Goal: Task Accomplishment & Management: Use online tool/utility

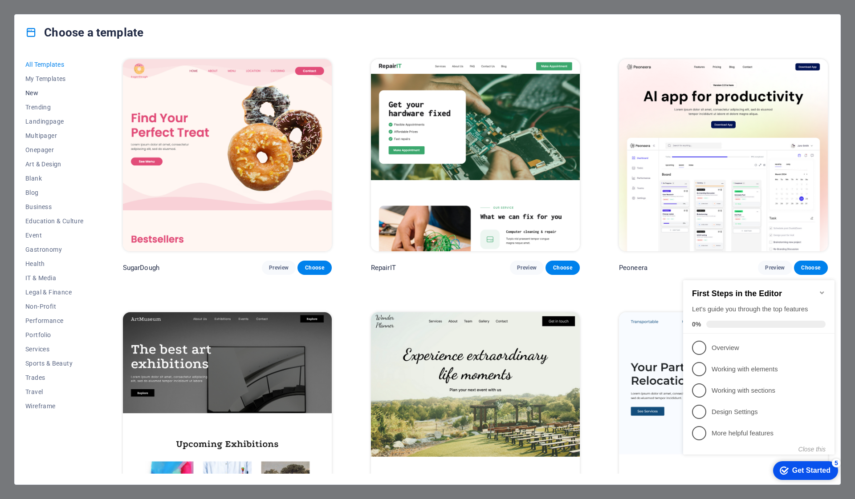
click at [41, 91] on span "New" at bounding box center [54, 92] width 58 height 7
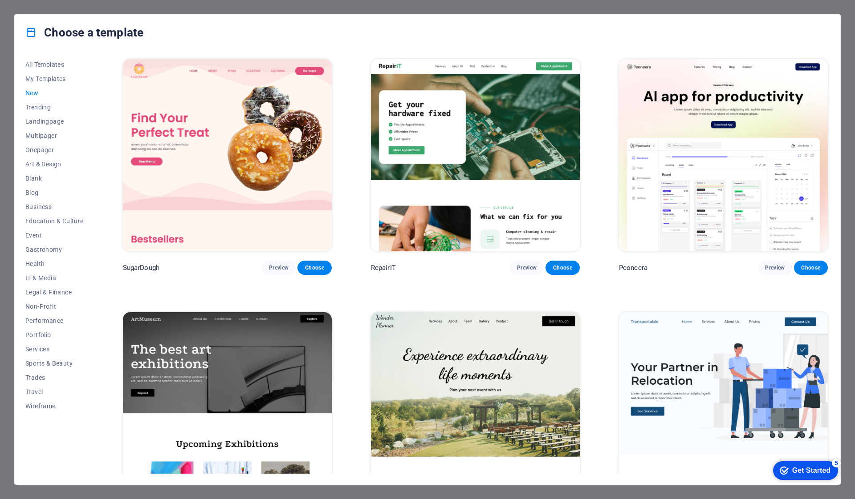
click at [35, 93] on span "New" at bounding box center [54, 92] width 58 height 7
click at [519, 266] on span "Preview" at bounding box center [527, 267] width 20 height 7
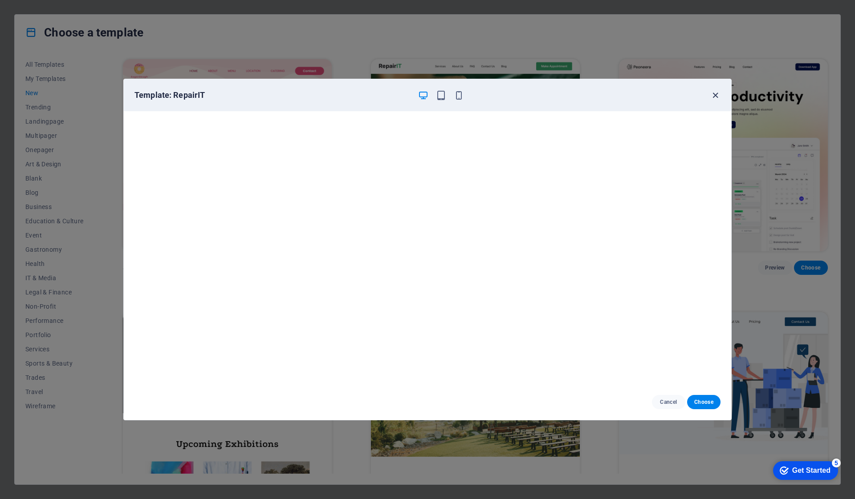
click at [712, 94] on icon "button" at bounding box center [715, 95] width 10 height 10
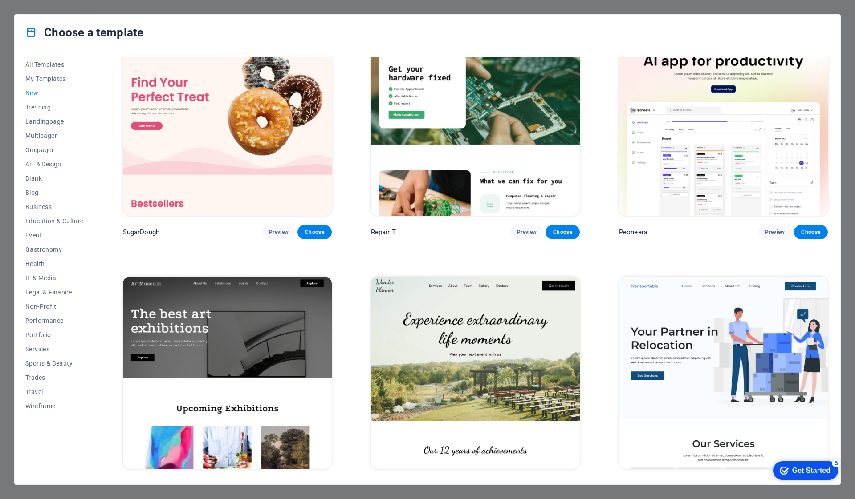
scroll to position [36, 0]
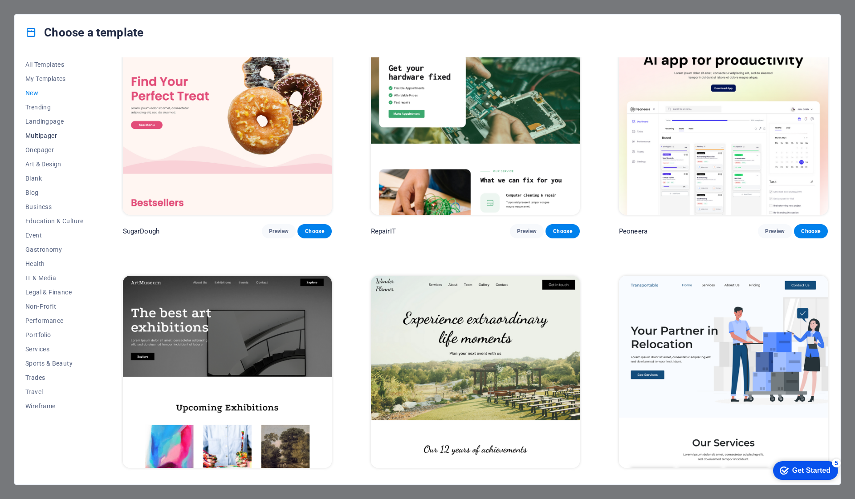
click at [42, 133] on span "Multipager" at bounding box center [54, 135] width 58 height 7
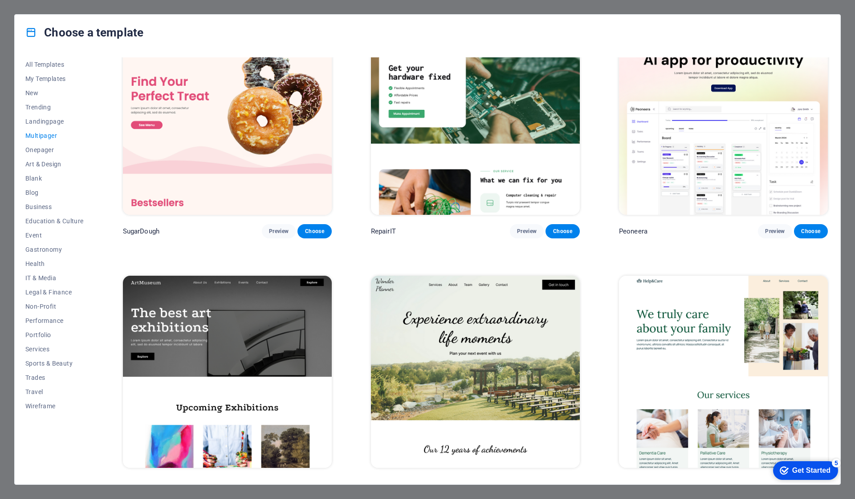
click at [53, 134] on span "Multipager" at bounding box center [54, 135] width 58 height 7
click at [50, 148] on span "Onepager" at bounding box center [54, 149] width 58 height 7
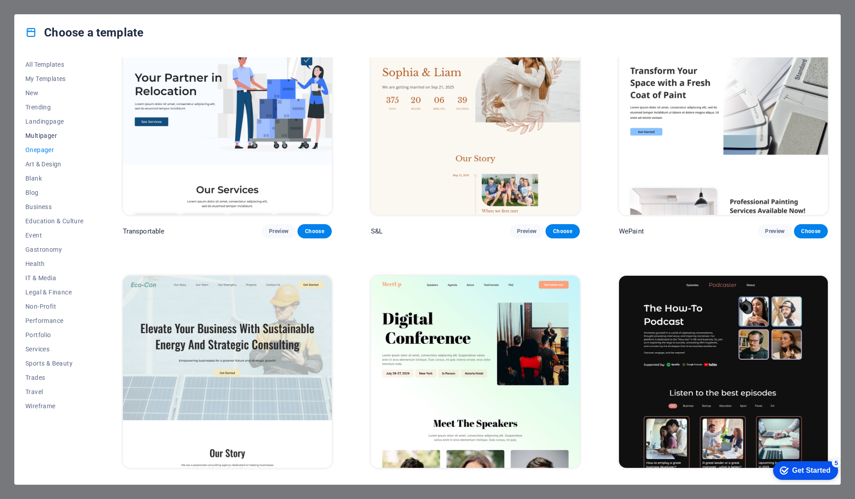
click at [50, 137] on span "Multipager" at bounding box center [54, 135] width 58 height 7
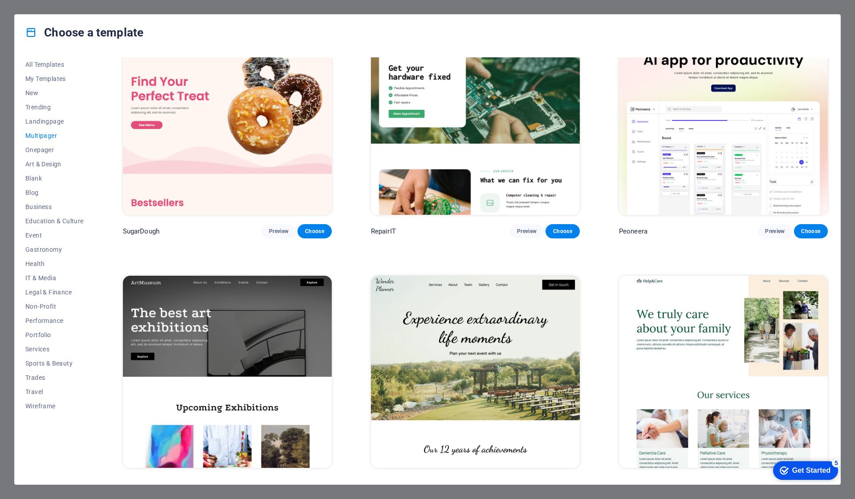
click at [449, 137] on img at bounding box center [475, 119] width 209 height 192
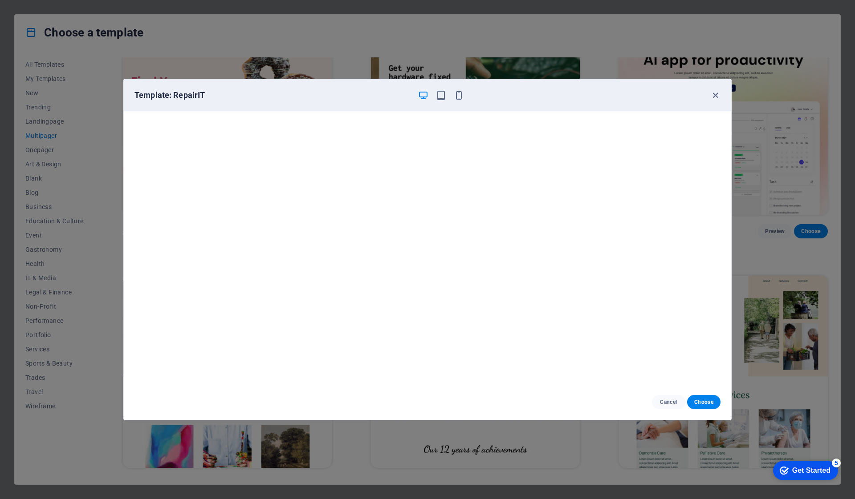
click at [291, 46] on div "Template: RepairIT Cancel Choose" at bounding box center [427, 249] width 855 height 499
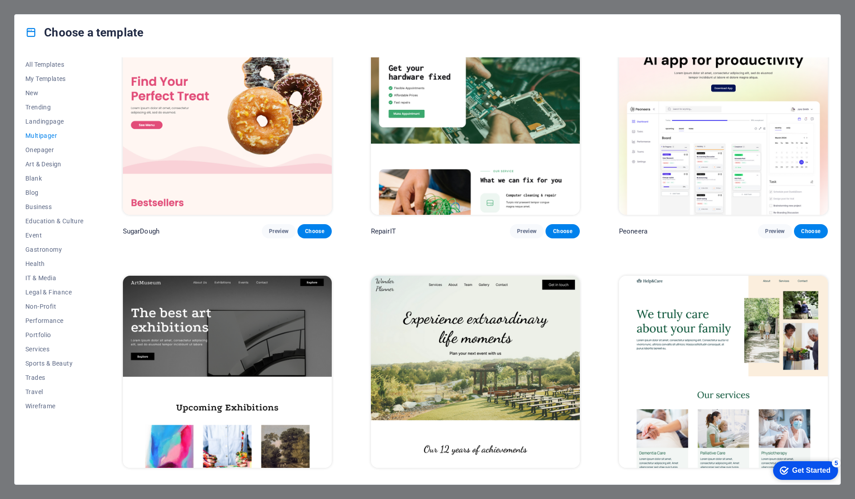
click at [58, 134] on span "Multipager" at bounding box center [54, 135] width 58 height 7
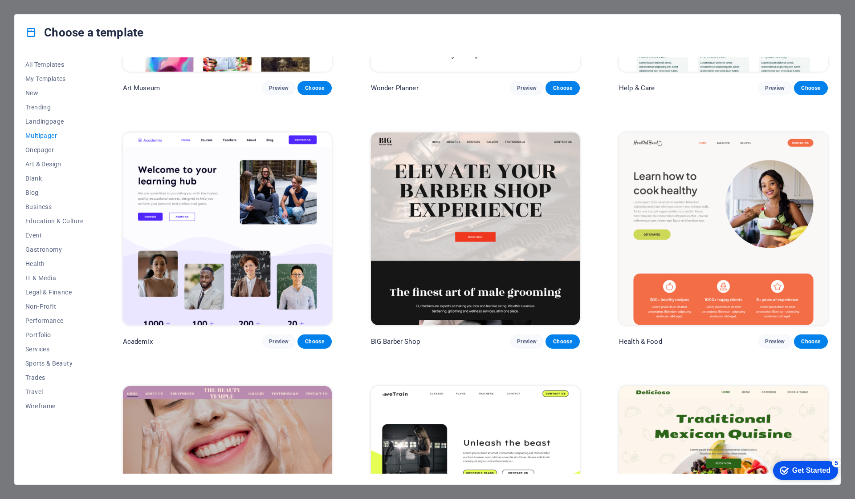
scroll to position [436, 0]
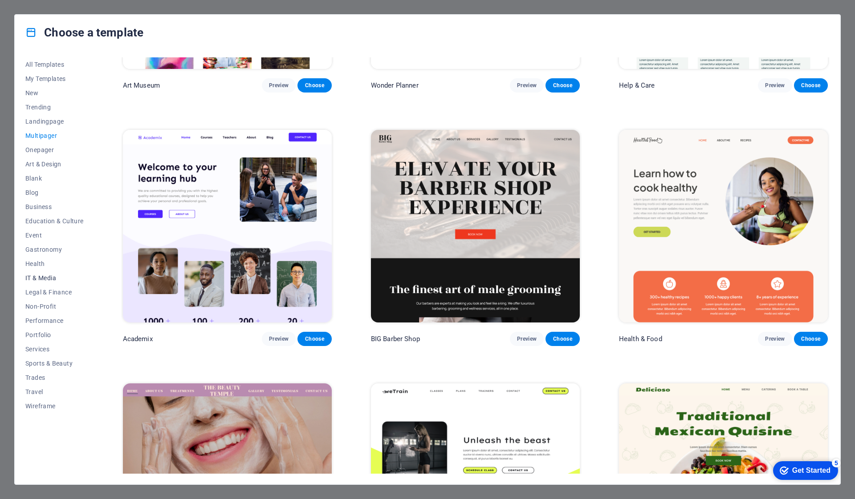
click at [53, 276] on span "IT & Media" at bounding box center [54, 278] width 58 height 7
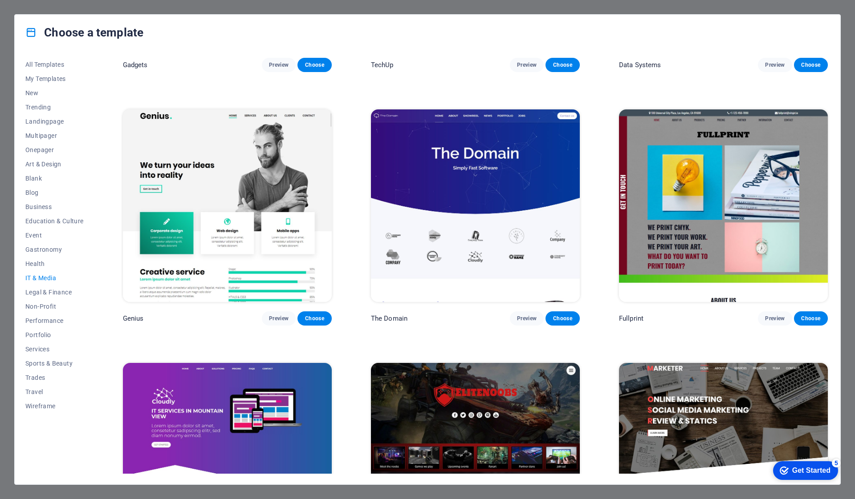
scroll to position [457, 0]
click at [274, 316] on span "Preview" at bounding box center [279, 318] width 20 height 7
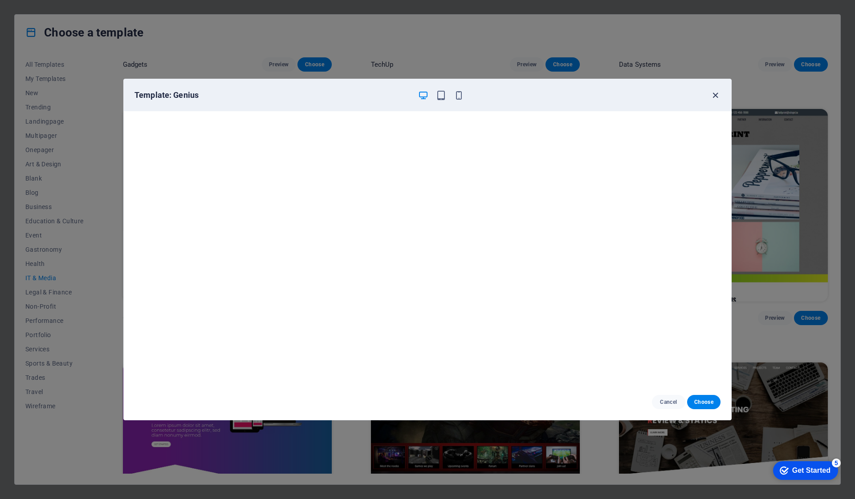
click at [715, 98] on icon "button" at bounding box center [715, 95] width 10 height 10
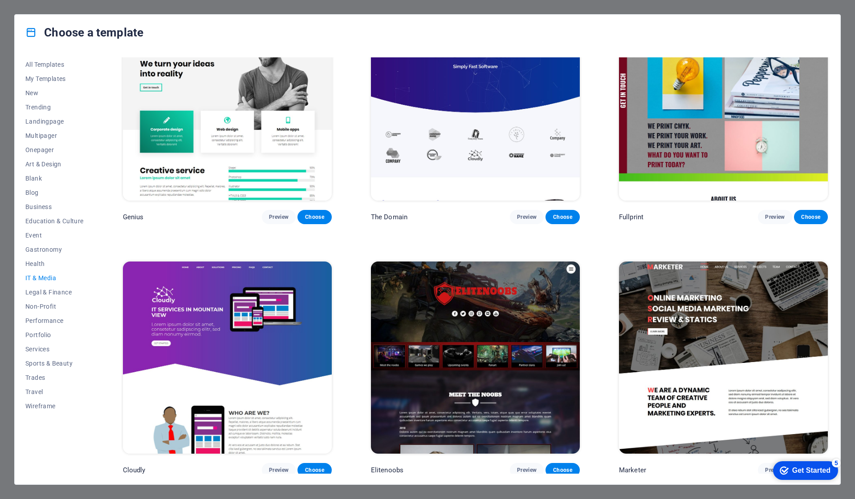
scroll to position [557, 0]
click div "checkmark Get Started 5 First Steps in the Editor Let's guide you through the t…"
click at [765, 467] on span "Preview" at bounding box center [775, 470] width 20 height 7
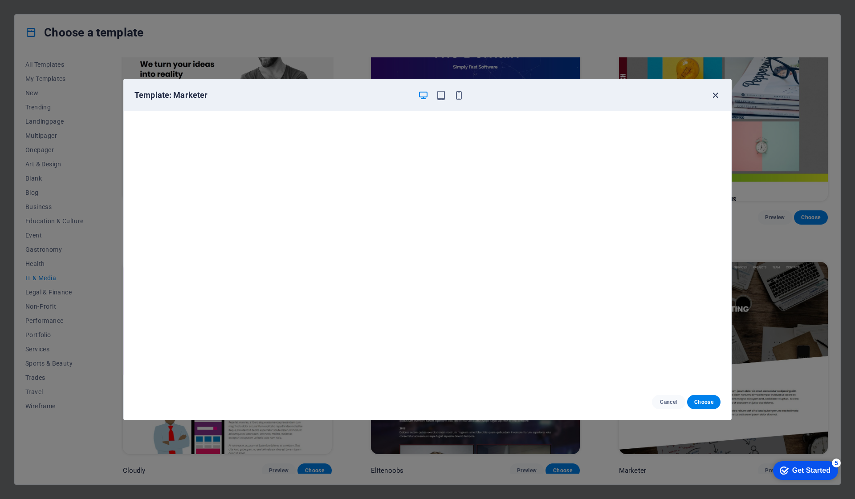
click at [717, 94] on icon "button" at bounding box center [715, 95] width 10 height 10
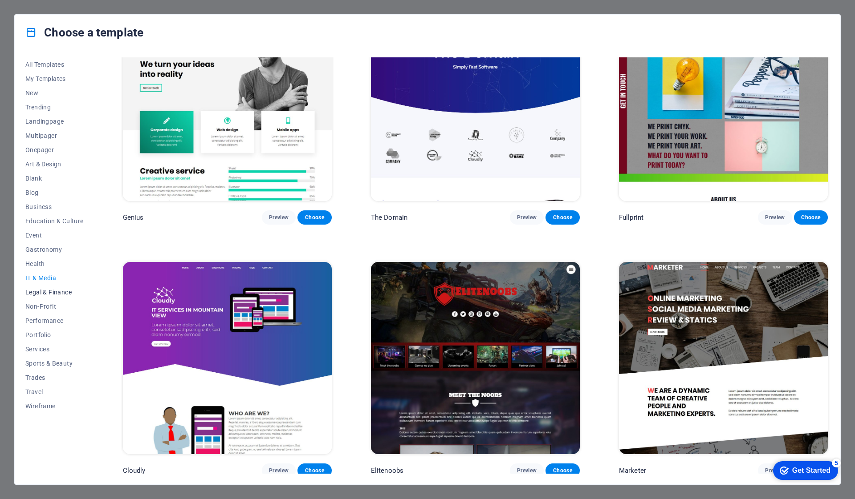
click at [49, 293] on span "Legal & Finance" at bounding box center [54, 292] width 58 height 7
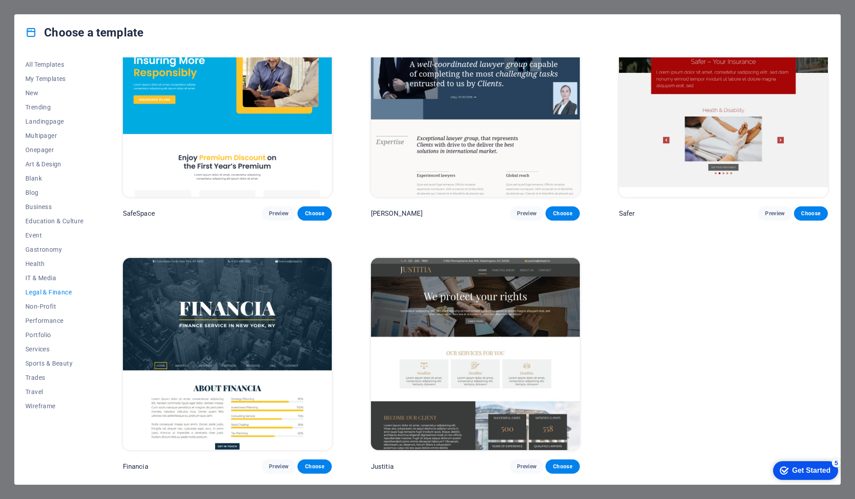
click at [49, 293] on span "Legal & Finance" at bounding box center [54, 292] width 58 height 7
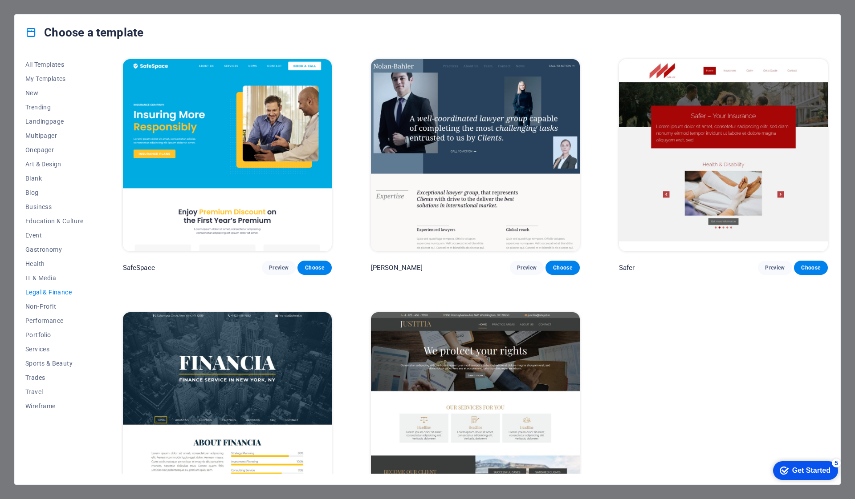
scroll to position [0, 0]
click at [46, 279] on span "IT & Media" at bounding box center [54, 278] width 58 height 7
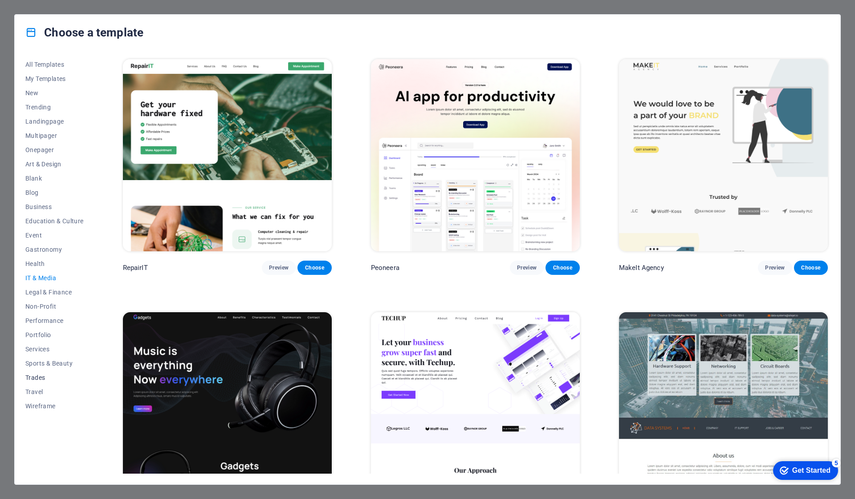
click at [34, 375] on span "Trades" at bounding box center [54, 377] width 58 height 7
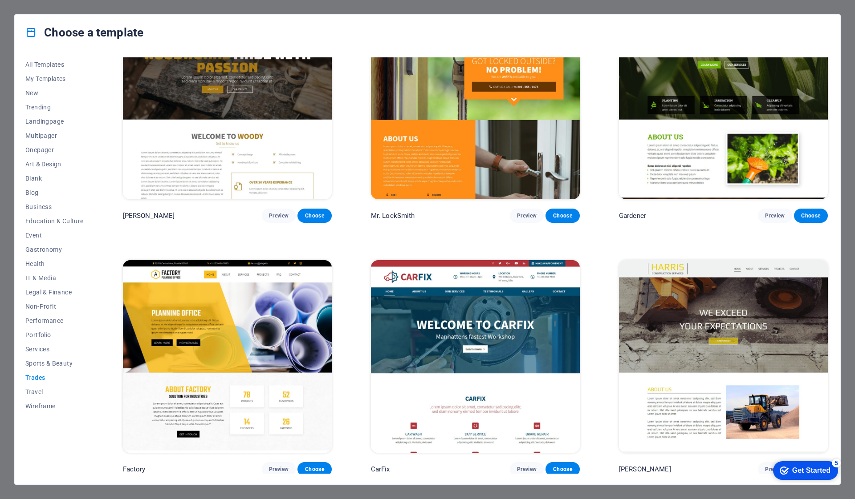
scroll to position [305, 0]
click at [254, 317] on img at bounding box center [227, 357] width 209 height 192
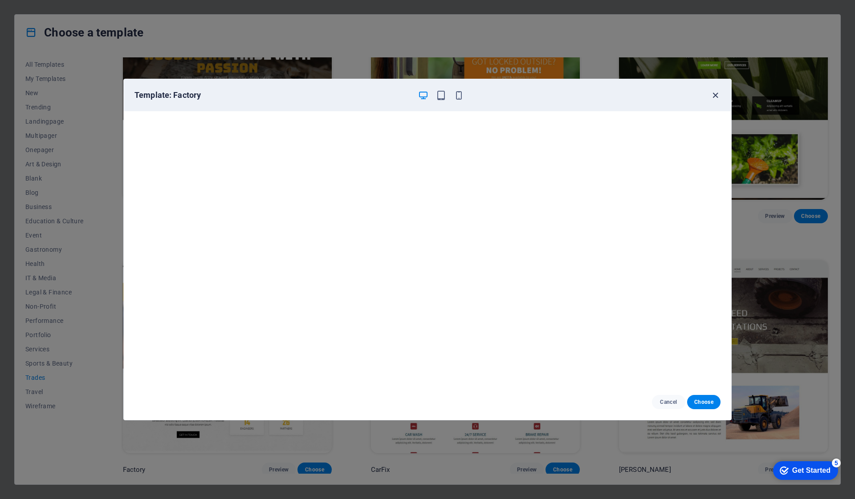
click at [717, 97] on icon "button" at bounding box center [715, 95] width 10 height 10
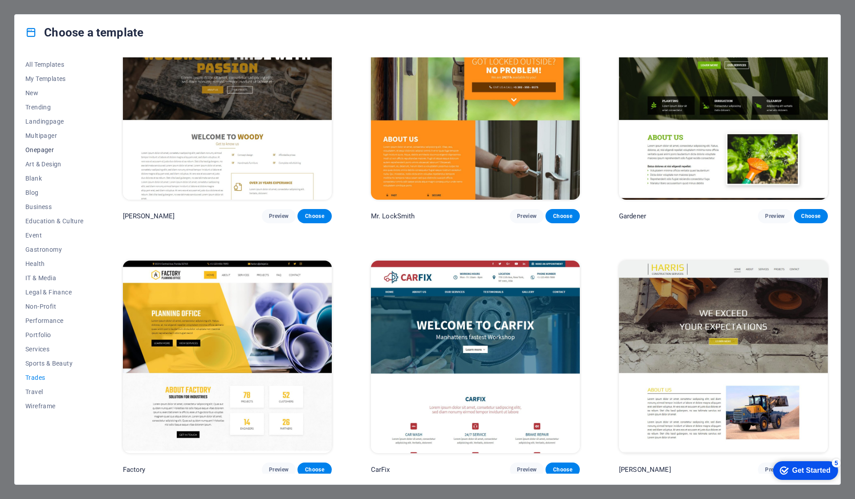
click at [44, 149] on span "Onepager" at bounding box center [54, 149] width 58 height 7
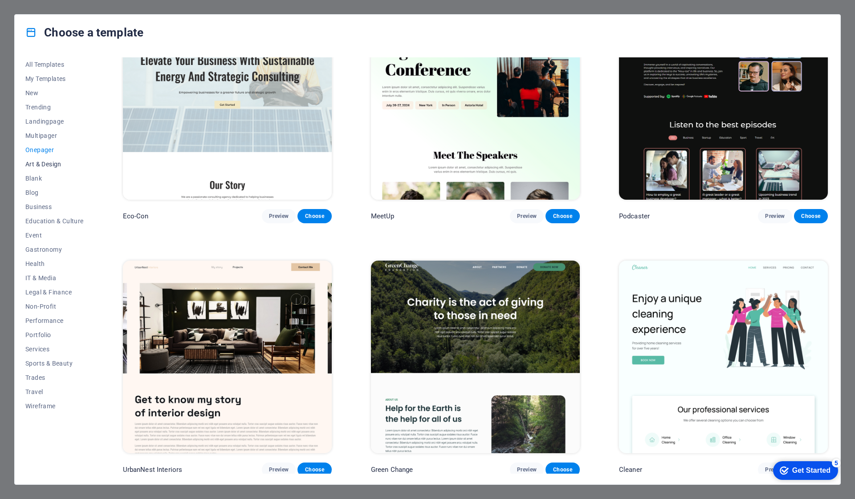
click at [45, 163] on span "Art & Design" at bounding box center [54, 164] width 58 height 7
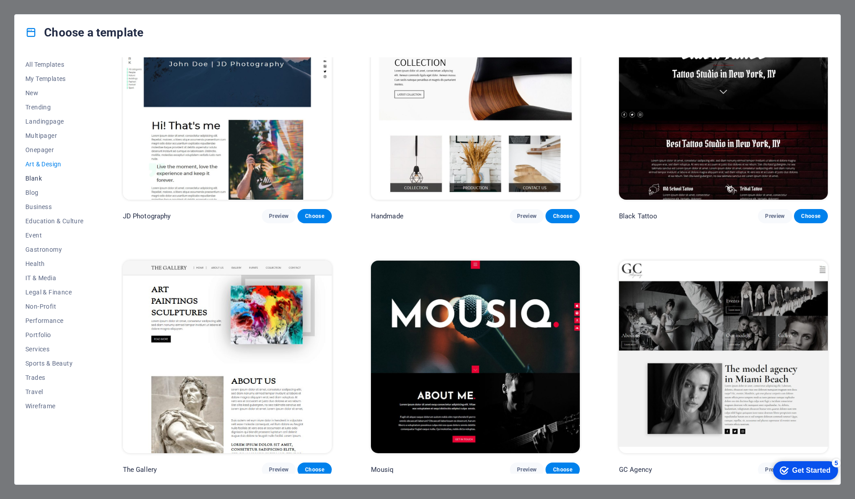
click at [44, 180] on span "Blank" at bounding box center [54, 178] width 58 height 7
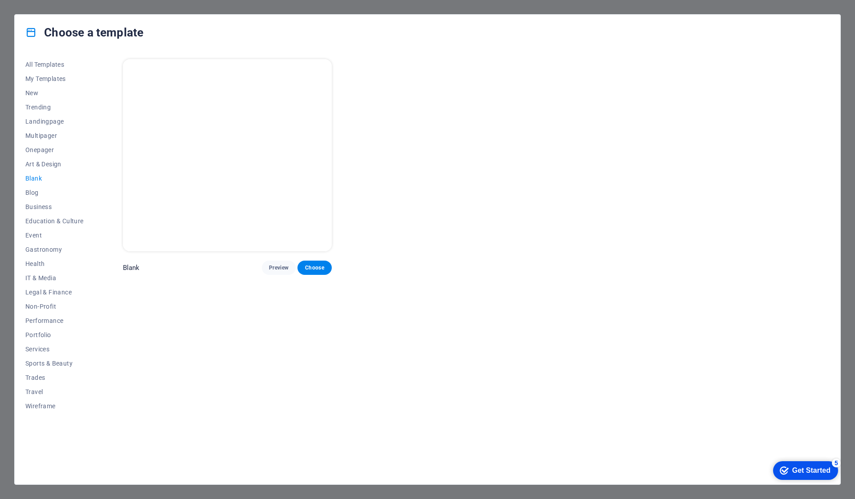
scroll to position [0, 0]
click at [44, 195] on span "Blog" at bounding box center [54, 192] width 58 height 7
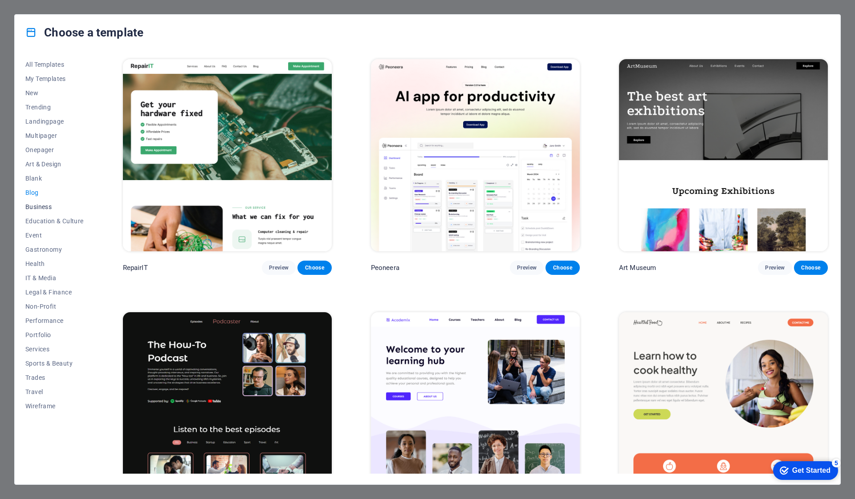
click at [45, 211] on button "Business" at bounding box center [54, 207] width 58 height 14
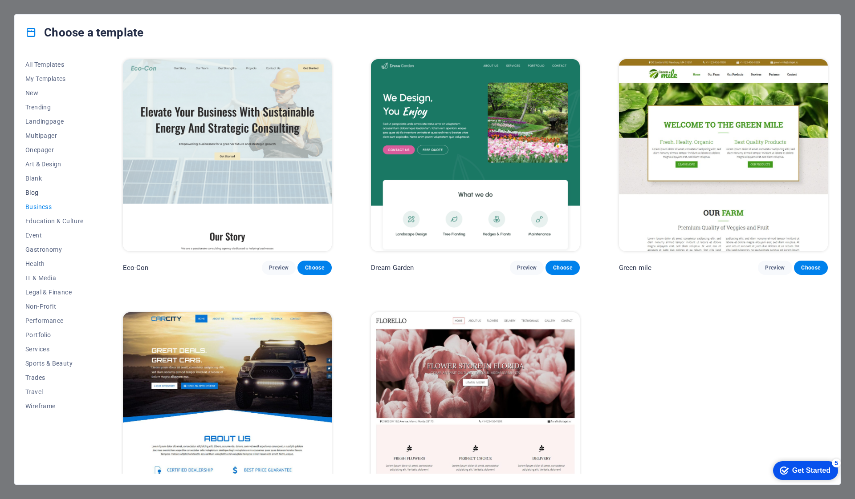
click at [45, 198] on button "Blog" at bounding box center [54, 193] width 58 height 14
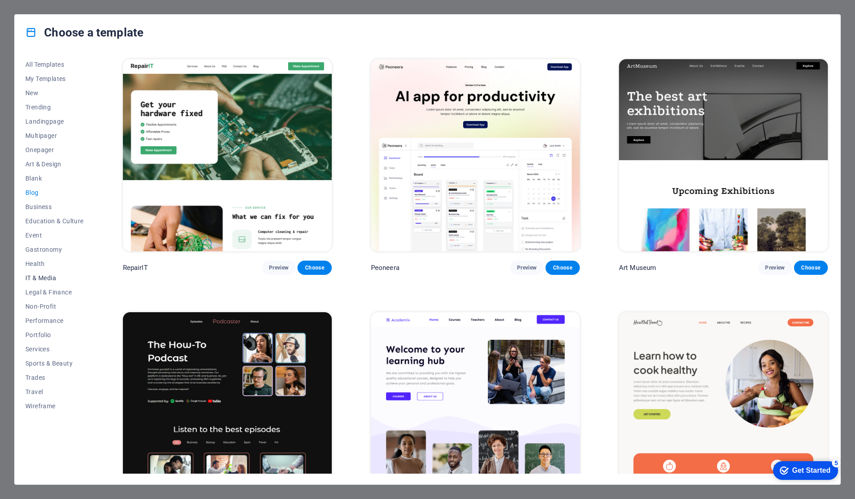
click at [41, 281] on span "IT & Media" at bounding box center [54, 278] width 58 height 7
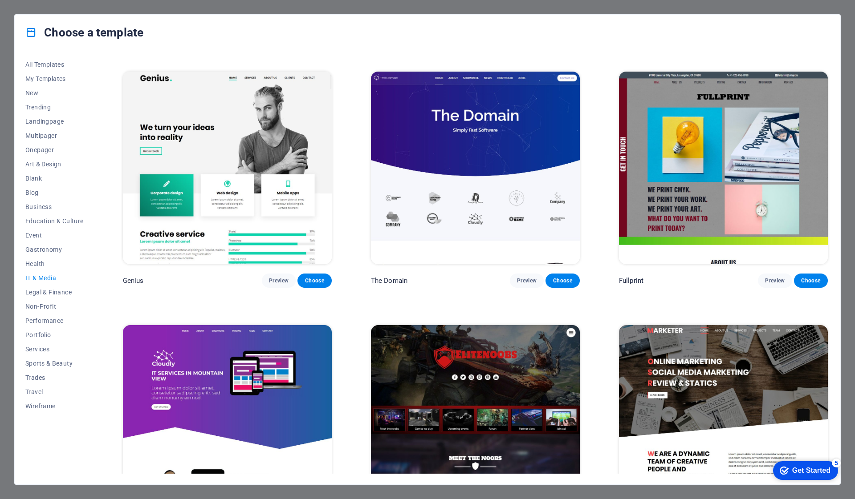
scroll to position [520, 0]
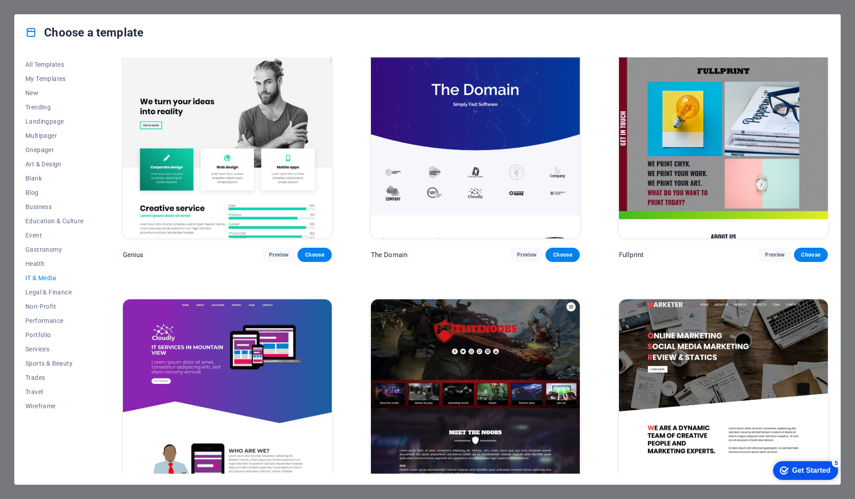
click at [251, 149] on img at bounding box center [227, 142] width 209 height 192
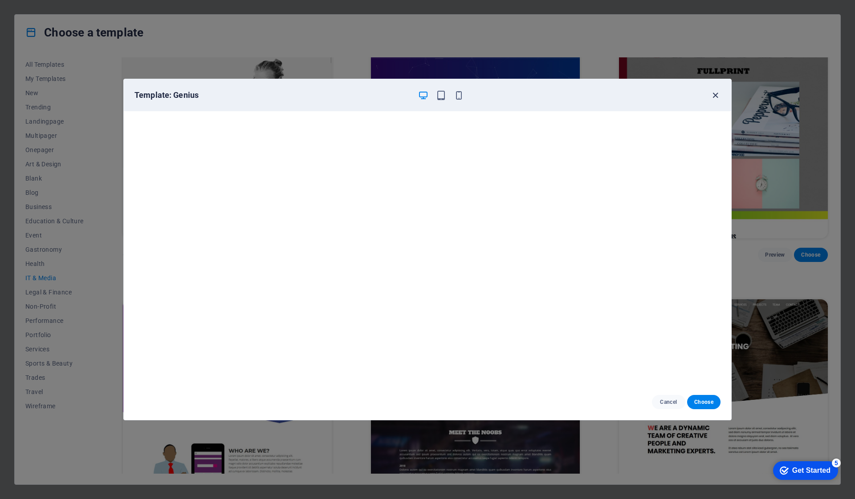
click at [713, 94] on icon "button" at bounding box center [715, 95] width 10 height 10
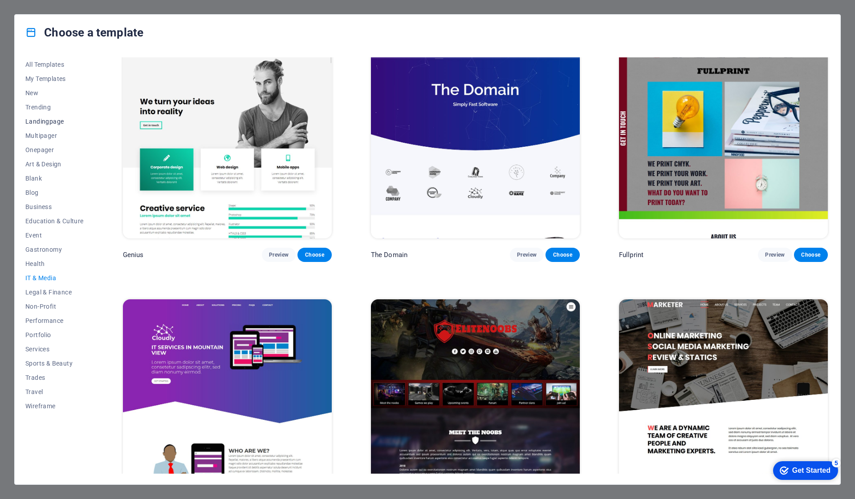
click at [48, 124] on span "Landingpage" at bounding box center [54, 121] width 58 height 7
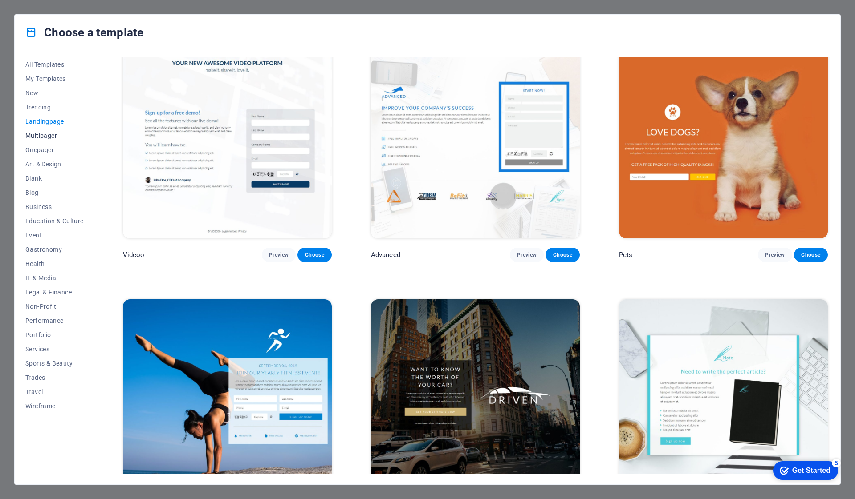
click at [48, 134] on span "Multipager" at bounding box center [54, 135] width 58 height 7
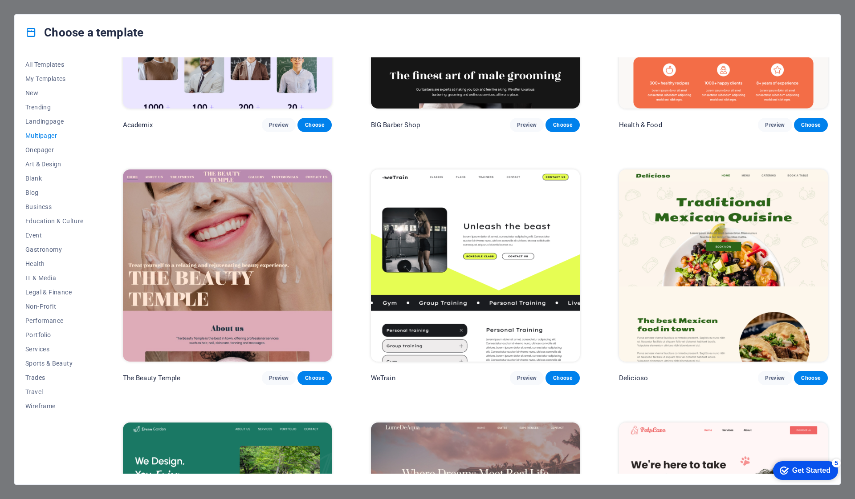
scroll to position [654, 0]
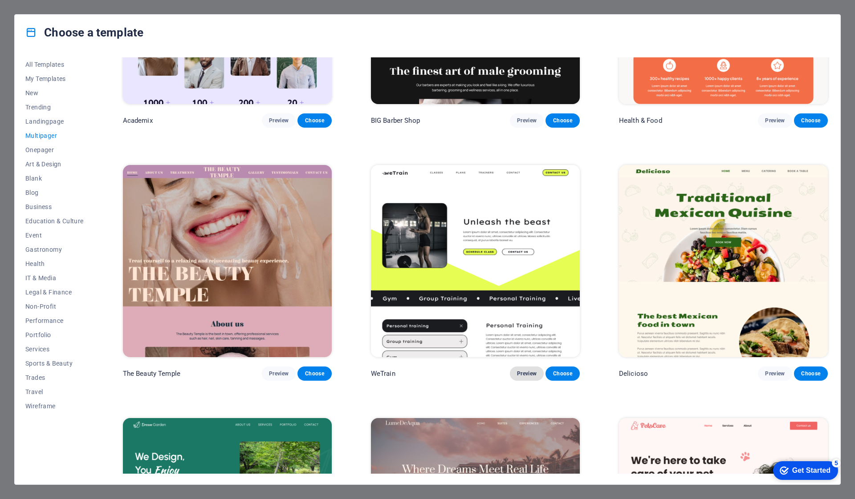
click at [522, 370] on span "Preview" at bounding box center [527, 373] width 20 height 7
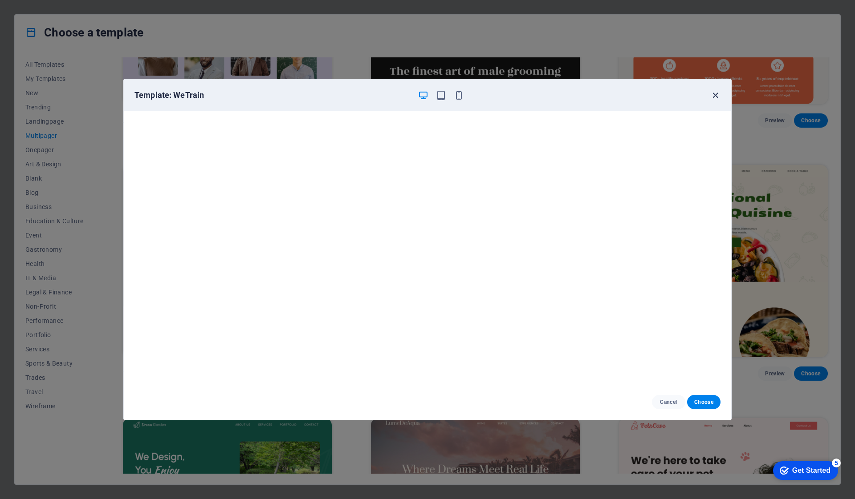
click at [714, 93] on icon "button" at bounding box center [715, 95] width 10 height 10
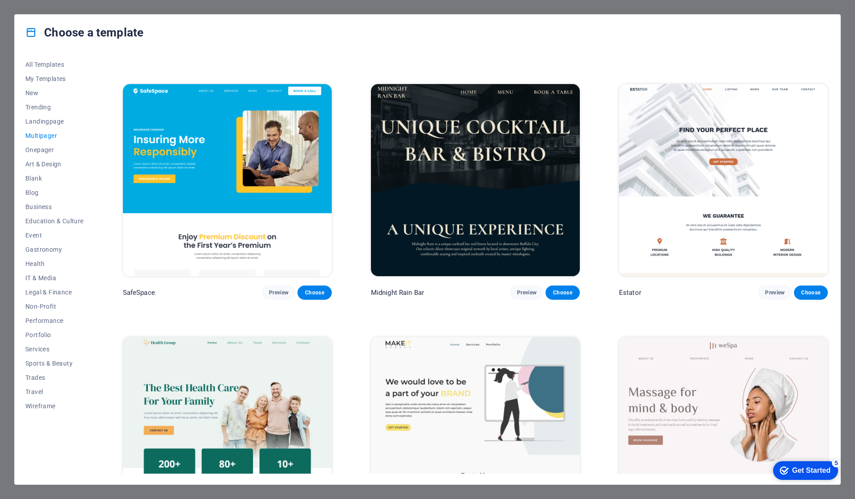
scroll to position [1242, 0]
click at [780, 289] on span "Preview" at bounding box center [775, 292] width 20 height 7
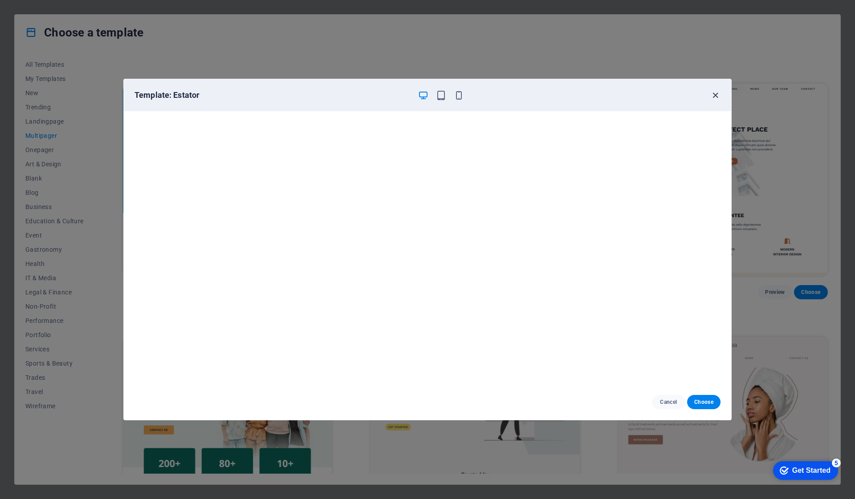
click at [719, 98] on icon "button" at bounding box center [715, 95] width 10 height 10
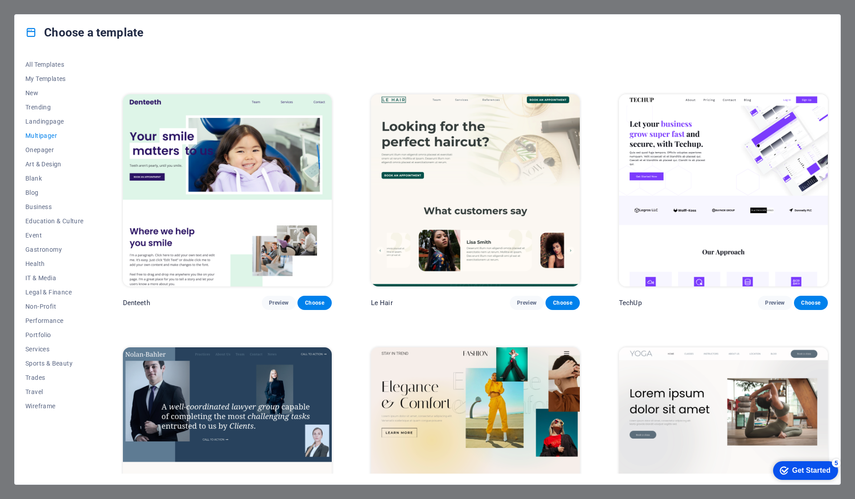
scroll to position [1993, 0]
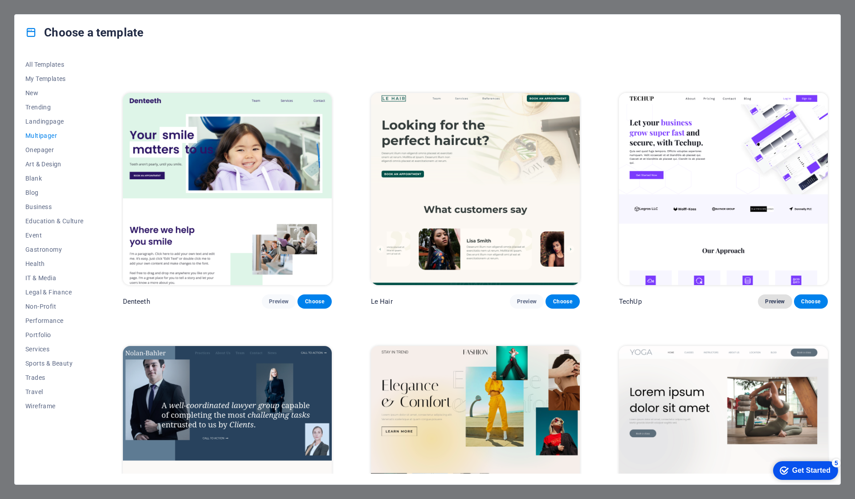
click at [769, 295] on button "Preview" at bounding box center [775, 302] width 34 height 14
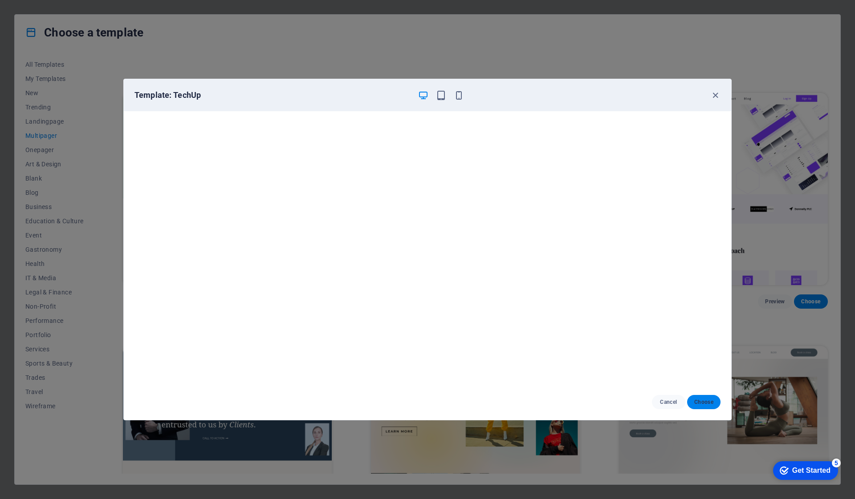
click at [707, 402] on span "Choose" at bounding box center [703, 402] width 19 height 7
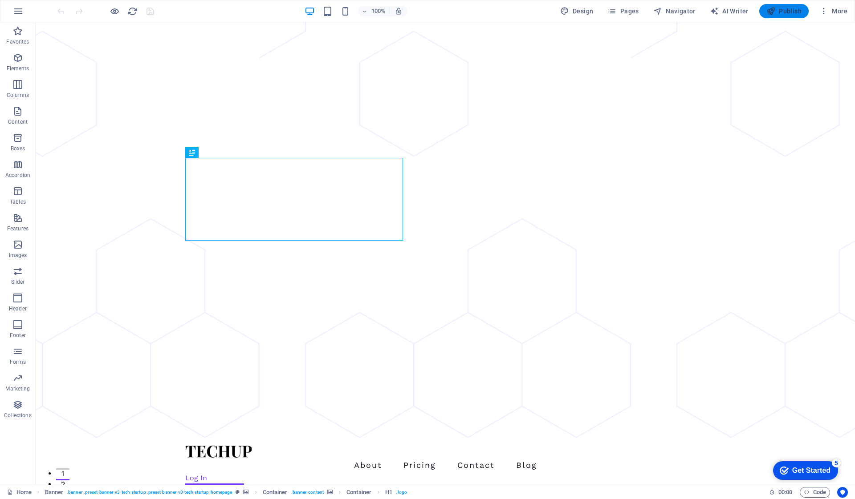
click at [780, 12] on span "Publish" at bounding box center [783, 11] width 35 height 9
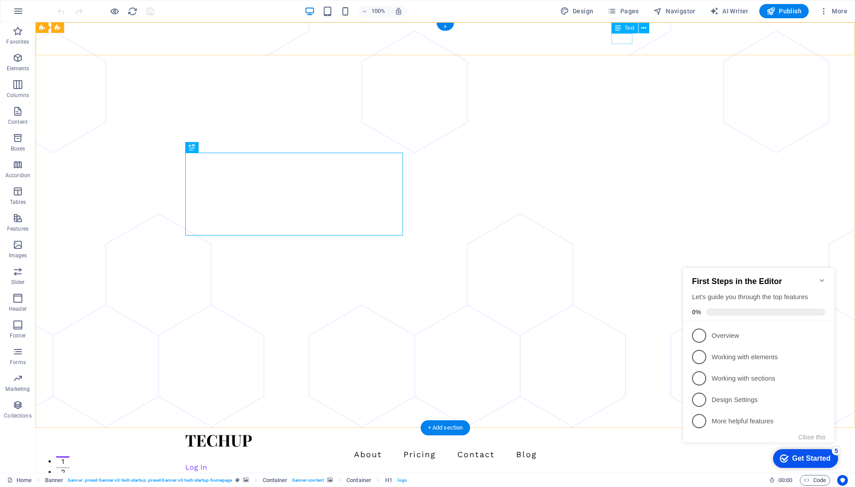
click at [620, 462] on div "Log In" at bounding box center [438, 467] width 506 height 11
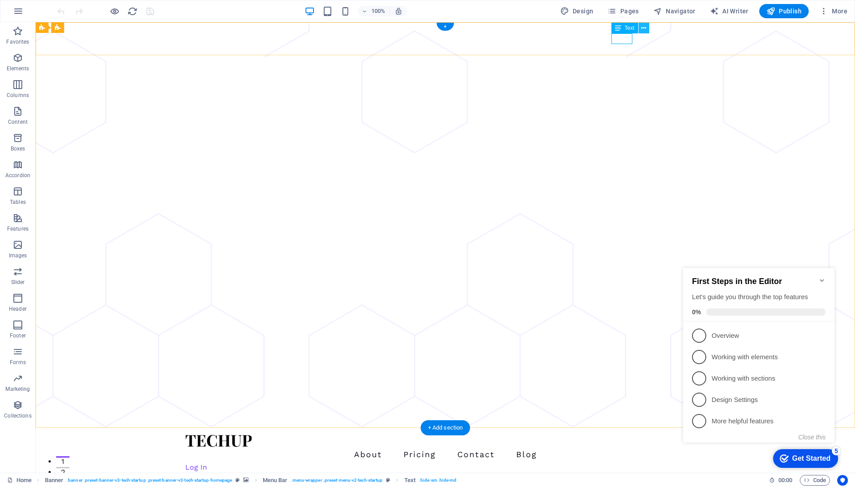
click at [643, 30] on icon at bounding box center [643, 28] width 5 height 9
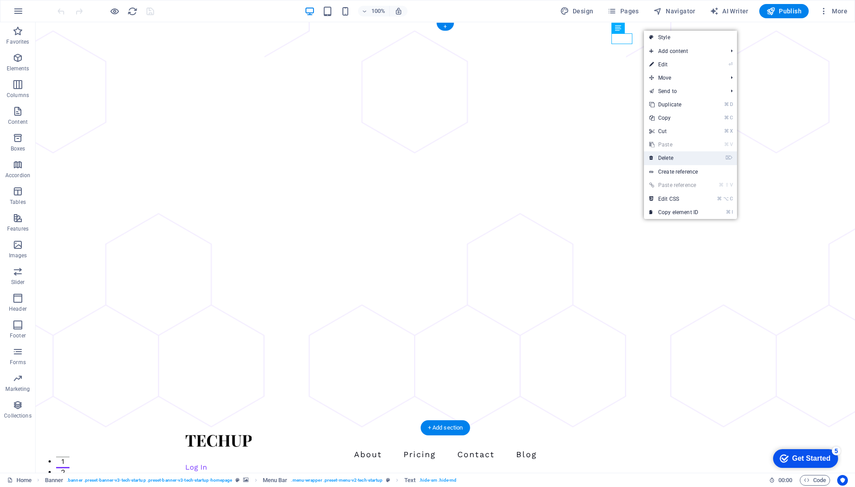
click at [670, 160] on link "⌦ Delete" at bounding box center [674, 157] width 60 height 13
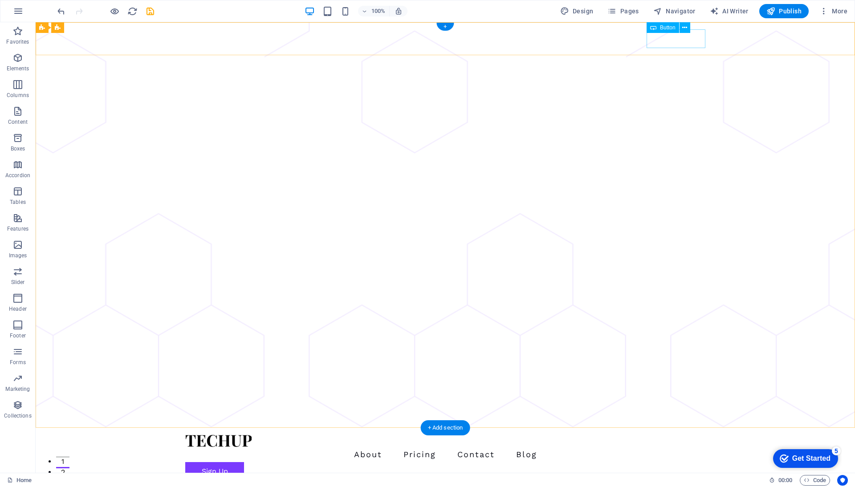
click at [676, 462] on div "Sign Up" at bounding box center [445, 471] width 520 height 19
click at [685, 27] on icon at bounding box center [684, 27] width 5 height 9
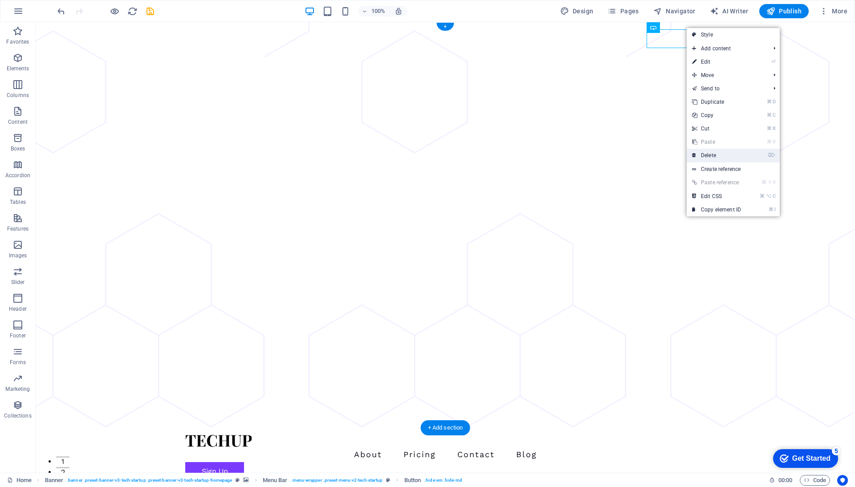
click at [704, 159] on link "⌦ Delete" at bounding box center [716, 155] width 60 height 13
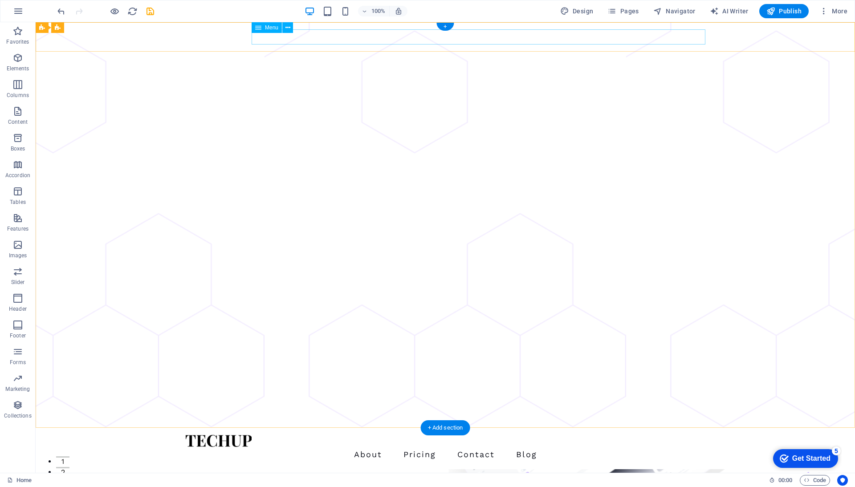
click at [607, 447] on nav "About Pricing Contact Blog" at bounding box center [445, 454] width 520 height 15
click at [602, 447] on nav "About Pricing Contact Blog" at bounding box center [445, 454] width 520 height 15
click at [718, 428] on div "About Pricing Contact Blog" at bounding box center [445, 448] width 819 height 41
click at [679, 447] on nav "About Pricing Contact Blog" at bounding box center [445, 454] width 520 height 15
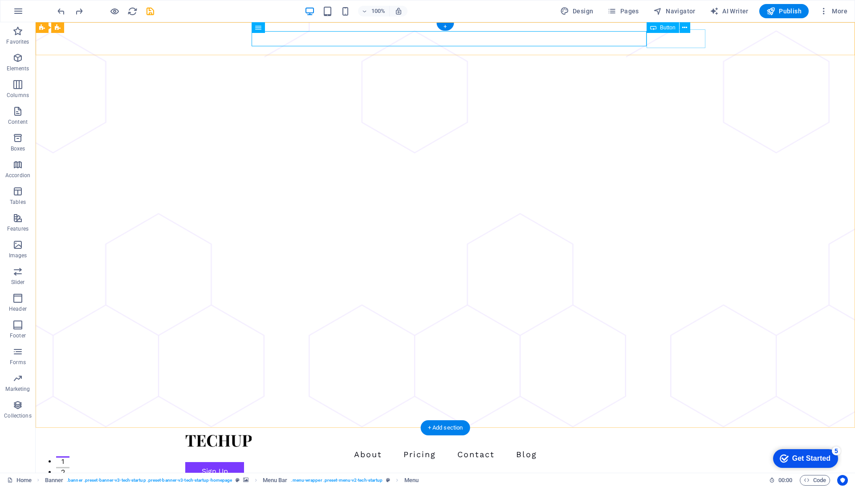
click at [674, 462] on div "Sign Up" at bounding box center [445, 471] width 520 height 19
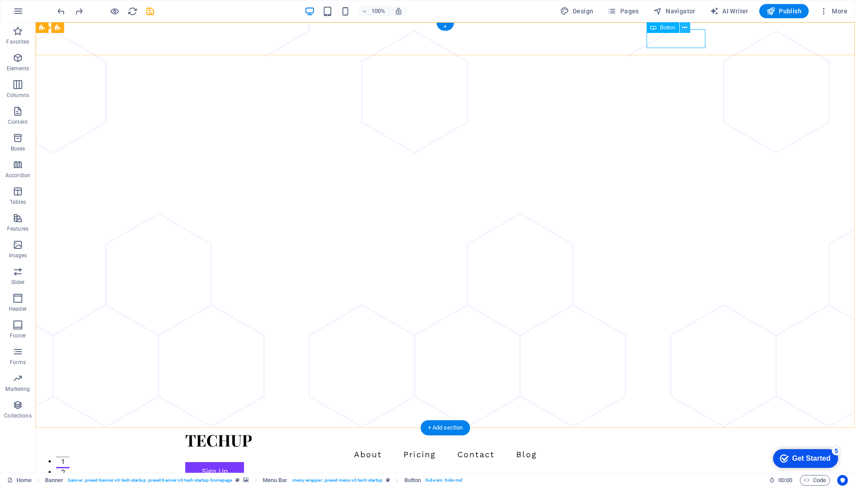
click at [683, 30] on icon at bounding box center [684, 27] width 5 height 9
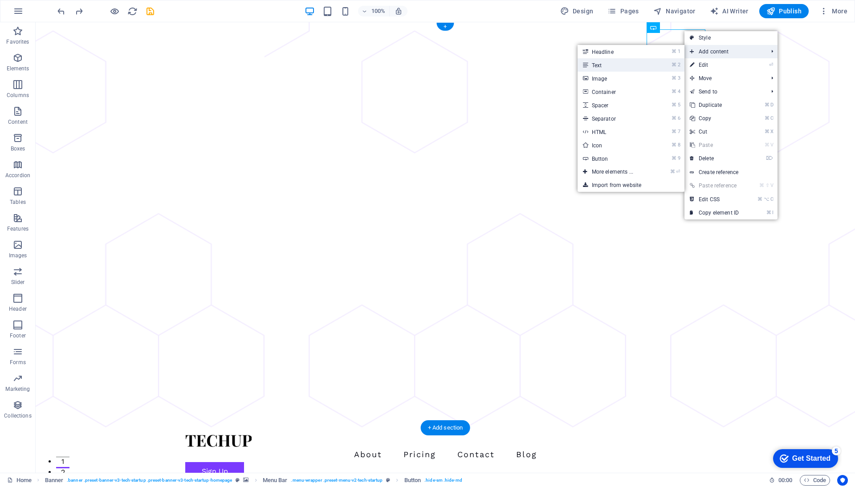
click at [624, 64] on link "⌘ 2 Text" at bounding box center [613, 64] width 73 height 13
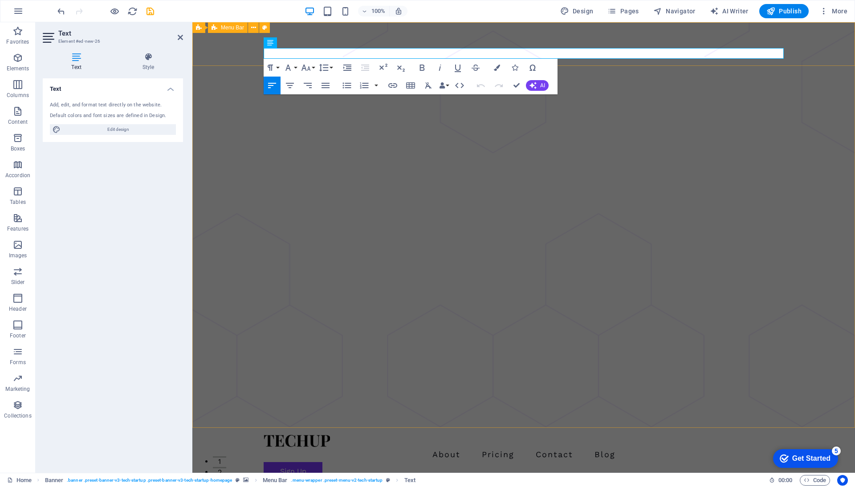
click at [812, 428] on div "About Pricing Contact Blog Sign Up New text element" at bounding box center [523, 463] width 662 height 71
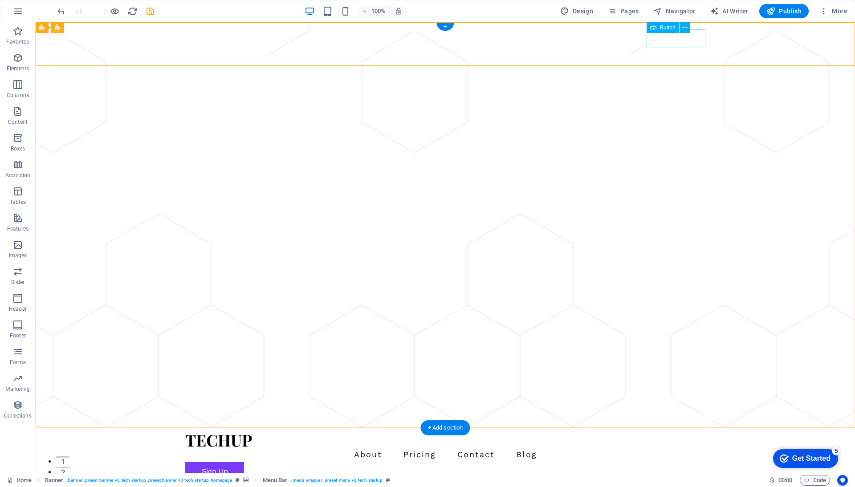
click at [692, 462] on div "Sign Up" at bounding box center [445, 471] width 520 height 19
click at [228, 481] on div "New text element" at bounding box center [445, 486] width 520 height 11
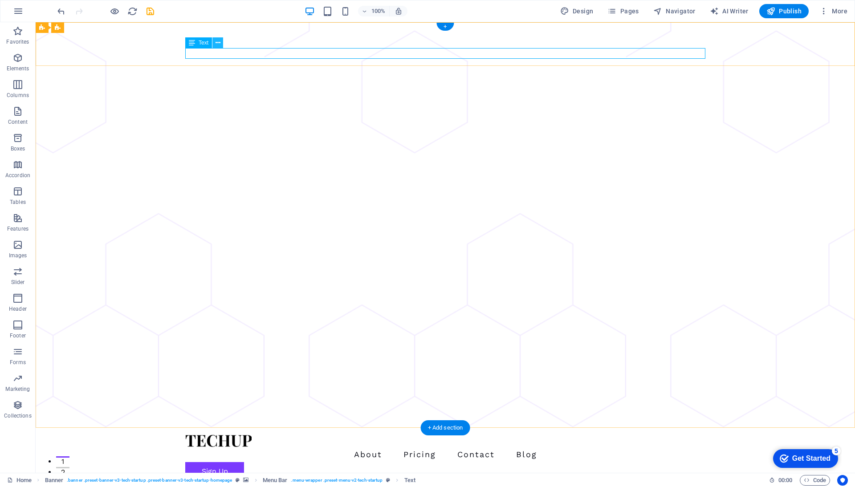
click at [216, 42] on icon at bounding box center [217, 42] width 5 height 9
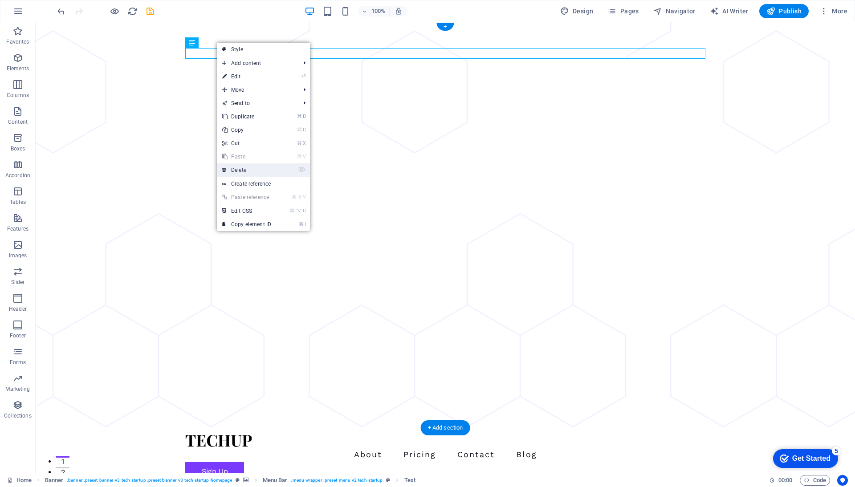
click at [243, 172] on link "⌦ Delete" at bounding box center [247, 169] width 60 height 13
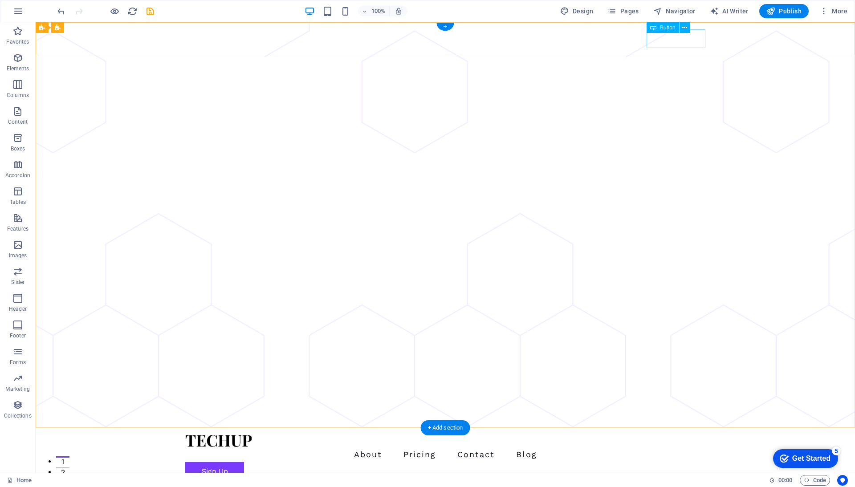
click at [671, 462] on div "Sign Up" at bounding box center [445, 471] width 520 height 19
click at [683, 29] on icon at bounding box center [684, 27] width 5 height 9
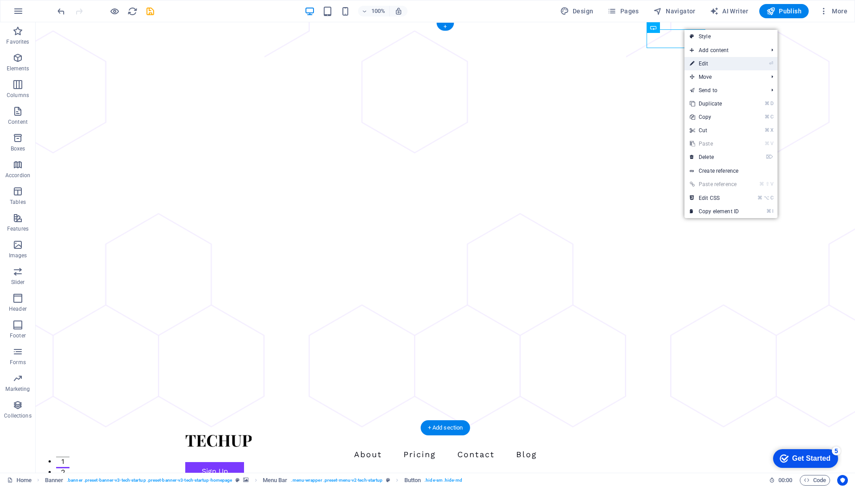
click at [698, 61] on link "⏎ Edit" at bounding box center [714, 63] width 60 height 13
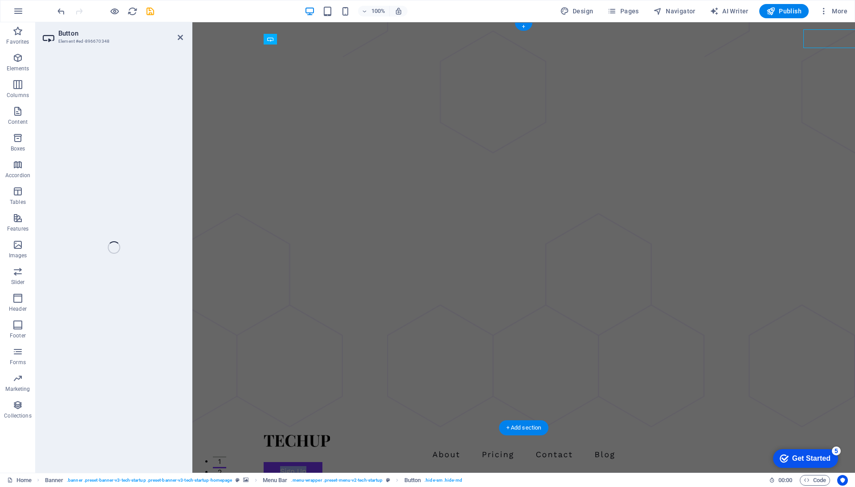
select select "px"
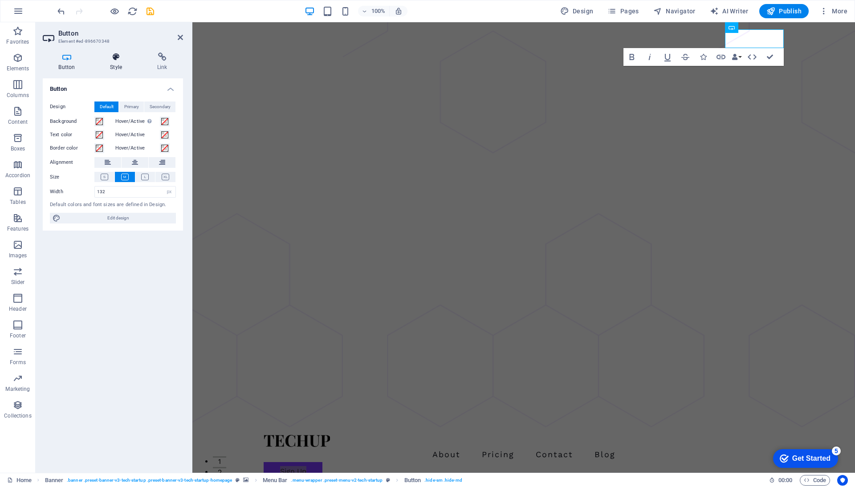
click at [104, 62] on h4 "Style" at bounding box center [117, 62] width 47 height 19
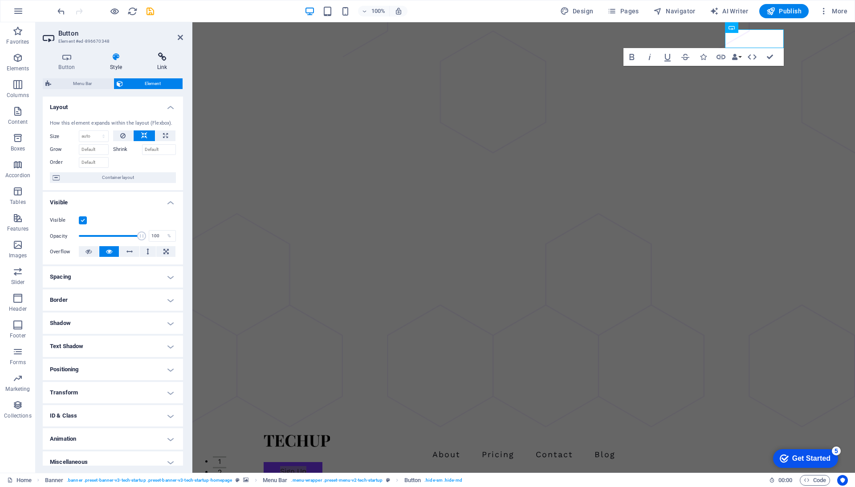
click at [154, 59] on icon at bounding box center [162, 57] width 42 height 9
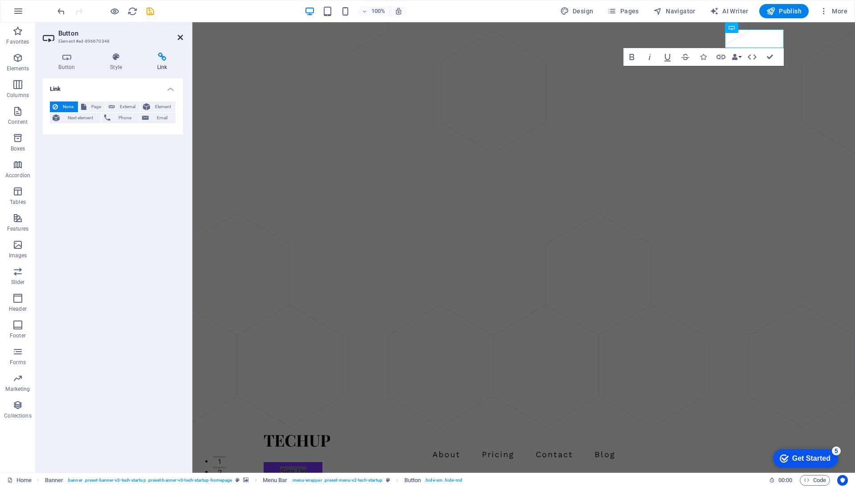
click at [181, 36] on icon at bounding box center [180, 37] width 5 height 7
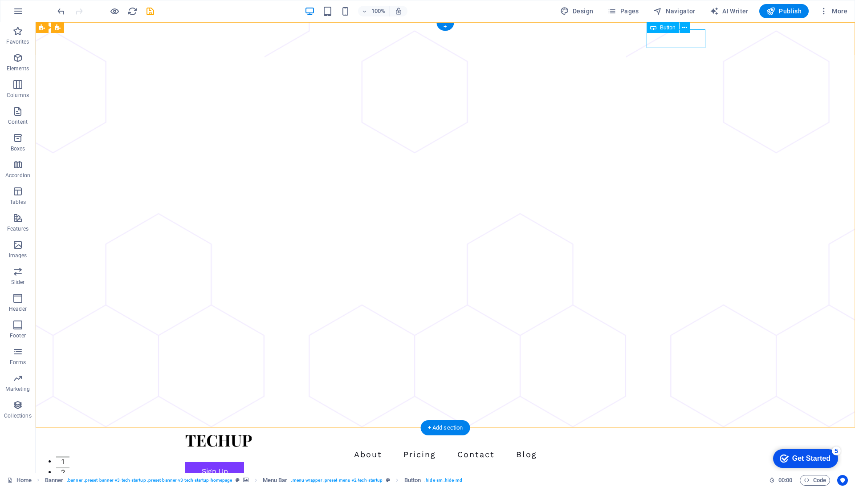
click at [687, 462] on div "Sign Up" at bounding box center [445, 471] width 520 height 19
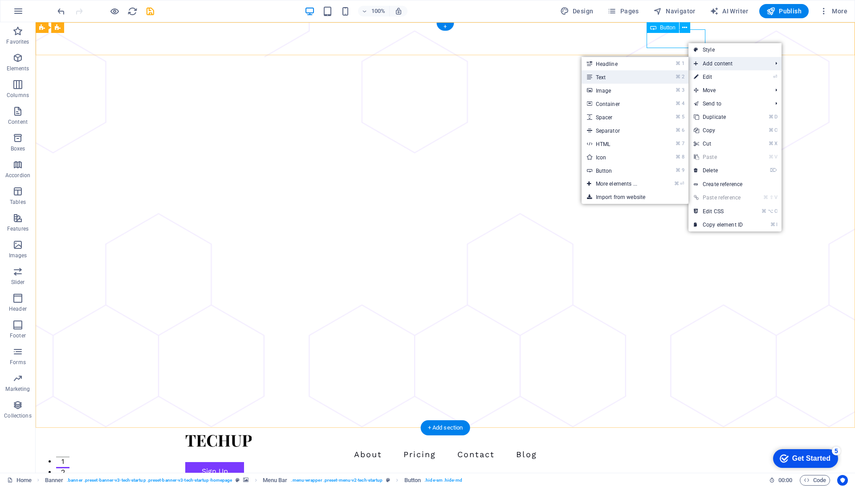
click at [631, 77] on link "⌘ 2 Text" at bounding box center [617, 76] width 73 height 13
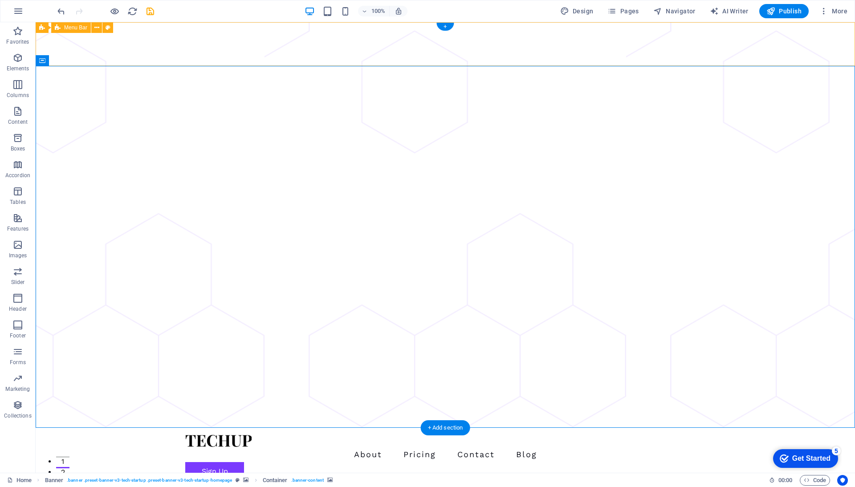
click at [293, 428] on div "About Pricing Contact Blog Sign Up New text element" at bounding box center [445, 463] width 819 height 71
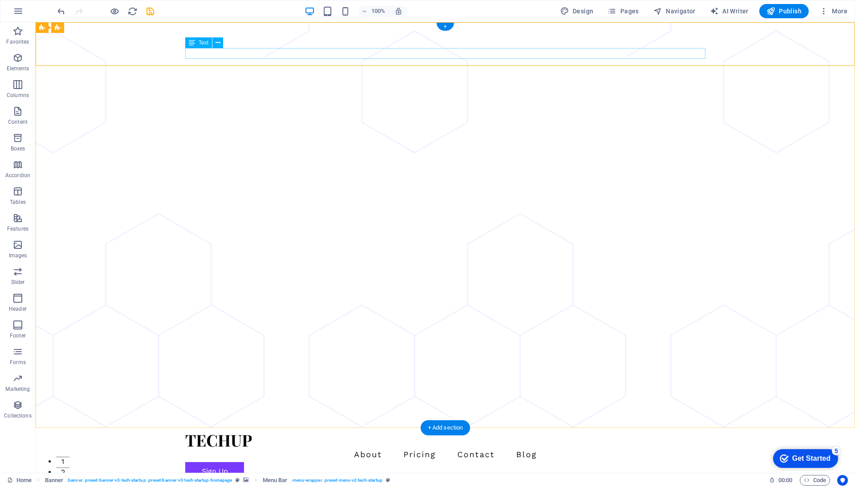
click at [246, 481] on div "New text element" at bounding box center [445, 486] width 520 height 11
click at [661, 462] on div "Sign Up" at bounding box center [445, 471] width 520 height 19
click at [683, 28] on icon at bounding box center [684, 27] width 5 height 9
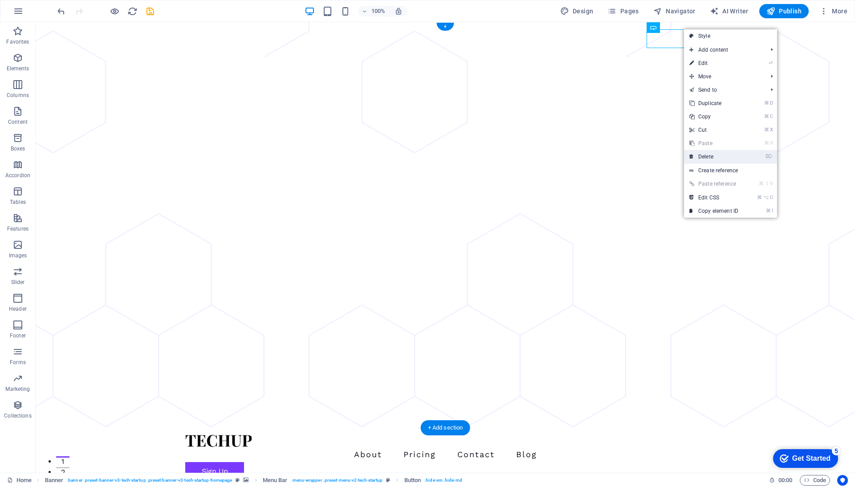
click at [706, 162] on link "⌦ Delete" at bounding box center [714, 156] width 60 height 13
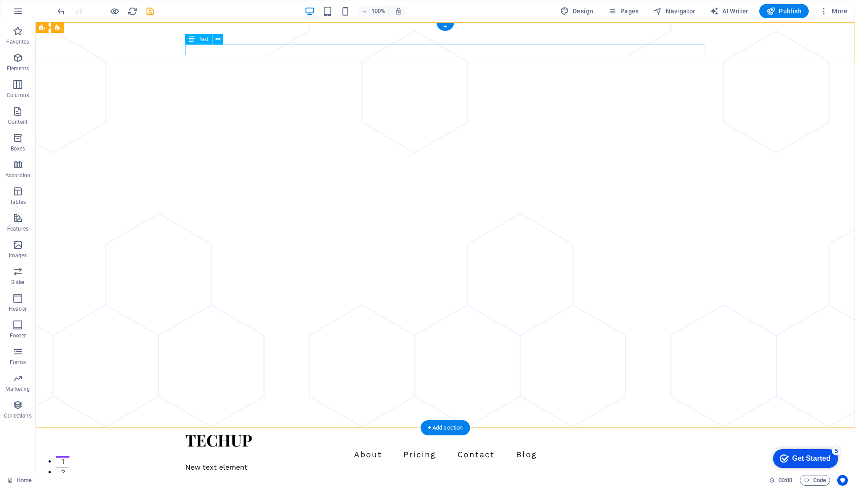
click at [257, 462] on div "New text element" at bounding box center [445, 467] width 520 height 11
click at [137, 428] on div "About Pricing Contact Blog New text element" at bounding box center [445, 454] width 819 height 52
click at [197, 462] on div "New text element" at bounding box center [445, 467] width 520 height 11
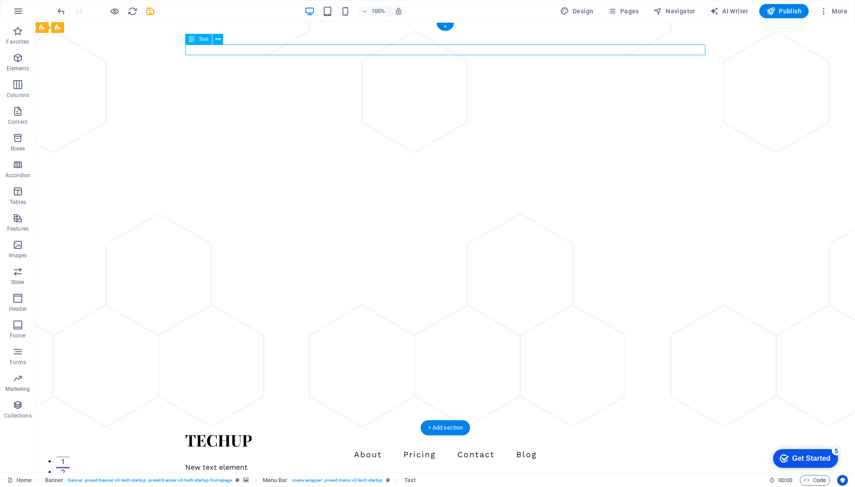
click at [215, 462] on div "New text element" at bounding box center [445, 467] width 520 height 11
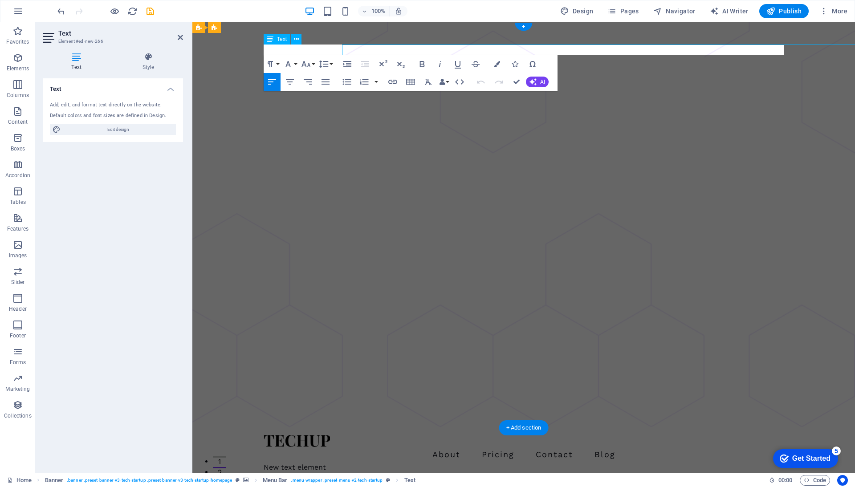
click at [215, 428] on div "About Pricing Contact Blog New text element" at bounding box center [523, 454] width 662 height 52
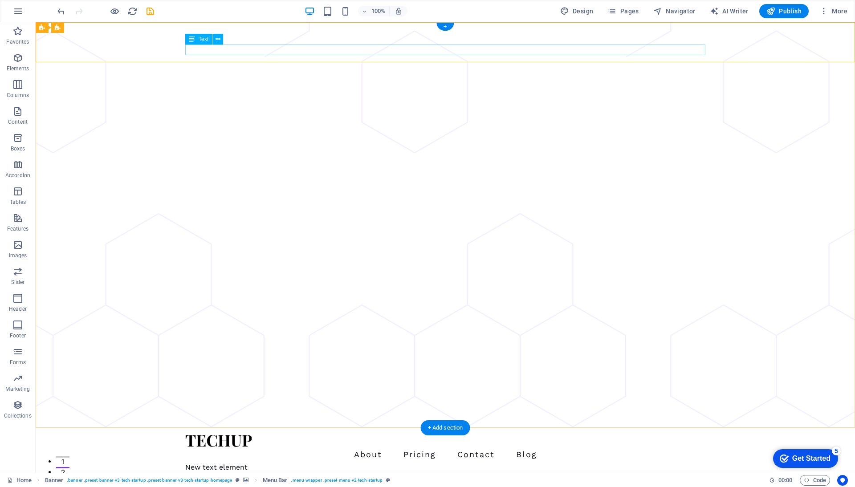
click at [223, 462] on div "New text element" at bounding box center [445, 467] width 520 height 11
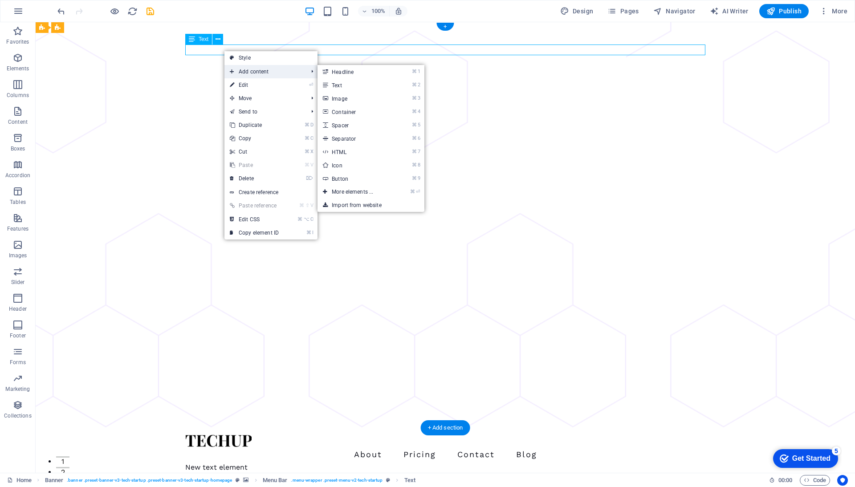
click at [240, 69] on span "Add content" at bounding box center [264, 71] width 80 height 13
click at [331, 82] on link "⌘ 2 Text" at bounding box center [353, 84] width 73 height 13
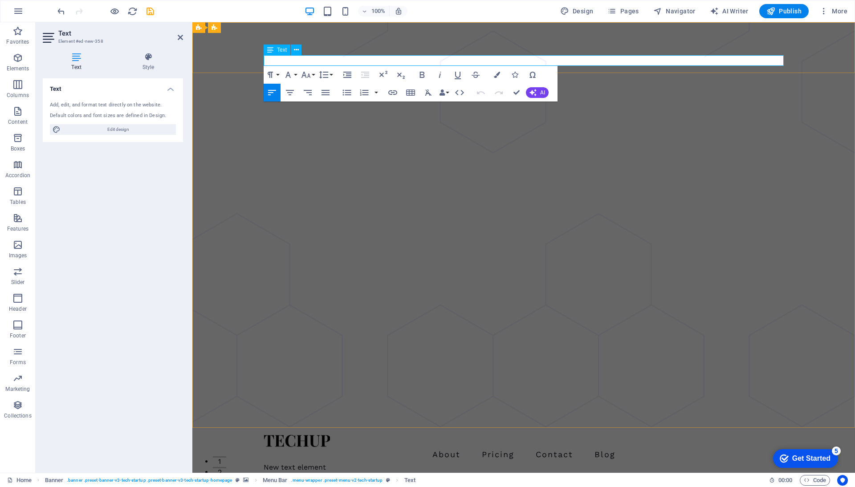
click at [330, 473] on p "New text element" at bounding box center [523, 478] width 520 height 11
click at [334, 473] on p "New text element" at bounding box center [523, 478] width 520 height 11
click at [777, 13] on span "Publish" at bounding box center [783, 11] width 35 height 9
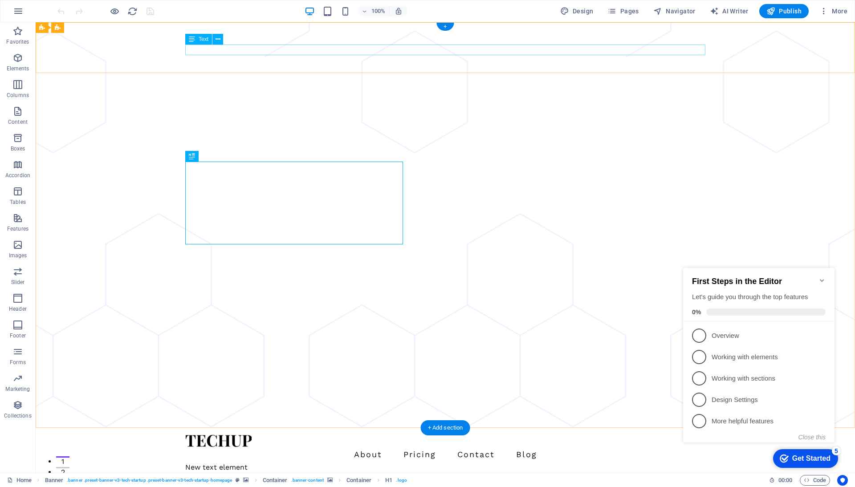
click at [269, 462] on div "New text element" at bounding box center [445, 467] width 520 height 11
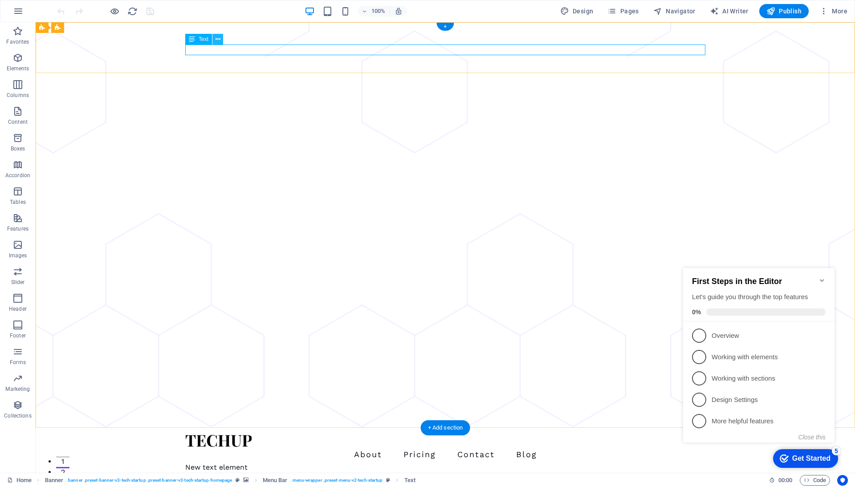
click at [215, 41] on icon at bounding box center [217, 39] width 5 height 9
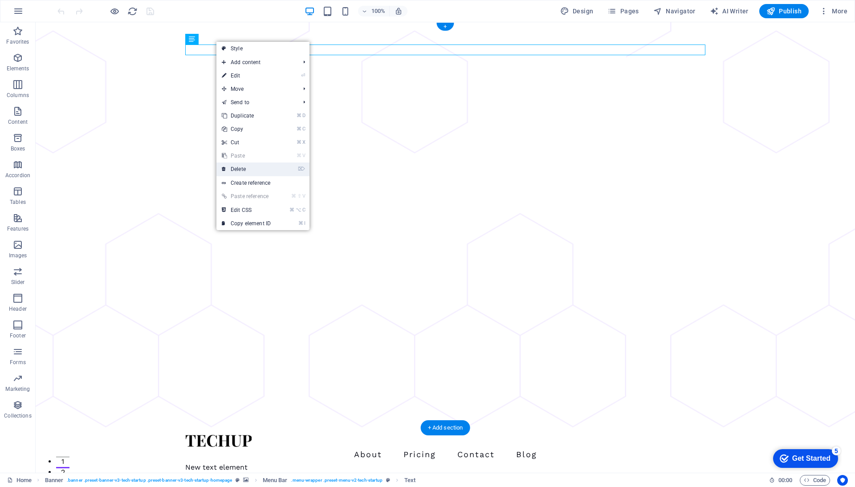
click at [244, 163] on link "⌦ Delete" at bounding box center [246, 168] width 60 height 13
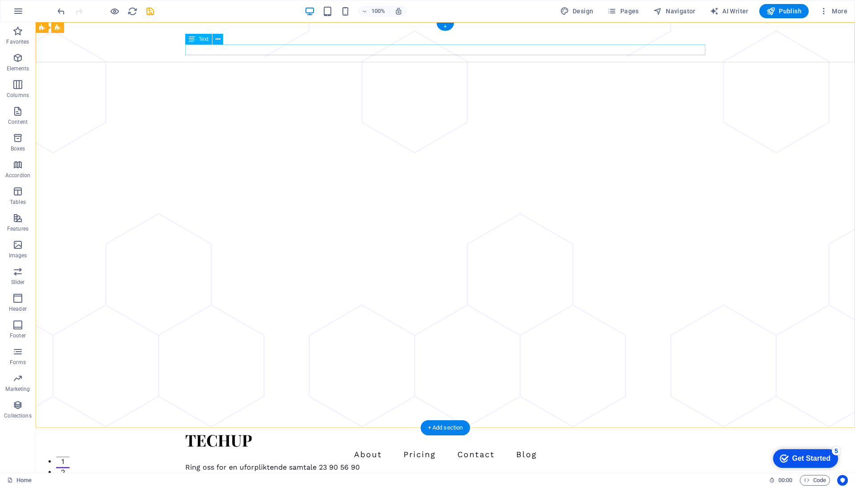
click at [283, 462] on div "Ring oss for en uforpliktende samtale 23 90 56 90" at bounding box center [445, 467] width 520 height 11
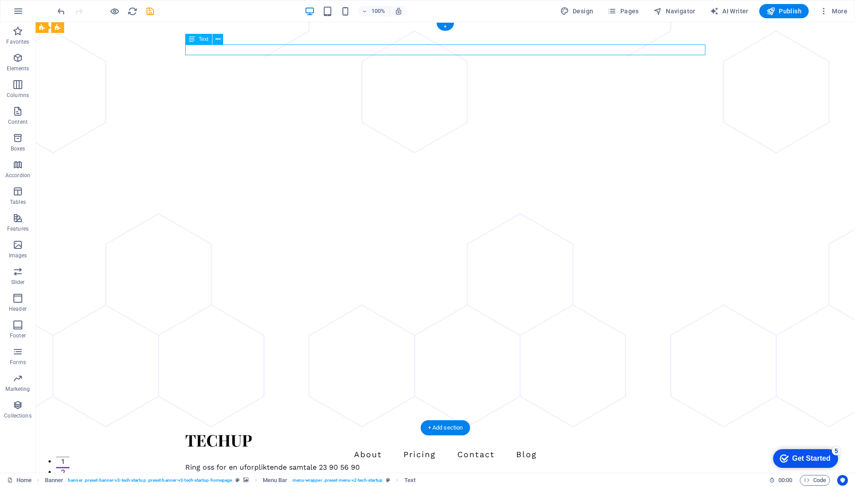
click at [283, 462] on div "Ring oss for en uforpliktende samtale 23 90 56 90" at bounding box center [445, 467] width 520 height 11
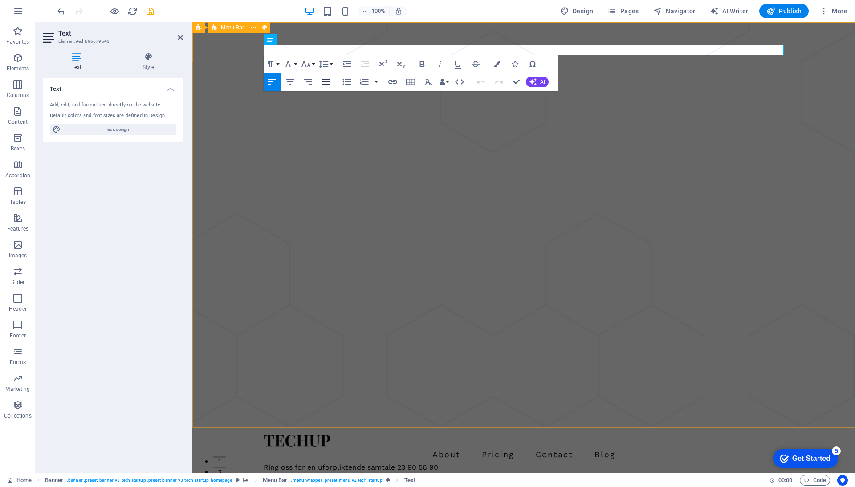
click at [325, 78] on icon "button" at bounding box center [325, 82] width 11 height 11
click at [286, 83] on icon "button" at bounding box center [289, 82] width 11 height 11
click at [308, 64] on icon "button" at bounding box center [305, 64] width 9 height 6
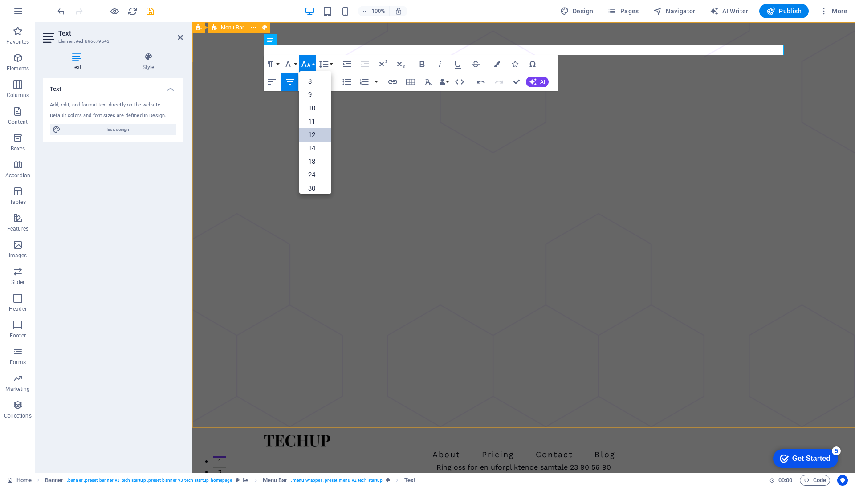
click at [312, 129] on link "12" at bounding box center [315, 134] width 32 height 13
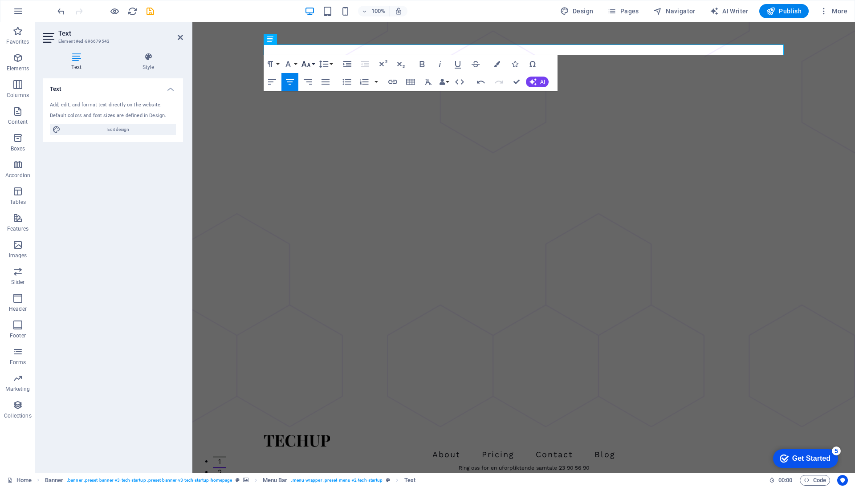
click at [310, 65] on icon "button" at bounding box center [305, 64] width 11 height 11
click at [315, 147] on link "48" at bounding box center [315, 151] width 32 height 13
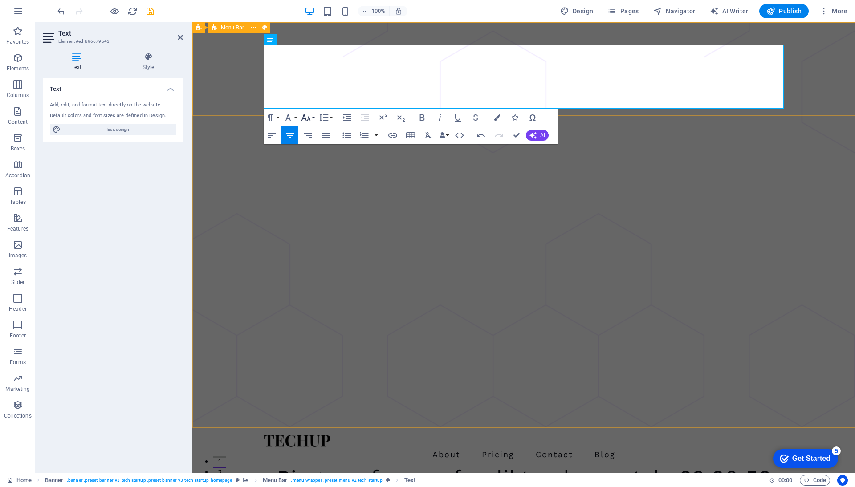
click at [310, 116] on icon "button" at bounding box center [305, 117] width 11 height 11
click at [310, 115] on icon "button" at bounding box center [305, 117] width 11 height 11
click at [309, 118] on icon "button" at bounding box center [305, 117] width 9 height 6
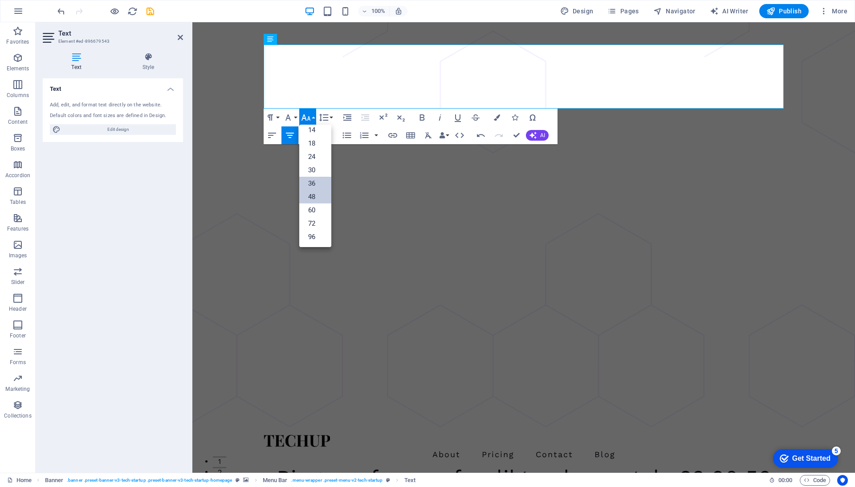
click at [312, 179] on link "36" at bounding box center [315, 183] width 32 height 13
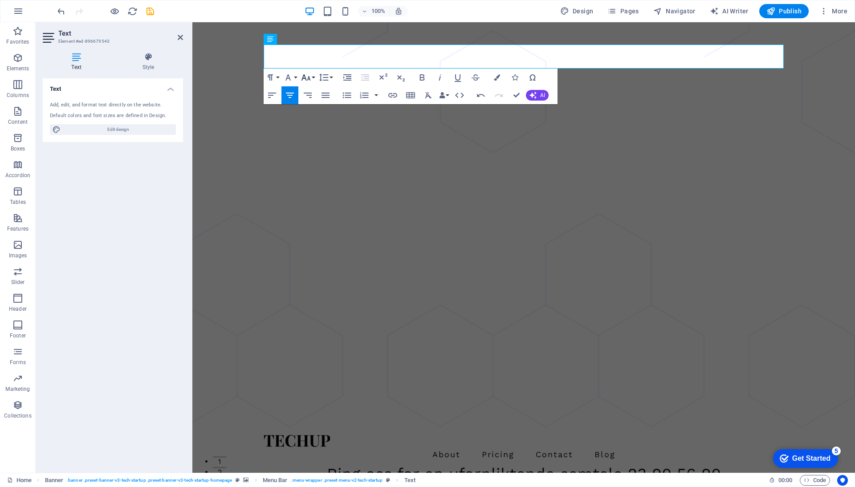
click at [313, 76] on button "Font Size" at bounding box center [307, 78] width 17 height 18
click at [312, 127] on link "30" at bounding box center [315, 129] width 32 height 13
click at [310, 73] on icon "button" at bounding box center [305, 73] width 11 height 11
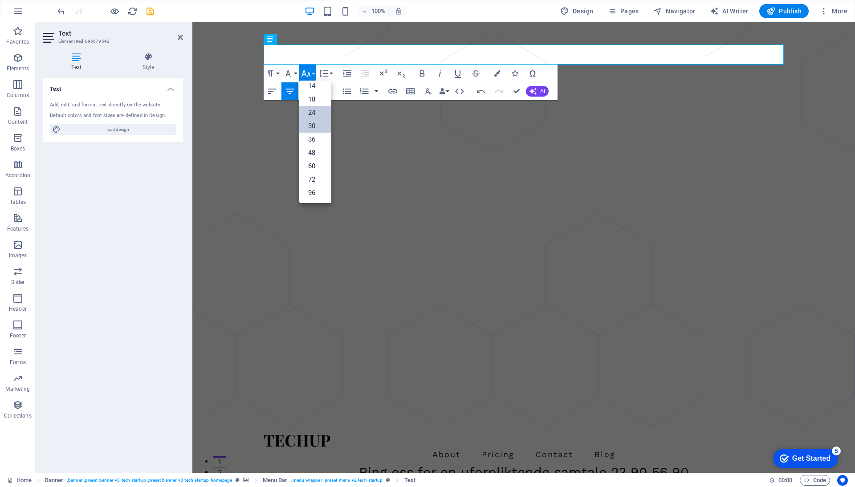
click at [311, 111] on link "24" at bounding box center [315, 112] width 32 height 13
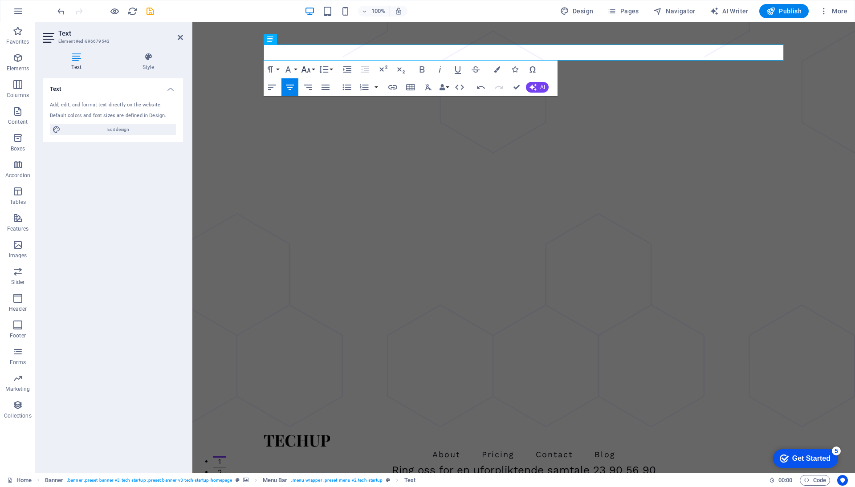
click at [313, 72] on button "Font Size" at bounding box center [307, 70] width 17 height 18
click at [313, 96] on link "18" at bounding box center [315, 95] width 32 height 13
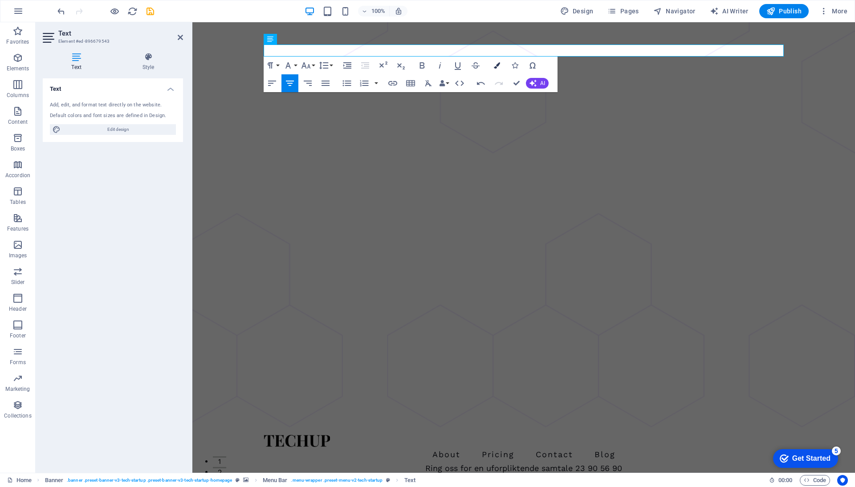
click at [496, 67] on icon "button" at bounding box center [497, 65] width 6 height 6
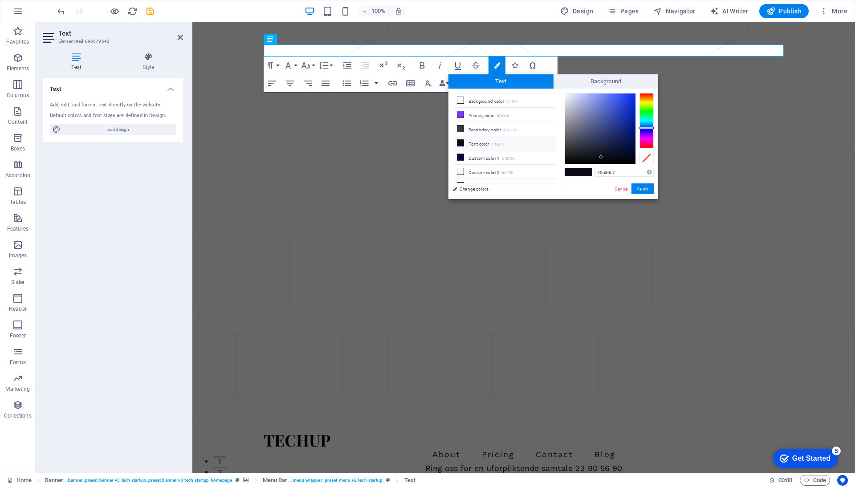
click at [631, 100] on div at bounding box center [600, 128] width 70 height 70
type input "#0723b2"
click at [632, 114] on div at bounding box center [600, 128] width 70 height 70
click at [643, 188] on button "Apply" at bounding box center [642, 188] width 22 height 11
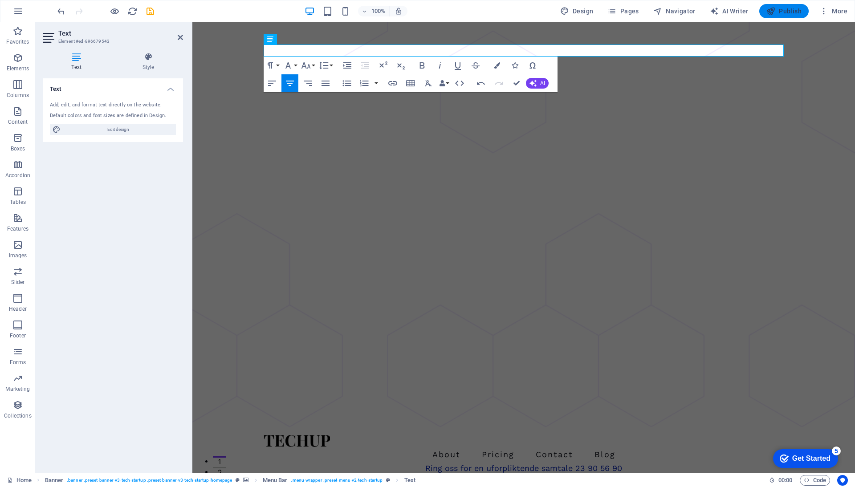
click at [781, 14] on span "Publish" at bounding box center [783, 11] width 35 height 9
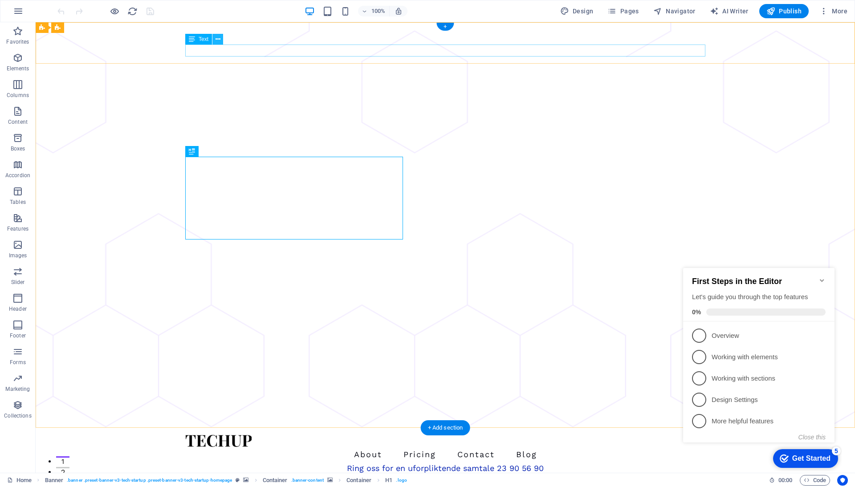
click at [216, 40] on icon at bounding box center [217, 39] width 5 height 9
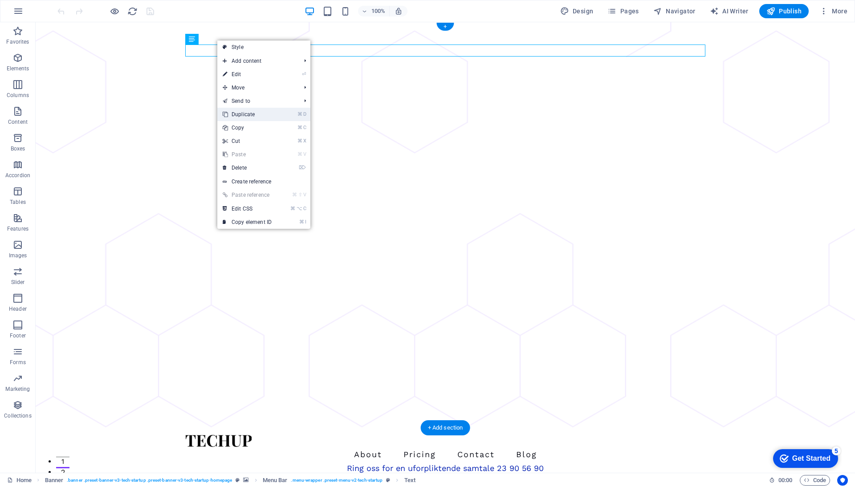
click at [247, 117] on link "⌘ D Duplicate" at bounding box center [247, 114] width 60 height 13
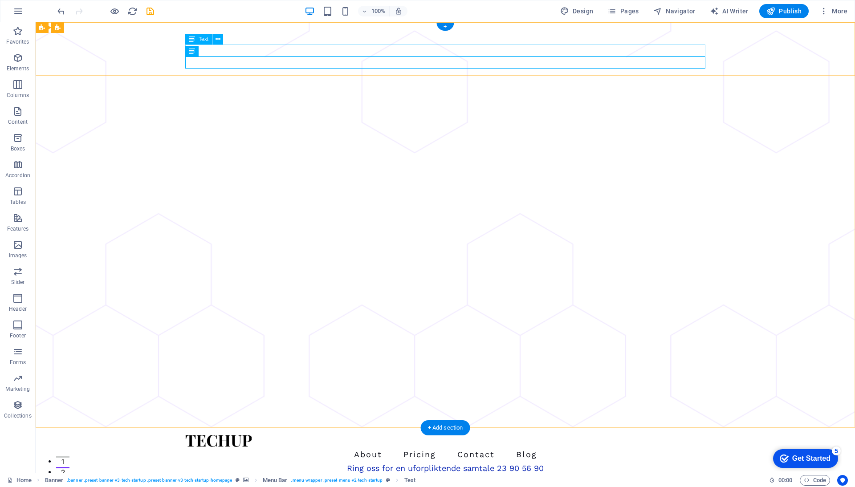
click at [284, 462] on div "Ring oss for en uforpliktende samtale 23 90 56 90" at bounding box center [445, 468] width 520 height 12
click at [375, 462] on div "Ring oss for en uforpliktende samtale 23 90 56 90" at bounding box center [445, 468] width 520 height 12
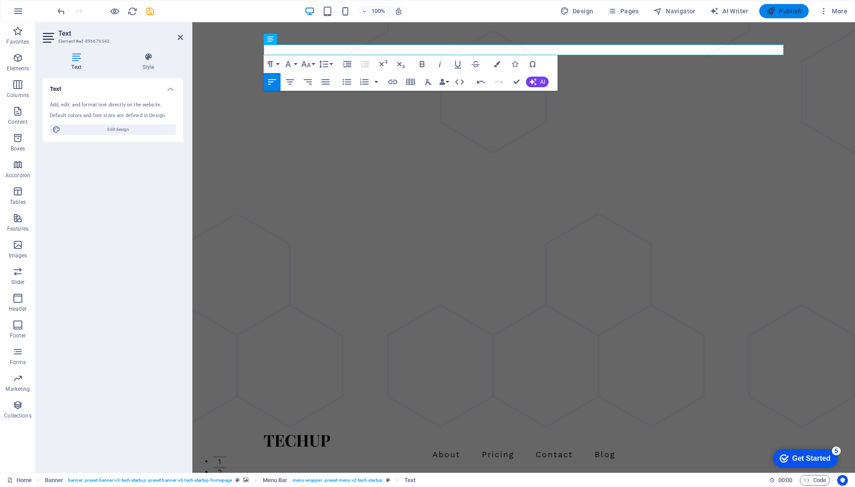
click at [777, 13] on span "Publish" at bounding box center [783, 11] width 35 height 9
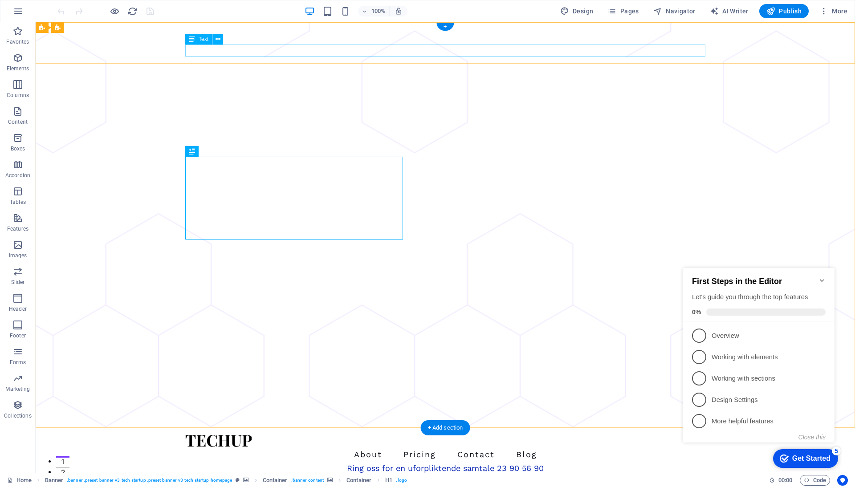
click at [424, 462] on div "Ring oss for en uforpliktende samtale 23 90 56 90" at bounding box center [445, 468] width 520 height 12
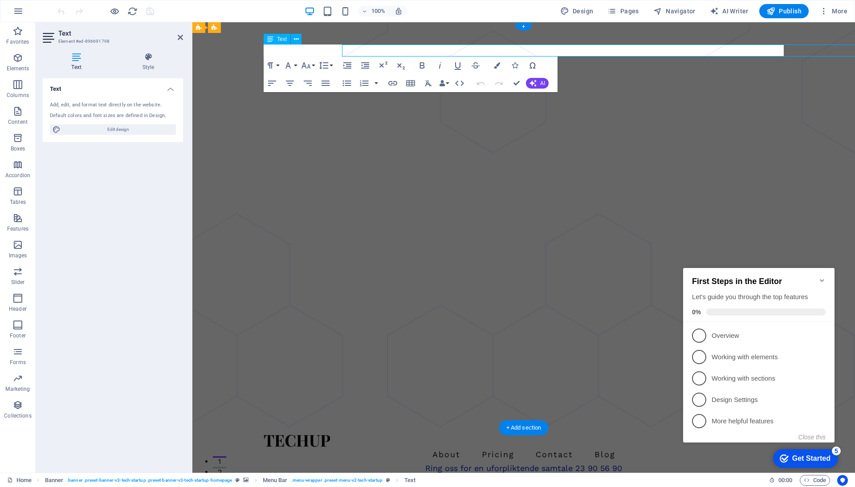
click at [424, 462] on p "Ring oss for en uforpliktende samtale 23 90 56 90" at bounding box center [523, 468] width 520 height 12
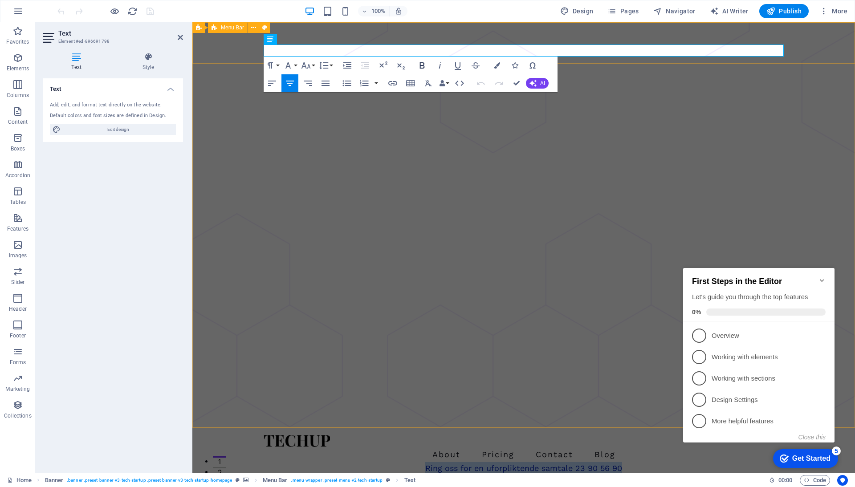
click at [423, 66] on icon "button" at bounding box center [422, 65] width 11 height 11
click at [184, 9] on div "100% Design Pages Navigator AI Writer Publish More" at bounding box center [453, 11] width 795 height 14
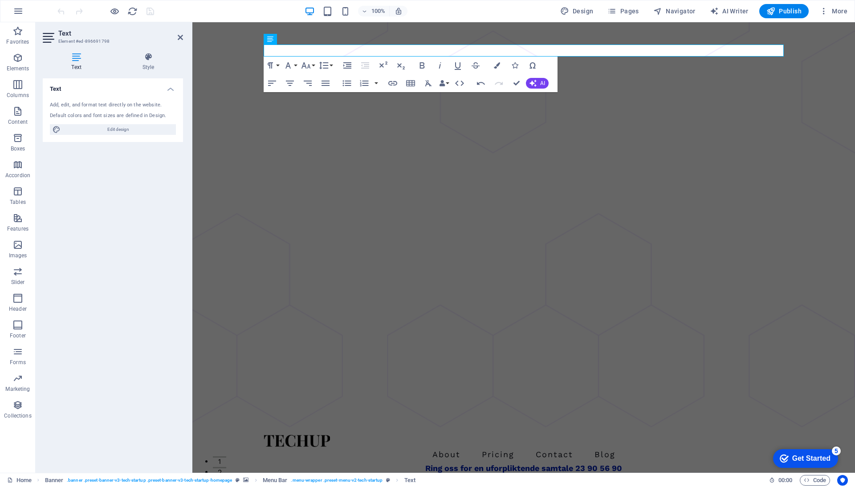
click at [221, 428] on div "About Pricing Contact Blog Ring oss for en uforpliktende samtale 23 90 56 90" at bounding box center [523, 454] width 662 height 53
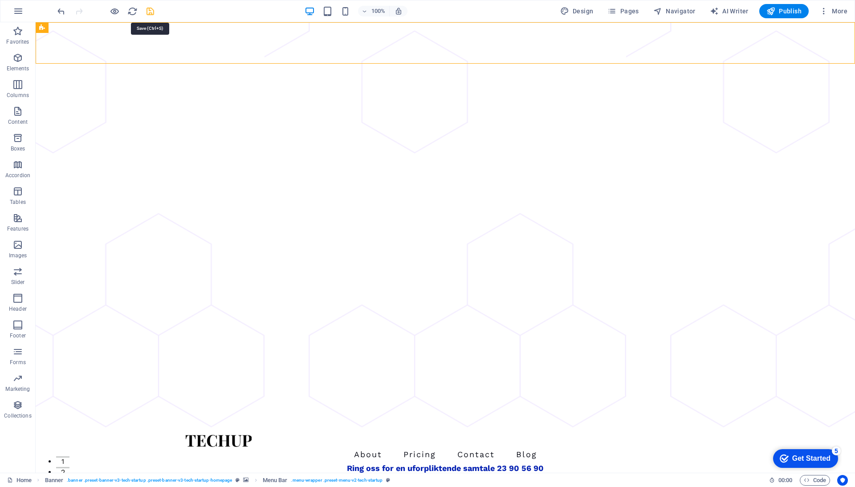
click at [150, 13] on icon "save" at bounding box center [150, 11] width 10 height 10
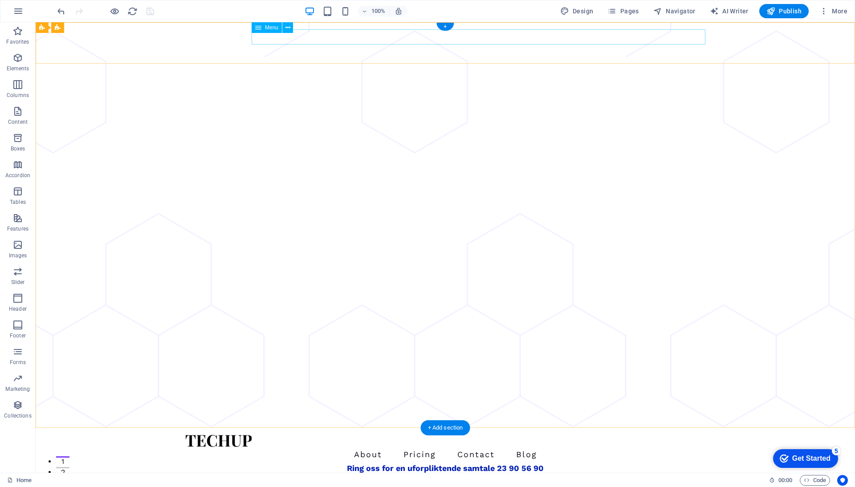
click at [401, 447] on nav "About Pricing Contact Blog" at bounding box center [445, 454] width 520 height 15
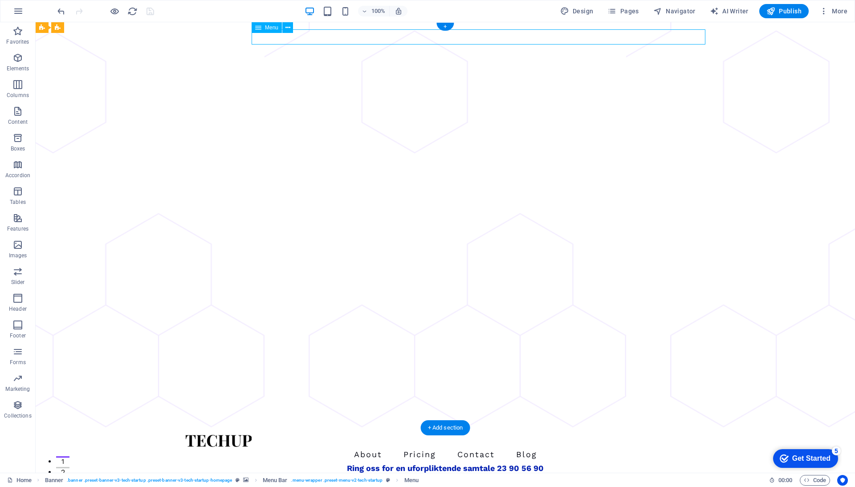
click at [401, 447] on nav "About Pricing Contact Blog" at bounding box center [445, 454] width 520 height 15
select select "1"
select select
select select "2"
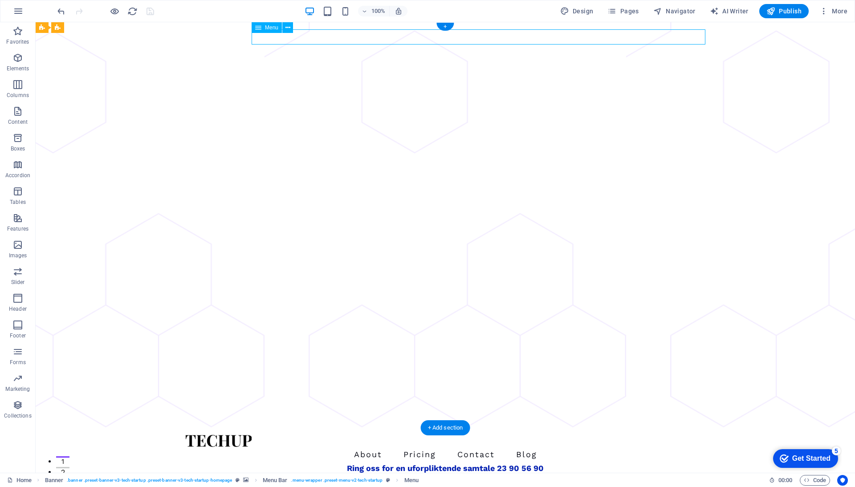
select select
select select "3"
select select
select select "4"
select select
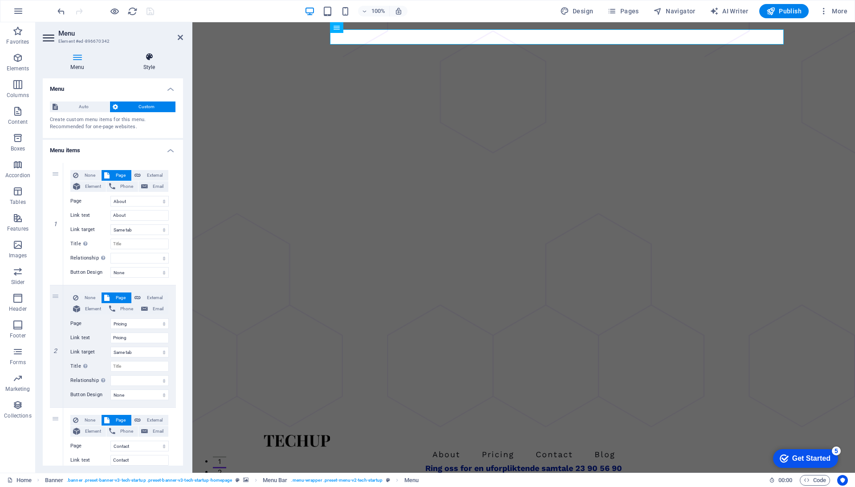
click at [153, 59] on icon at bounding box center [149, 57] width 68 height 9
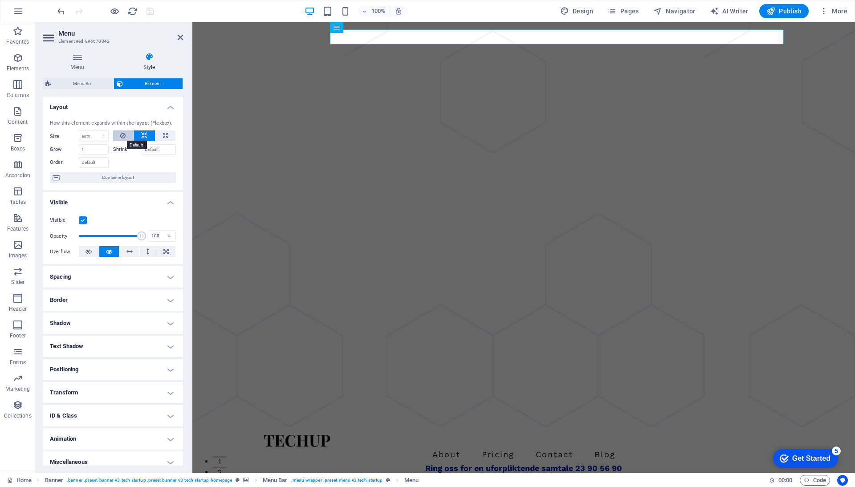
scroll to position [7, 0]
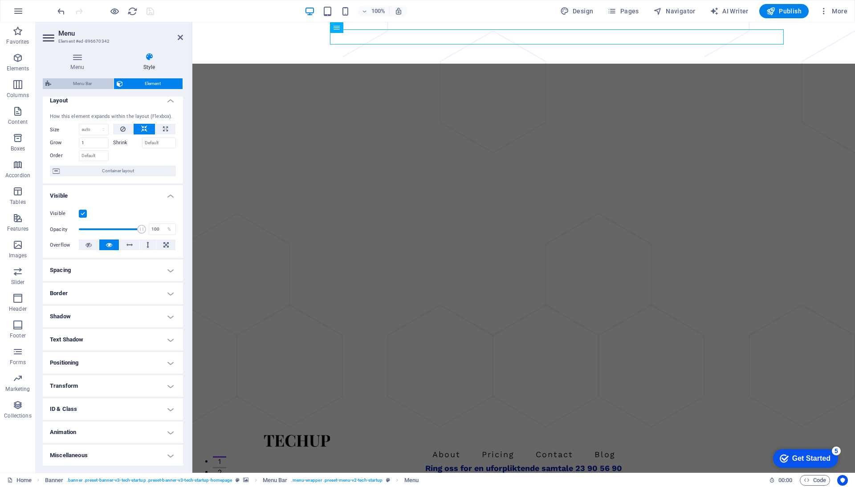
click at [88, 80] on span "Menu Bar" at bounding box center [82, 83] width 57 height 11
select select "rem"
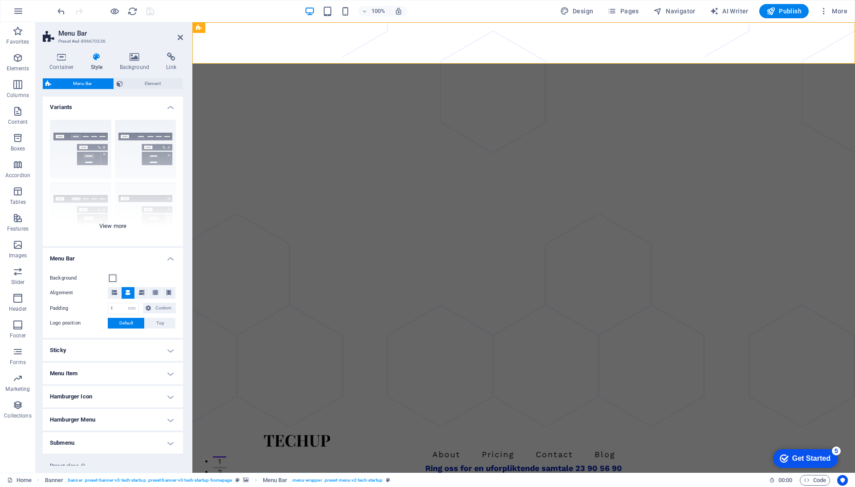
scroll to position [23, 0]
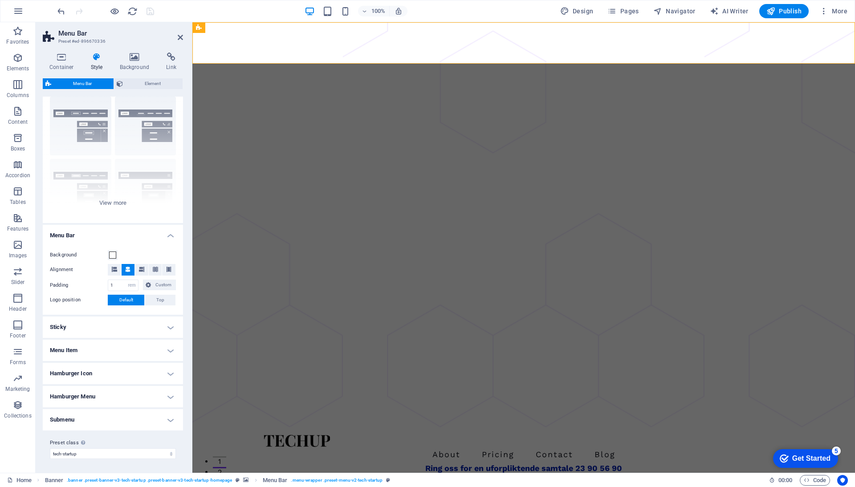
click at [166, 325] on h4 "Sticky" at bounding box center [113, 326] width 140 height 21
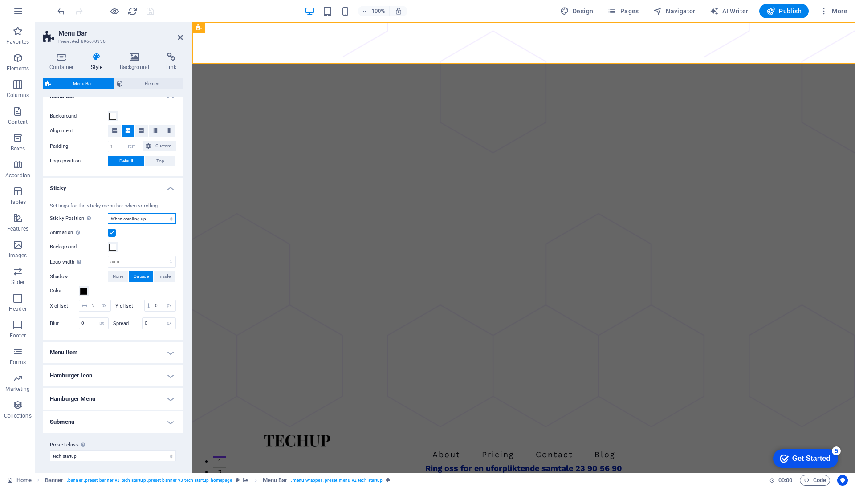
scroll to position [164, 0]
click at [113, 243] on span at bounding box center [112, 244] width 7 height 7
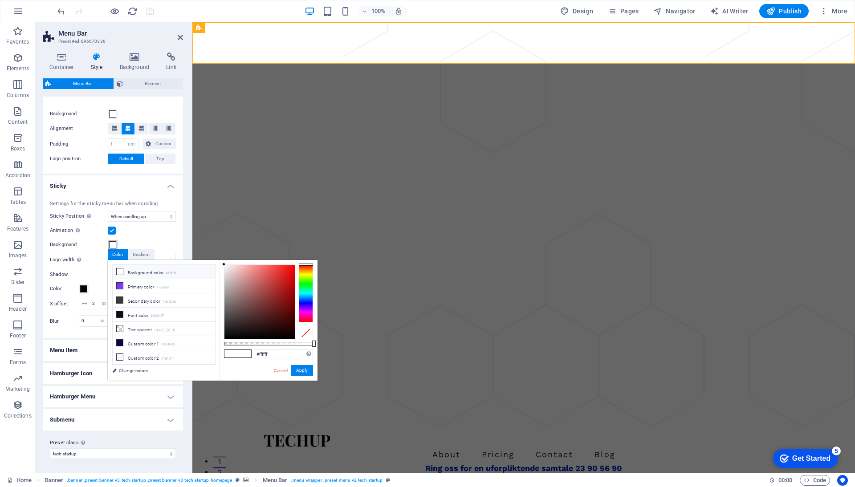
click at [113, 243] on span at bounding box center [112, 244] width 7 height 7
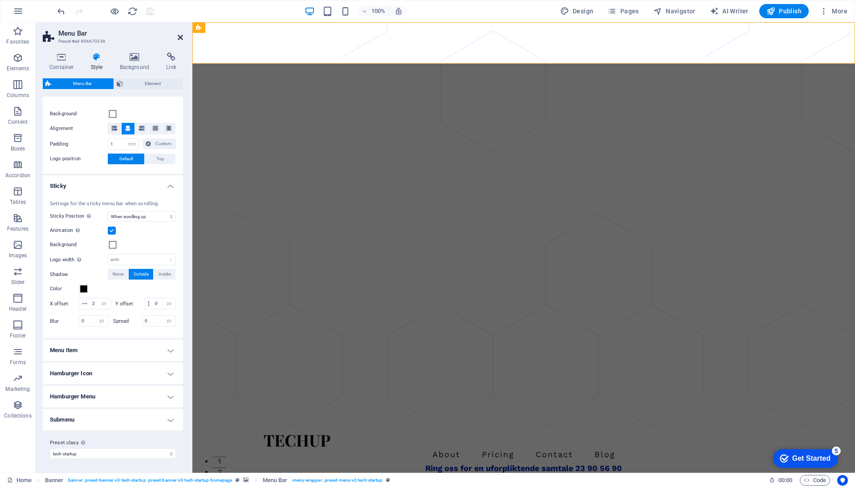
click at [178, 36] on icon at bounding box center [180, 37] width 5 height 7
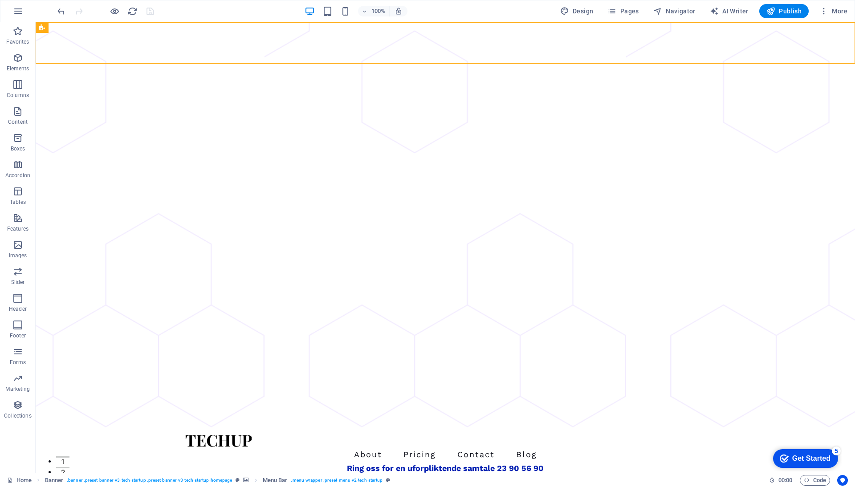
click at [149, 10] on div at bounding box center [106, 11] width 100 height 14
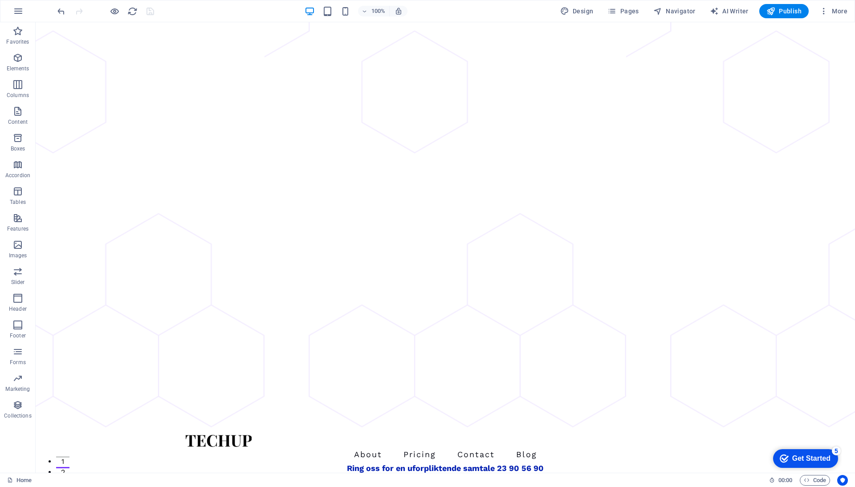
scroll to position [0, 0]
click at [16, 12] on icon "button" at bounding box center [18, 11] width 11 height 11
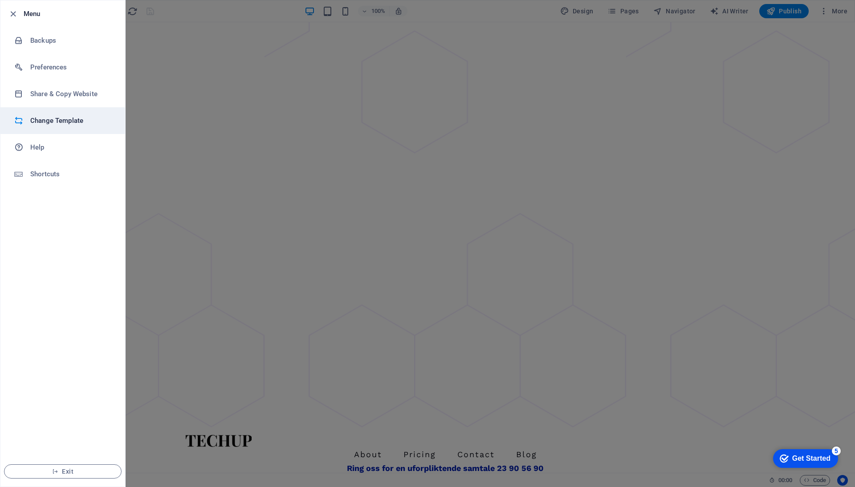
click at [49, 118] on h6 "Change Template" at bounding box center [71, 120] width 82 height 11
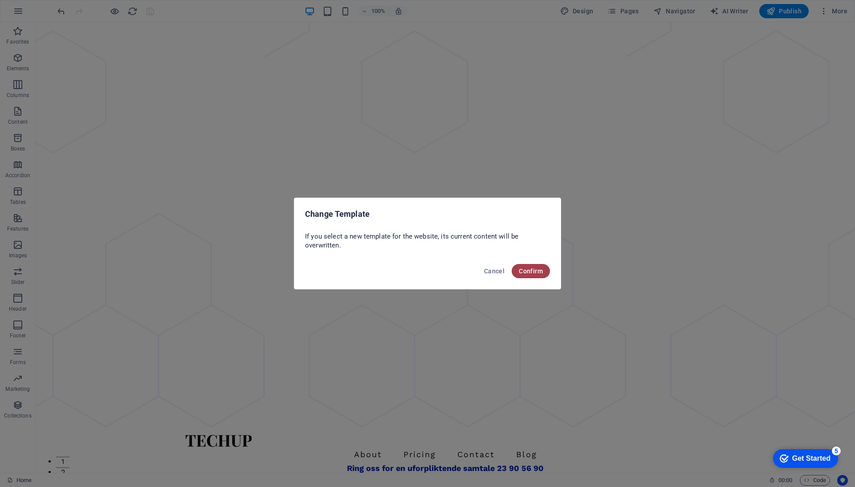
click at [536, 272] on span "Confirm" at bounding box center [531, 271] width 24 height 7
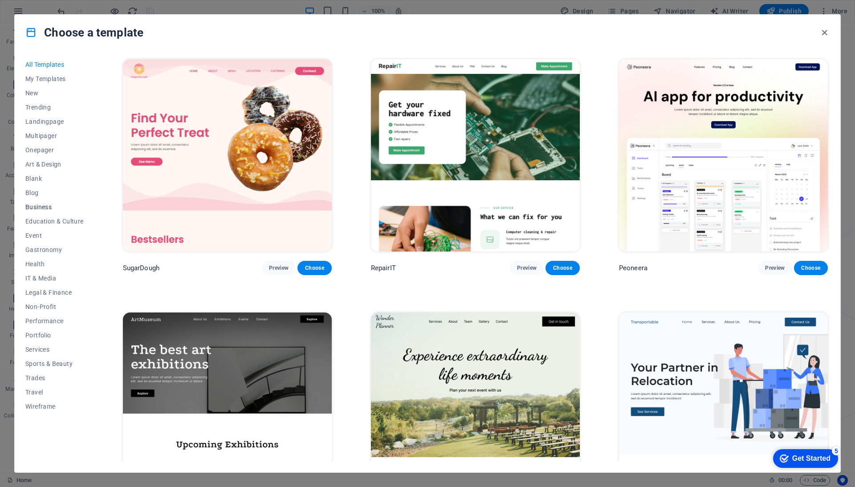
click at [50, 204] on span "Business" at bounding box center [54, 206] width 58 height 7
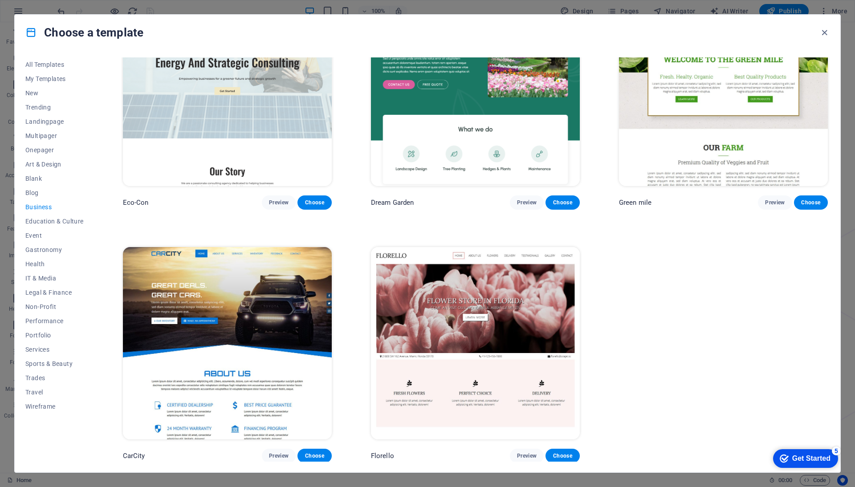
scroll to position [65, 0]
click at [44, 278] on span "IT & Media" at bounding box center [54, 278] width 58 height 7
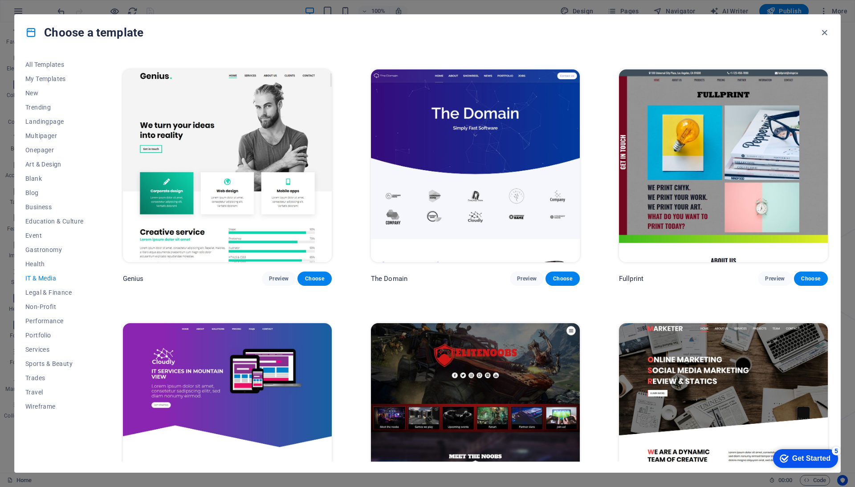
scroll to position [474, 0]
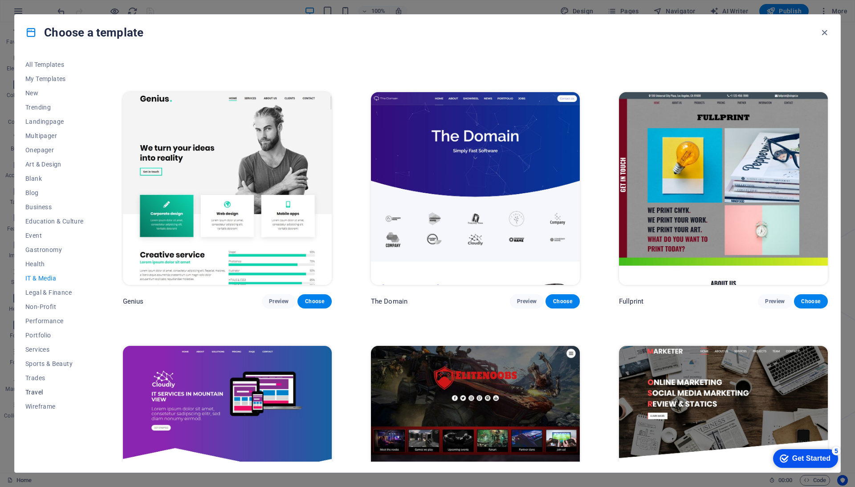
click at [39, 393] on span "Travel" at bounding box center [54, 392] width 58 height 7
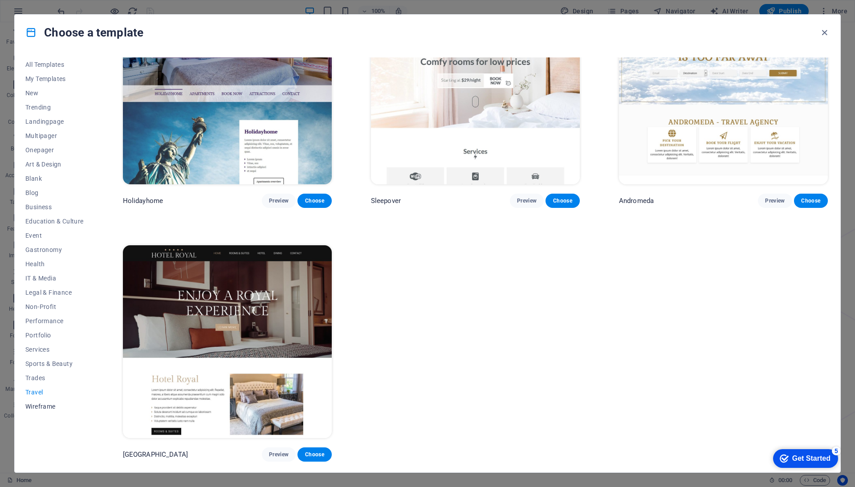
click at [37, 409] on span "Wireframe" at bounding box center [54, 406] width 58 height 7
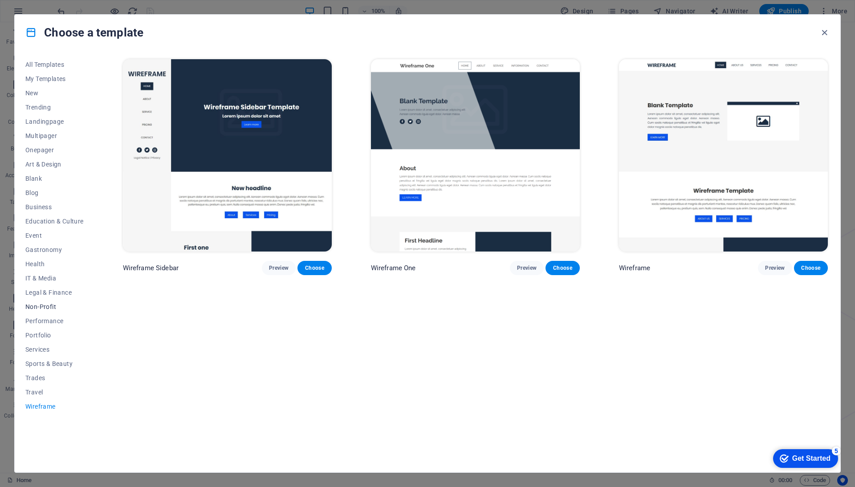
click at [45, 304] on span "Non-Profit" at bounding box center [54, 306] width 58 height 7
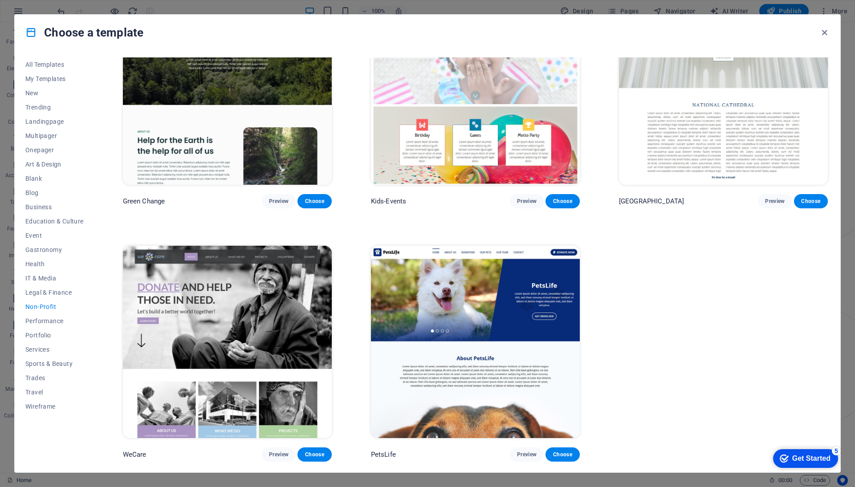
scroll to position [65, 0]
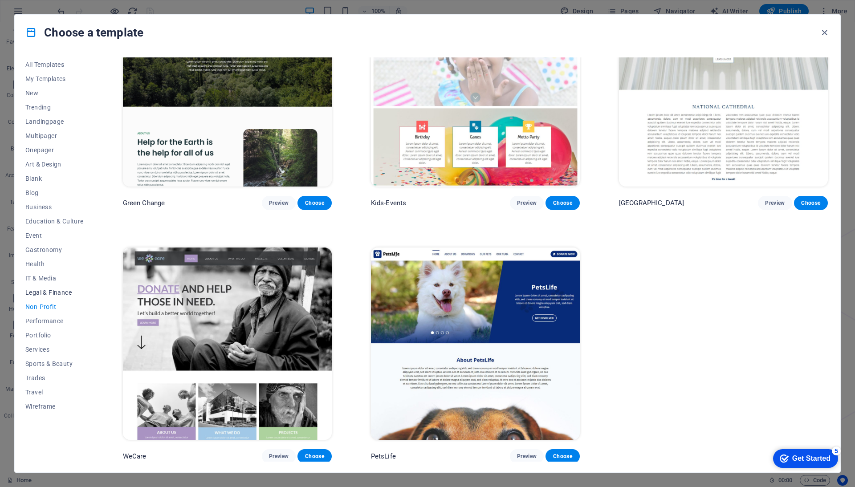
click at [45, 291] on span "Legal & Finance" at bounding box center [54, 292] width 58 height 7
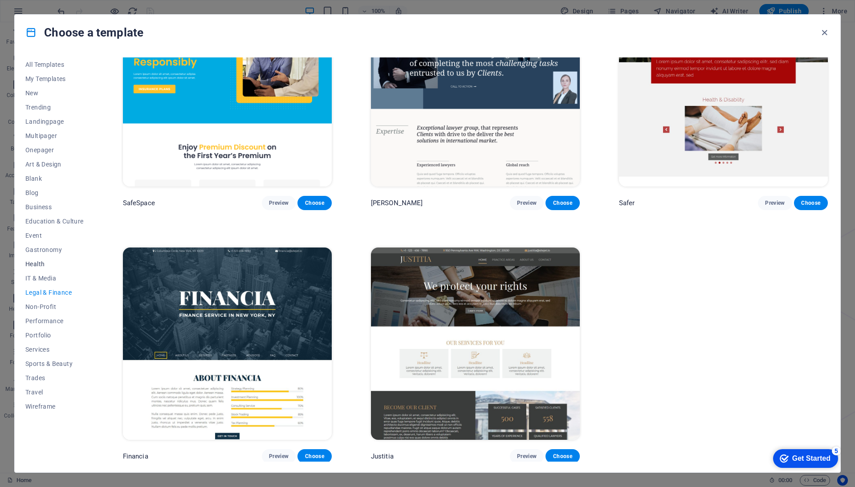
click at [46, 261] on span "Health" at bounding box center [54, 263] width 58 height 7
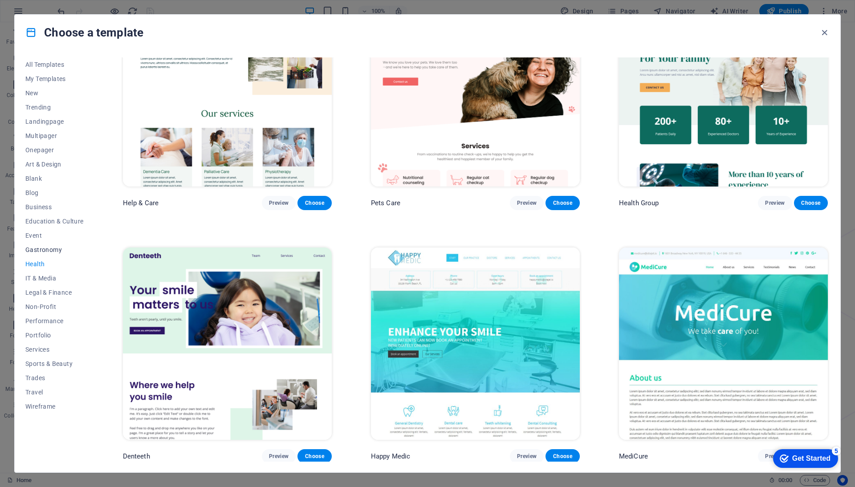
click at [47, 249] on span "Gastronomy" at bounding box center [54, 249] width 58 height 7
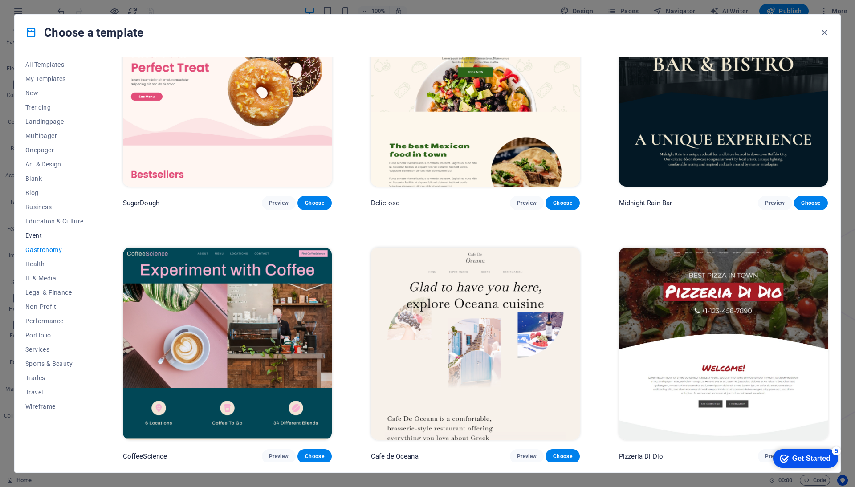
click at [44, 235] on span "Event" at bounding box center [54, 235] width 58 height 7
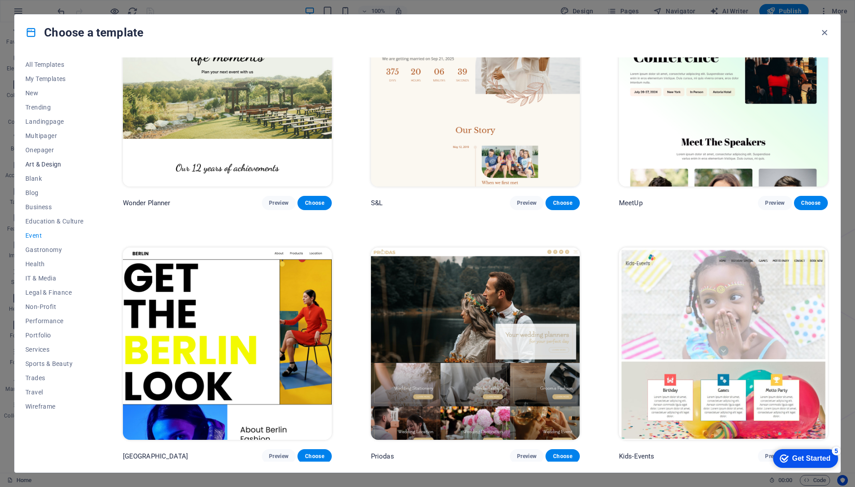
click at [45, 164] on span "Art & Design" at bounding box center [54, 164] width 58 height 7
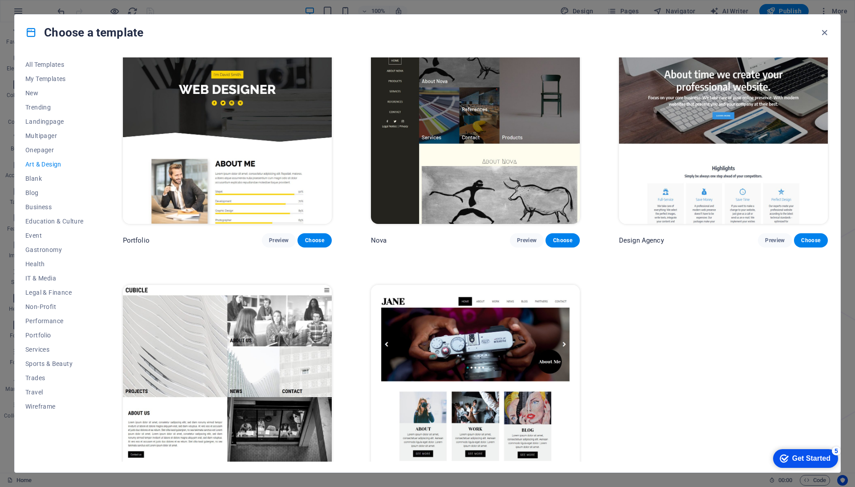
scroll to position [822, 0]
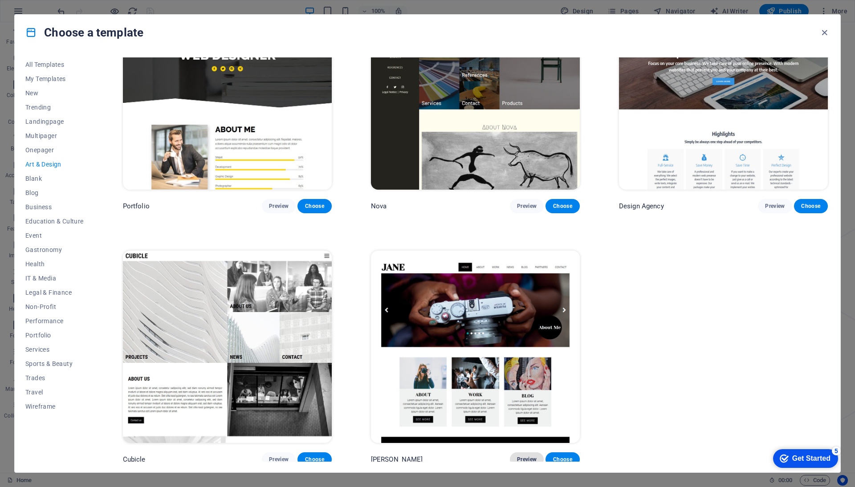
click at [527, 456] on span "Preview" at bounding box center [527, 459] width 20 height 7
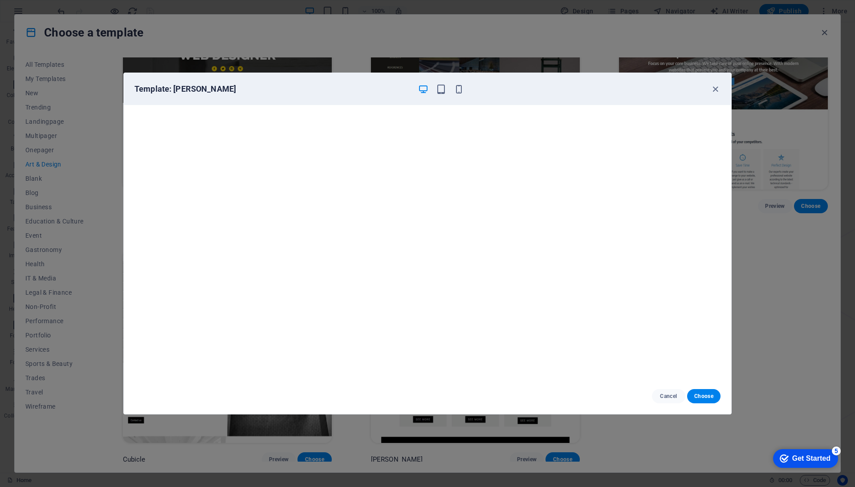
scroll to position [2, 0]
click at [721, 85] on div "Template: Jane" at bounding box center [427, 89] width 607 height 32
click at [714, 86] on icon "button" at bounding box center [715, 89] width 10 height 10
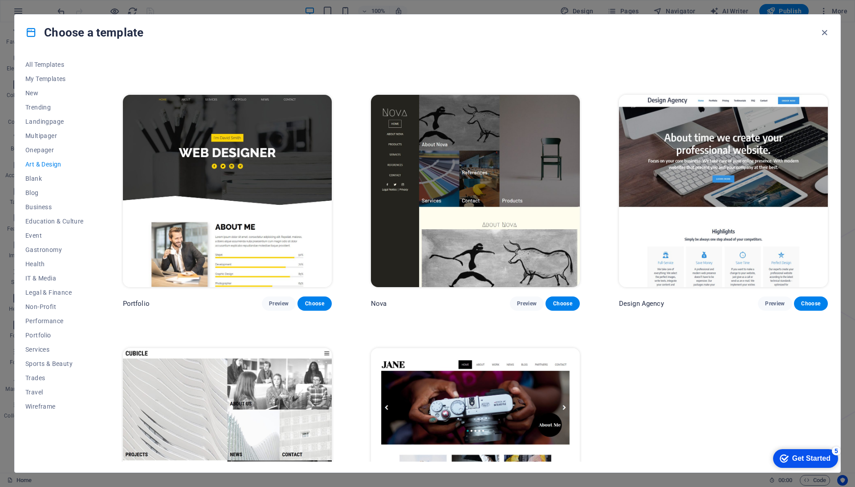
scroll to position [717, 0]
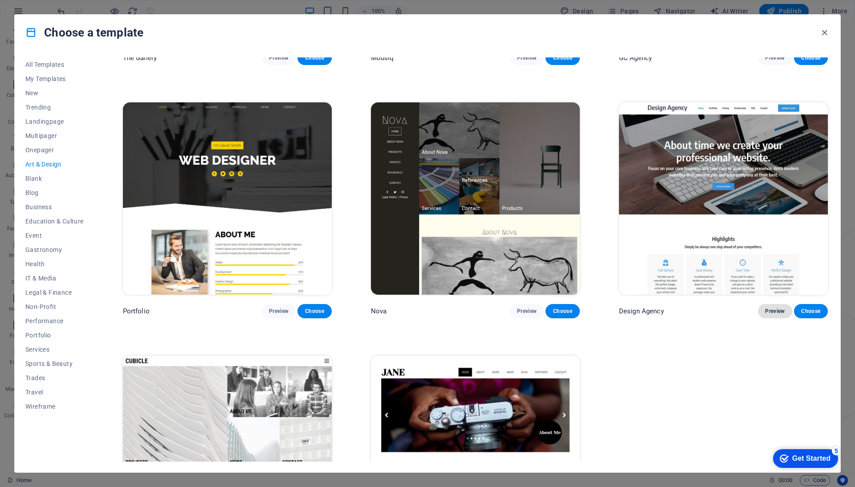
click at [767, 308] on span "Preview" at bounding box center [775, 311] width 20 height 7
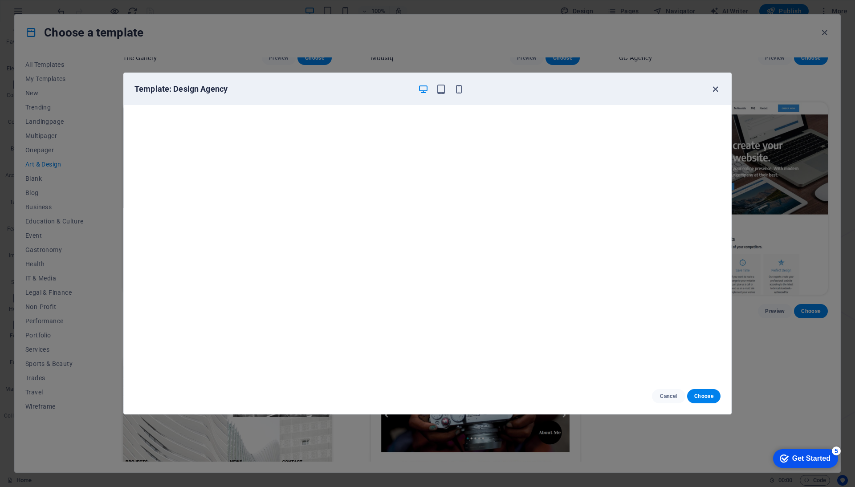
click at [716, 90] on icon "button" at bounding box center [715, 89] width 10 height 10
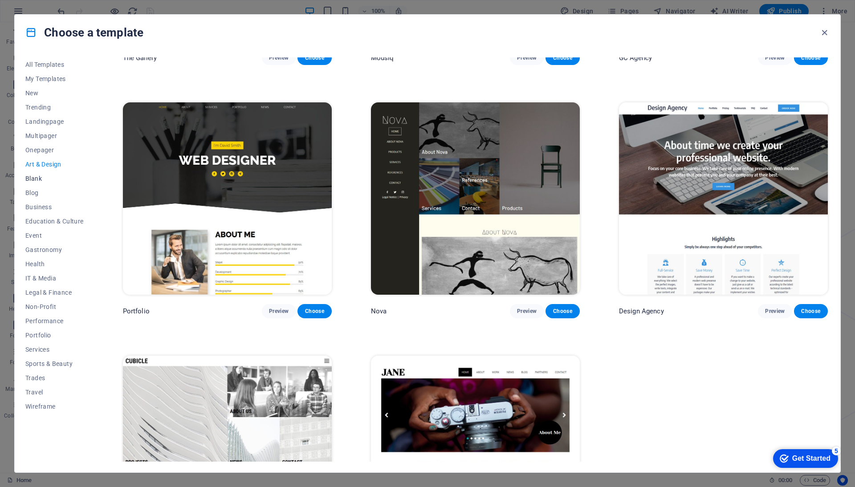
click at [41, 179] on span "Blank" at bounding box center [54, 178] width 58 height 7
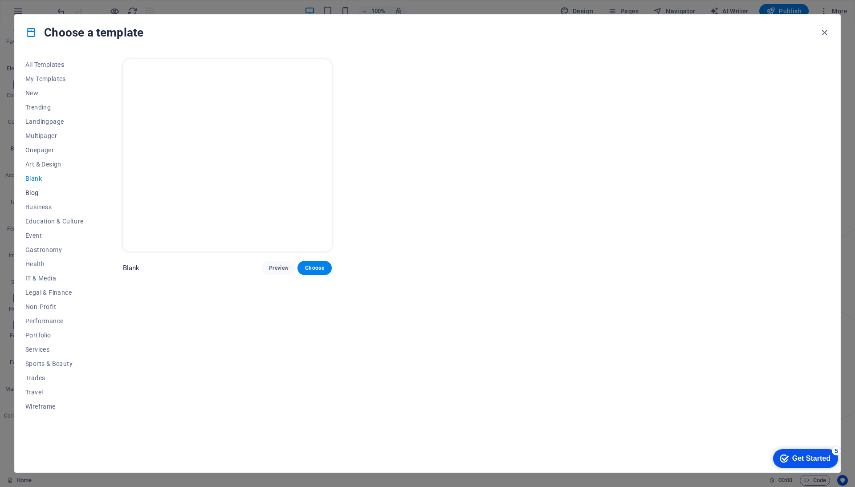
click at [32, 191] on span "Blog" at bounding box center [54, 192] width 58 height 7
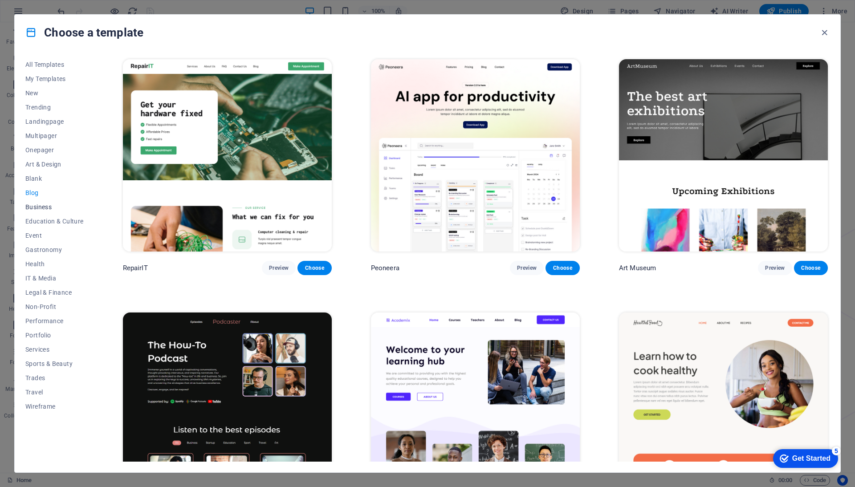
click at [34, 209] on span "Business" at bounding box center [54, 206] width 58 height 7
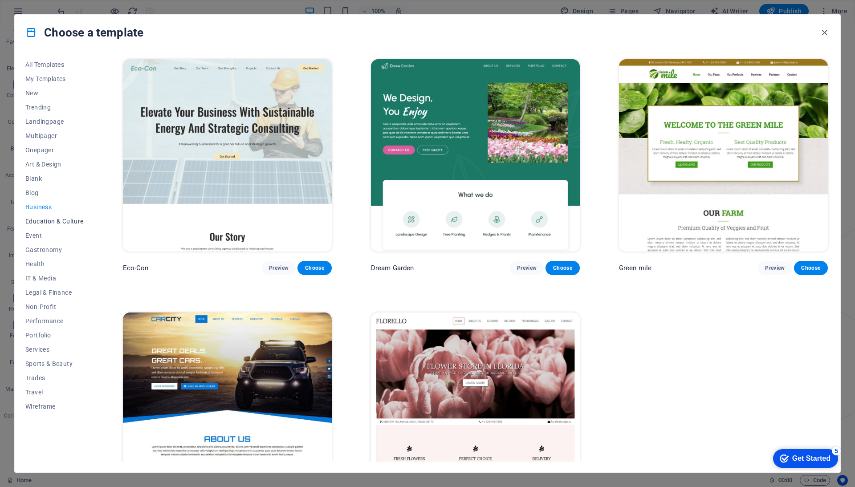
click at [37, 222] on span "Education & Culture" at bounding box center [54, 221] width 58 height 7
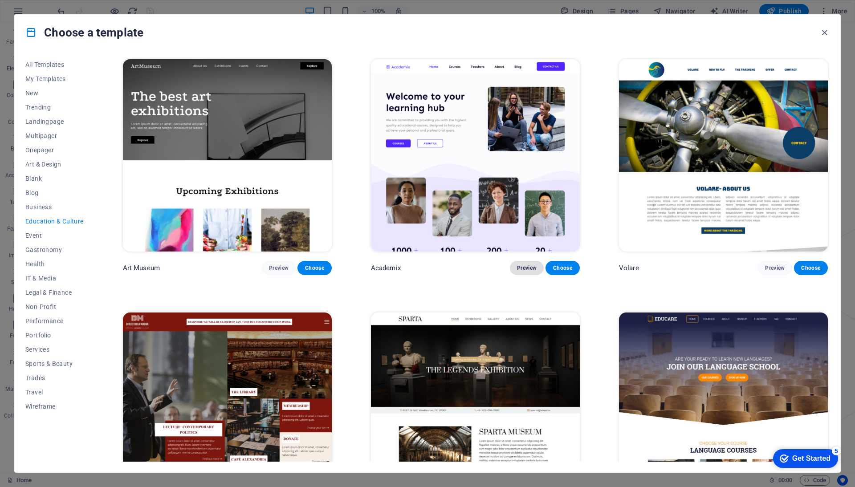
click at [519, 261] on button "Preview" at bounding box center [527, 268] width 34 height 14
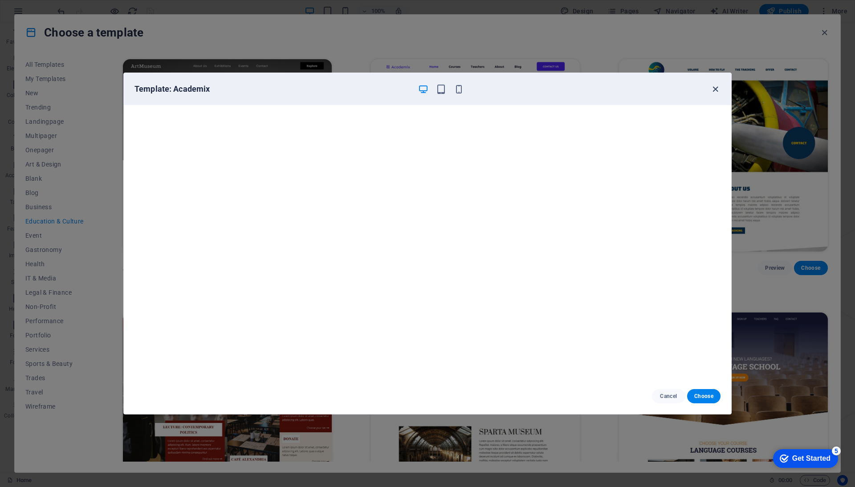
click at [713, 88] on icon "button" at bounding box center [715, 89] width 10 height 10
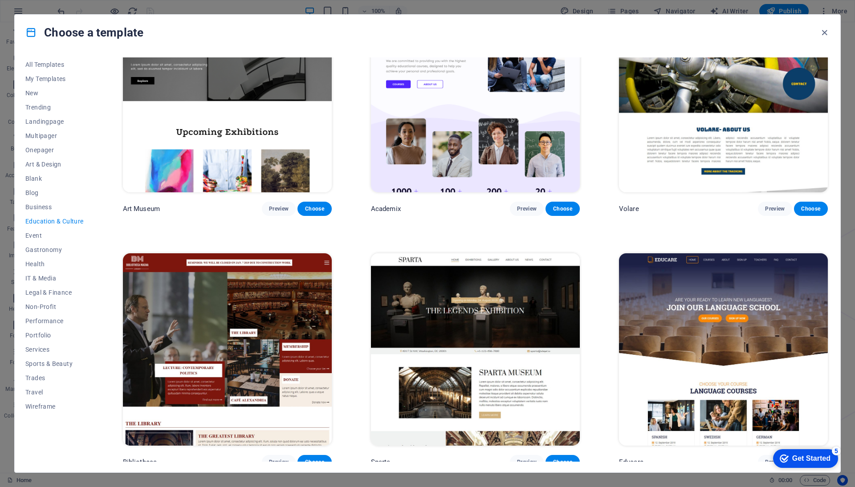
scroll to position [53, 0]
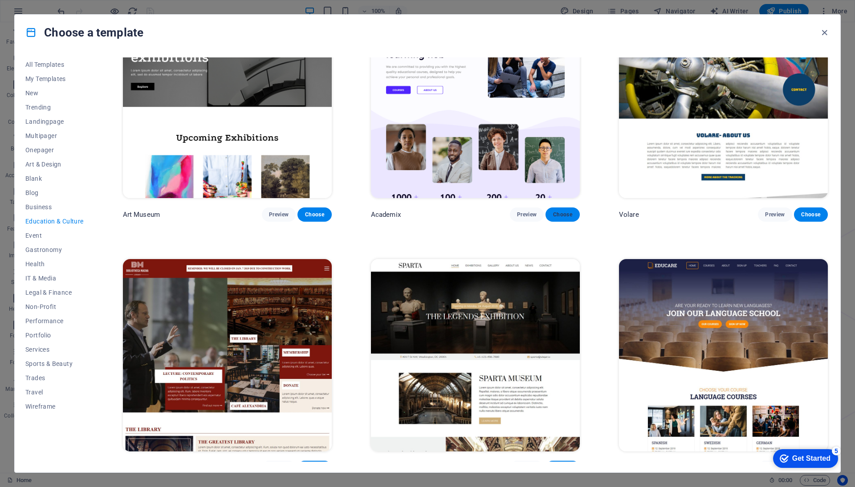
click at [557, 213] on span "Choose" at bounding box center [562, 214] width 20 height 7
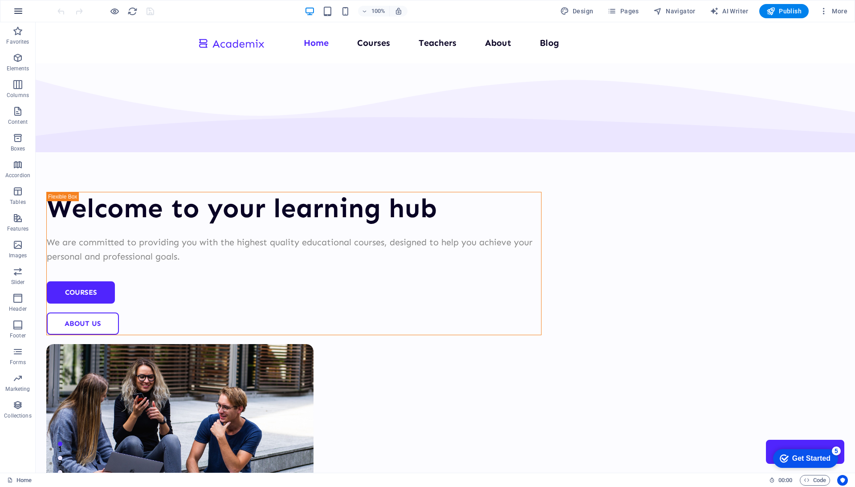
click at [17, 8] on icon "button" at bounding box center [18, 11] width 11 height 11
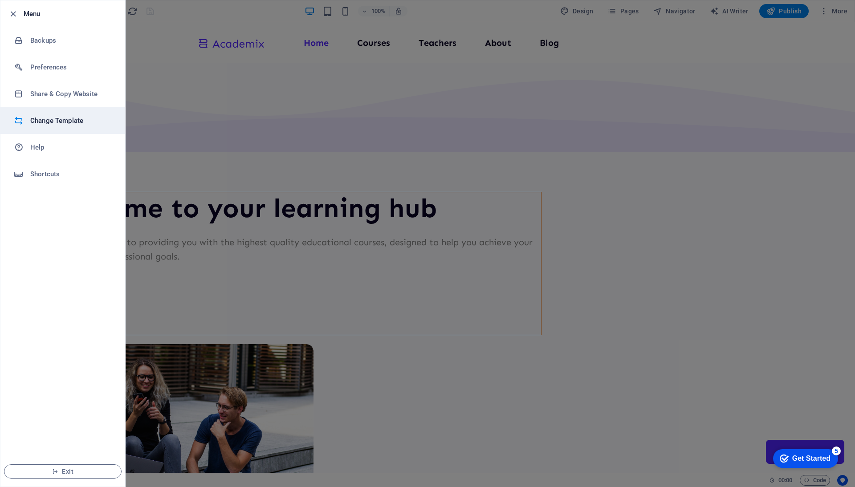
click at [47, 122] on h6 "Change Template" at bounding box center [71, 120] width 82 height 11
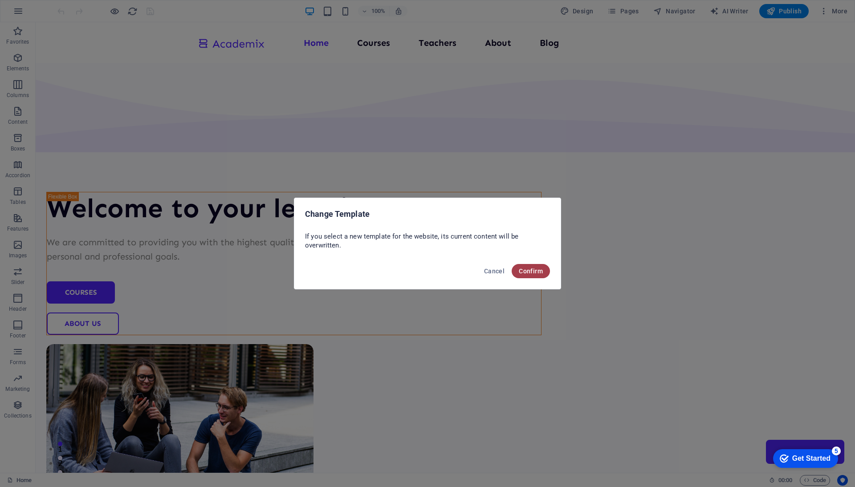
click at [538, 268] on span "Confirm" at bounding box center [531, 271] width 24 height 7
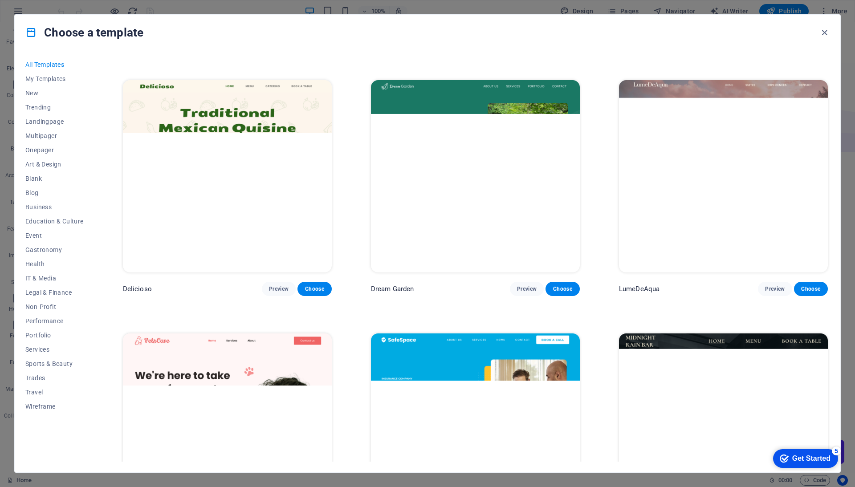
scroll to position [637, 0]
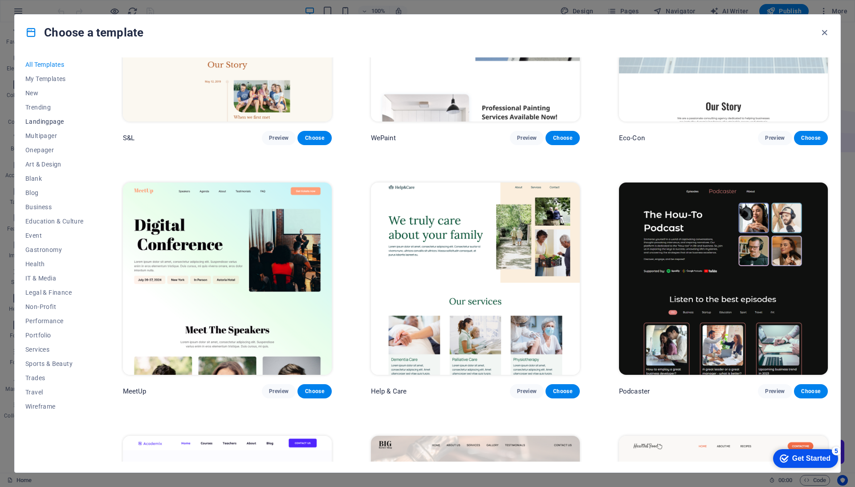
click at [55, 124] on span "Landingpage" at bounding box center [54, 121] width 58 height 7
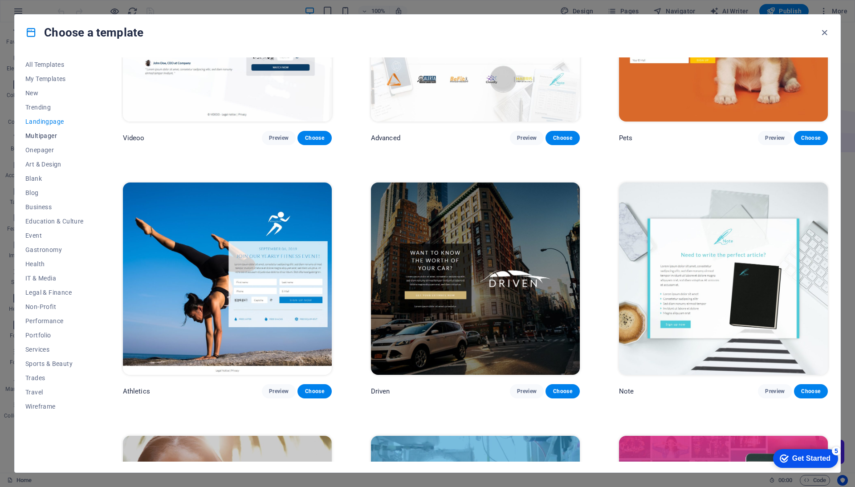
click at [43, 136] on span "Multipager" at bounding box center [54, 135] width 58 height 7
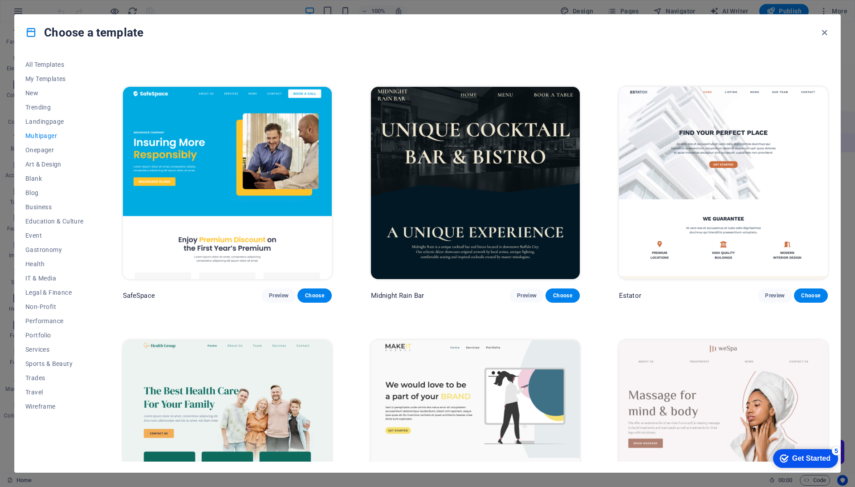
scroll to position [1241, 0]
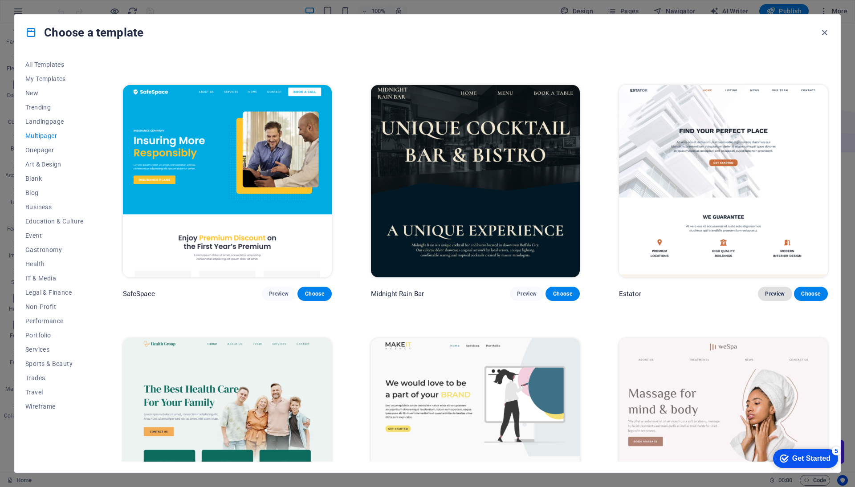
click at [779, 290] on span "Preview" at bounding box center [775, 293] width 20 height 7
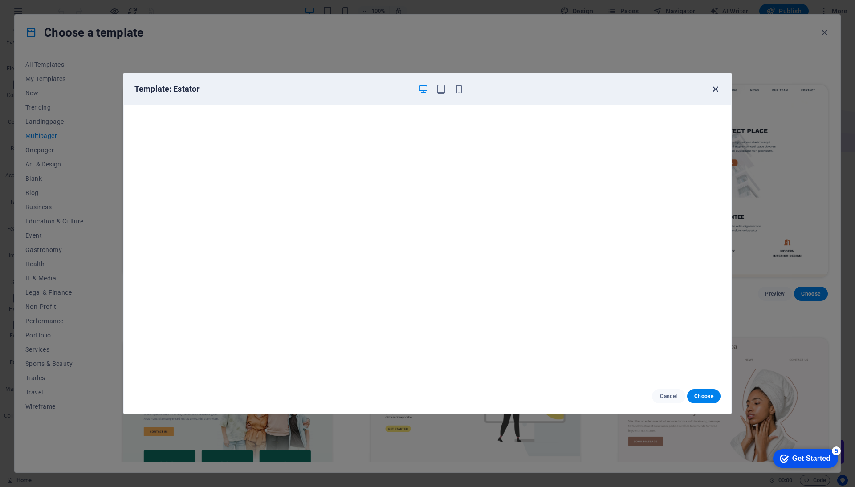
click at [717, 89] on icon "button" at bounding box center [715, 89] width 10 height 10
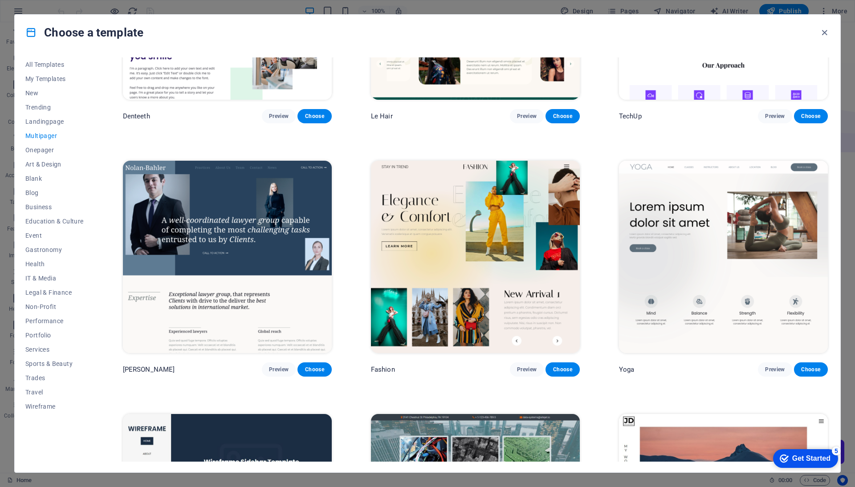
scroll to position [2181, 0]
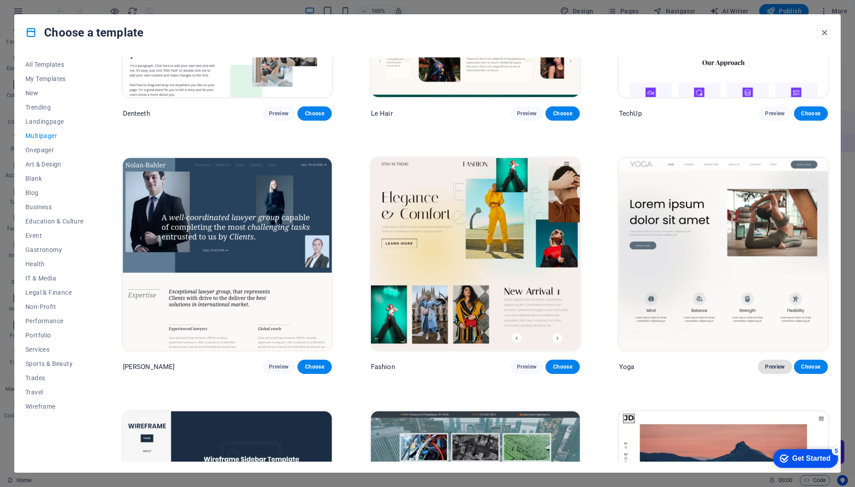
click at [772, 360] on button "Preview" at bounding box center [775, 367] width 34 height 14
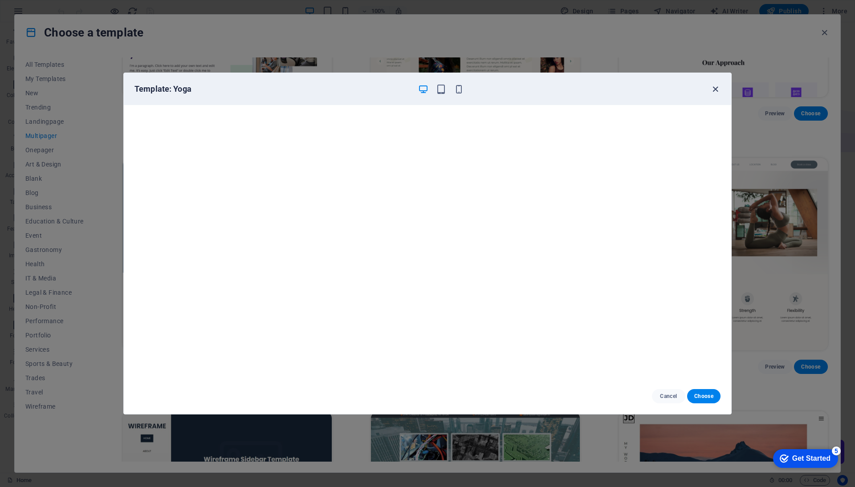
click at [714, 88] on icon "button" at bounding box center [715, 89] width 10 height 10
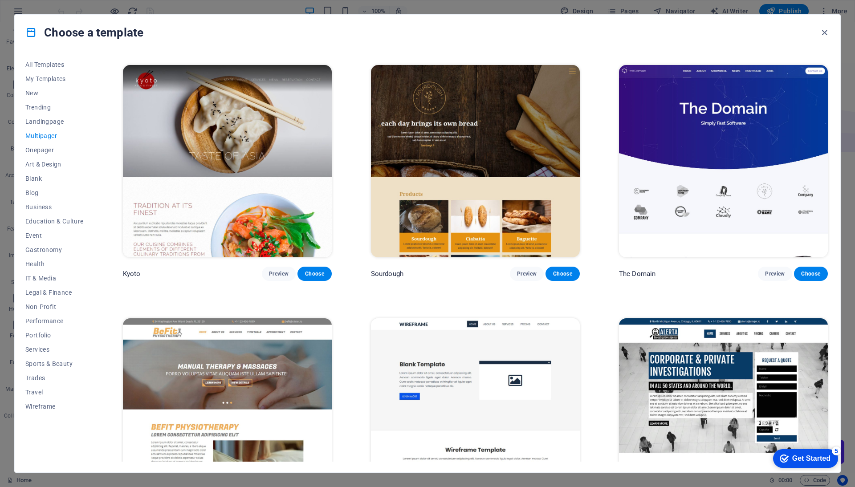
scroll to position [3292, 0]
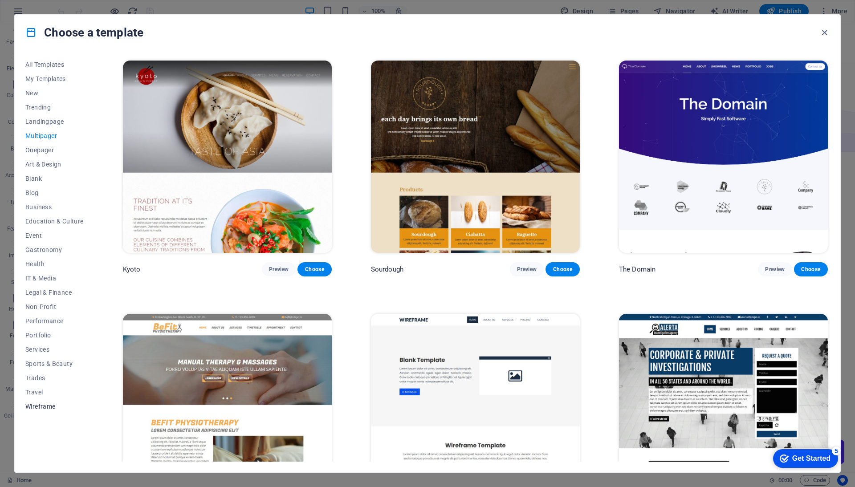
click at [38, 405] on span "Wireframe" at bounding box center [54, 406] width 58 height 7
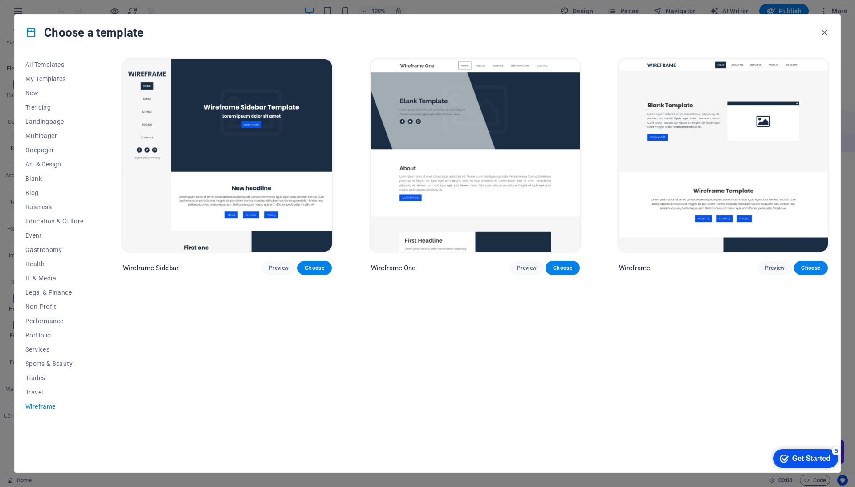
click at [481, 127] on img at bounding box center [475, 155] width 209 height 192
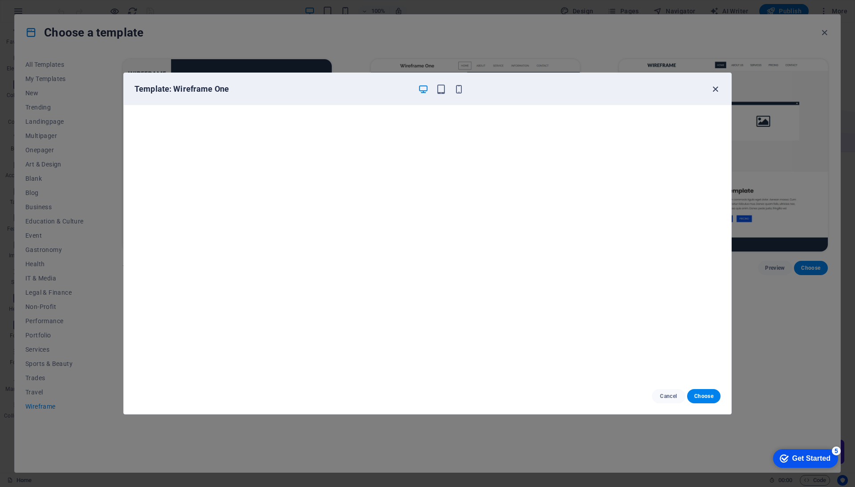
click at [718, 88] on icon "button" at bounding box center [715, 89] width 10 height 10
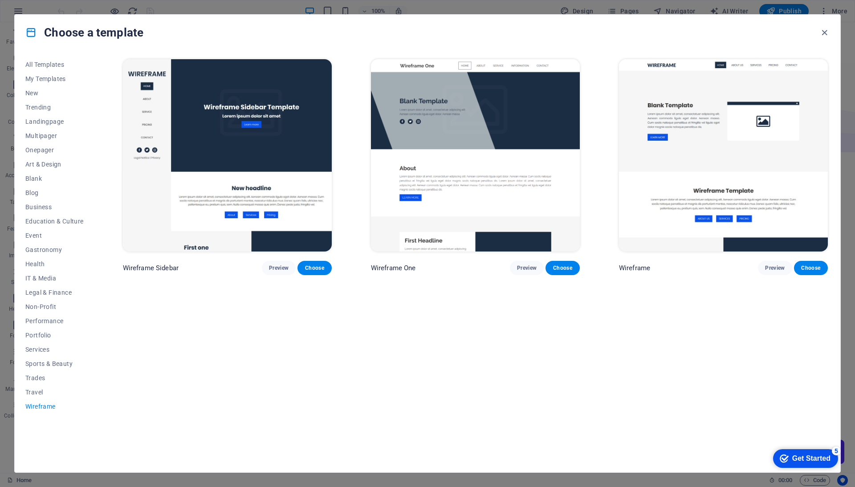
click at [725, 122] on img at bounding box center [723, 155] width 209 height 192
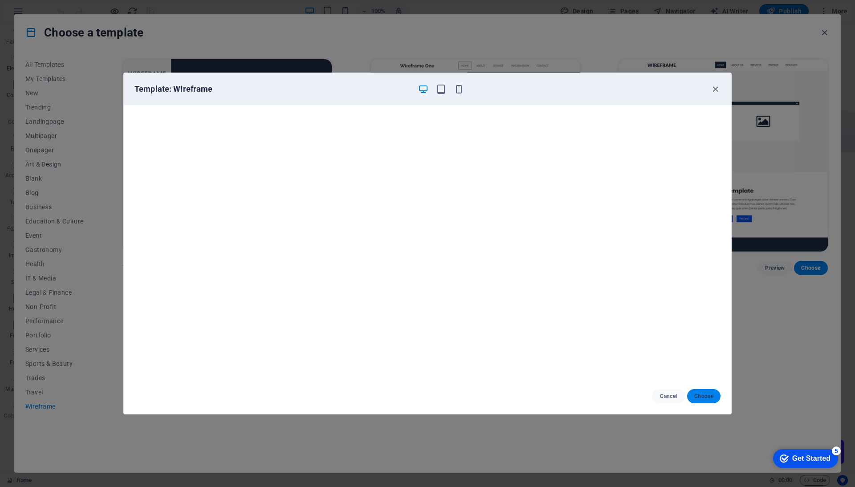
click at [703, 393] on span "Choose" at bounding box center [703, 396] width 19 height 7
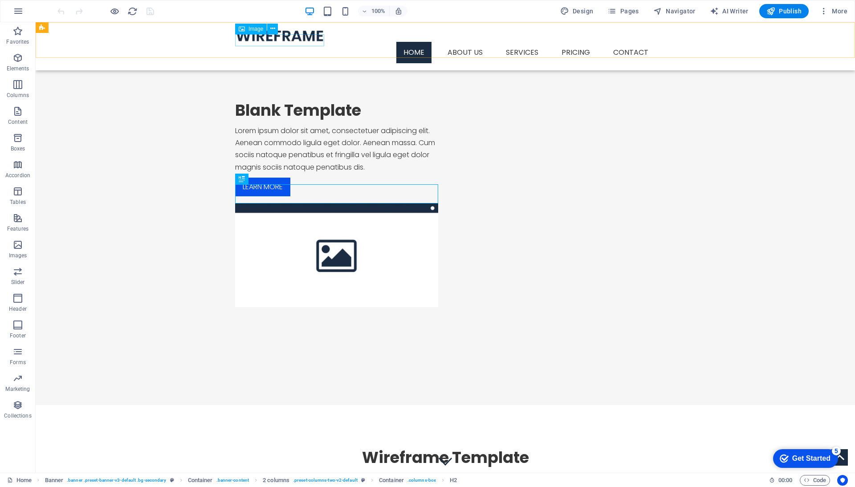
click at [277, 36] on figure at bounding box center [445, 35] width 420 height 12
click at [273, 28] on icon at bounding box center [272, 28] width 5 height 9
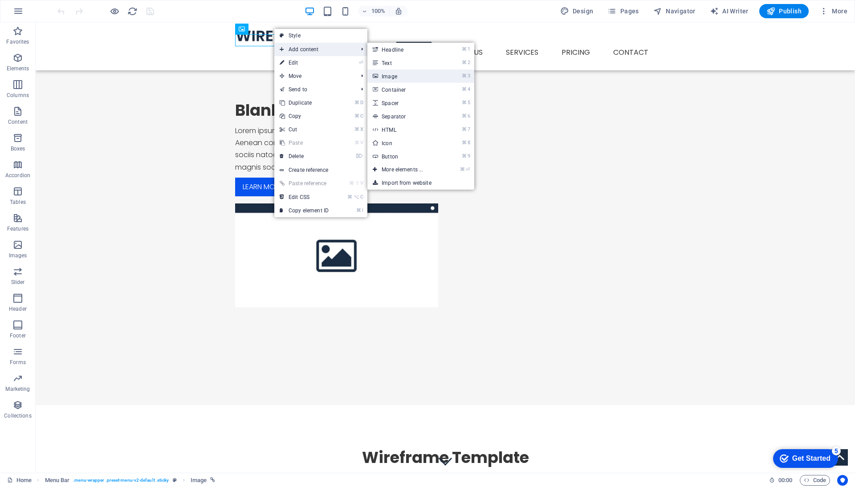
click at [386, 77] on link "⌘ 3 Image" at bounding box center [403, 75] width 73 height 13
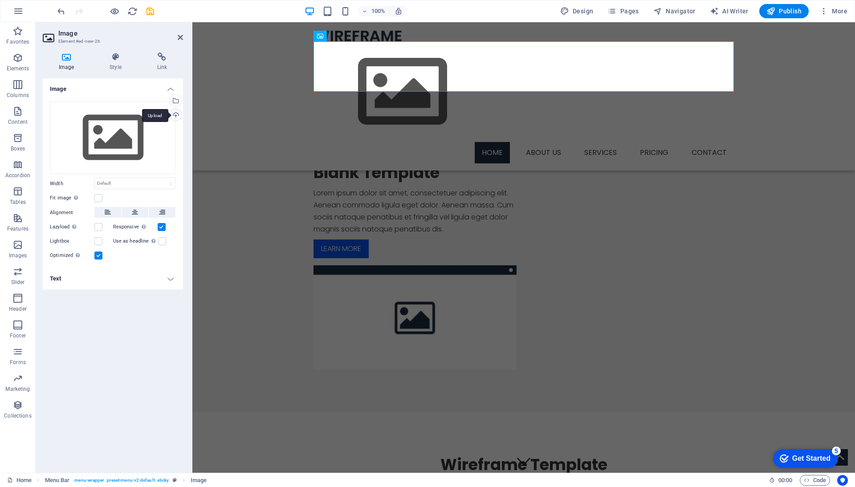
click at [174, 114] on div "Upload" at bounding box center [174, 115] width 13 height 13
click at [178, 98] on div "Select files from the file manager, stock photos, or upload file(s)" at bounding box center [174, 101] width 13 height 13
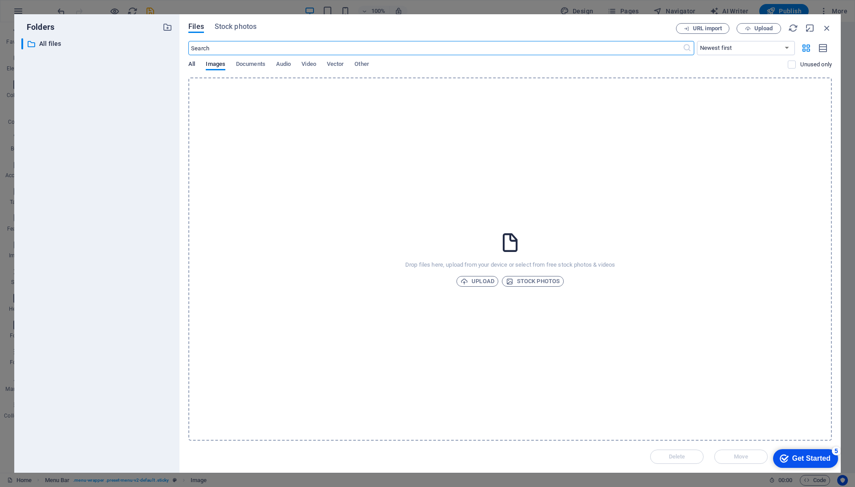
click at [194, 61] on span "All" at bounding box center [191, 65] width 7 height 12
click at [827, 30] on icon "button" at bounding box center [827, 28] width 10 height 10
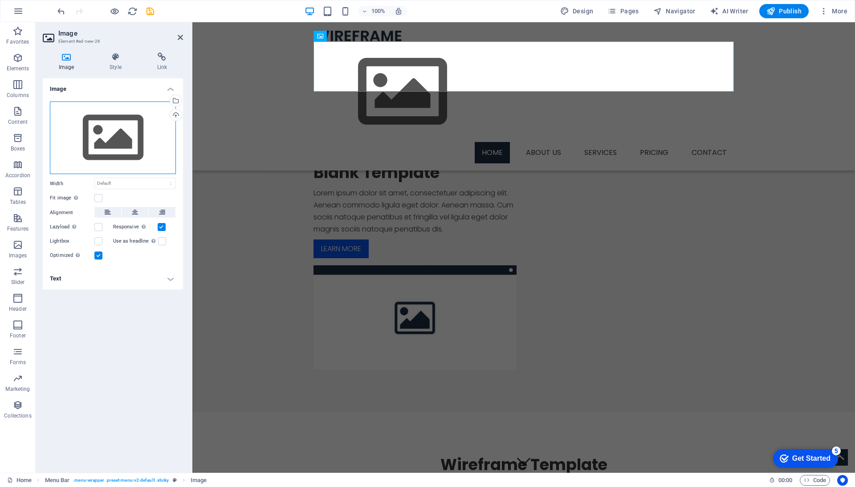
click at [139, 132] on div "Drag files here, click to choose files or select files from Files or our free s…" at bounding box center [113, 137] width 126 height 73
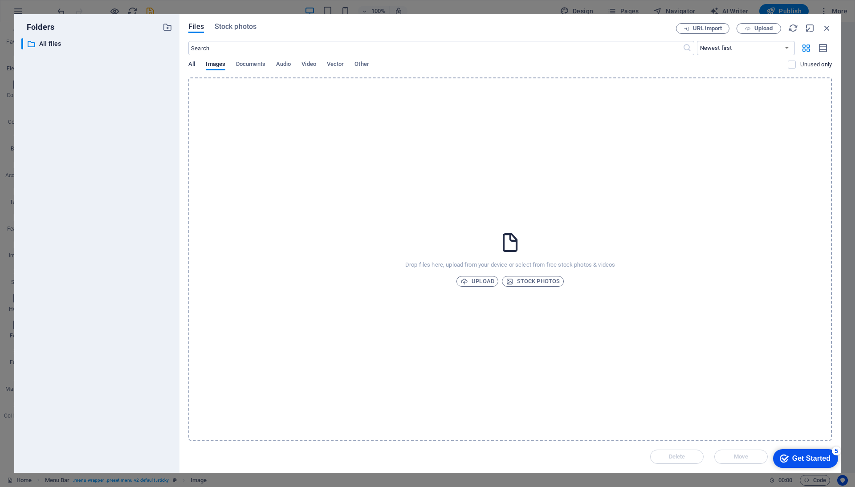
click at [195, 63] on span "All" at bounding box center [191, 65] width 7 height 12
click at [474, 278] on span "Upload" at bounding box center [477, 281] width 34 height 11
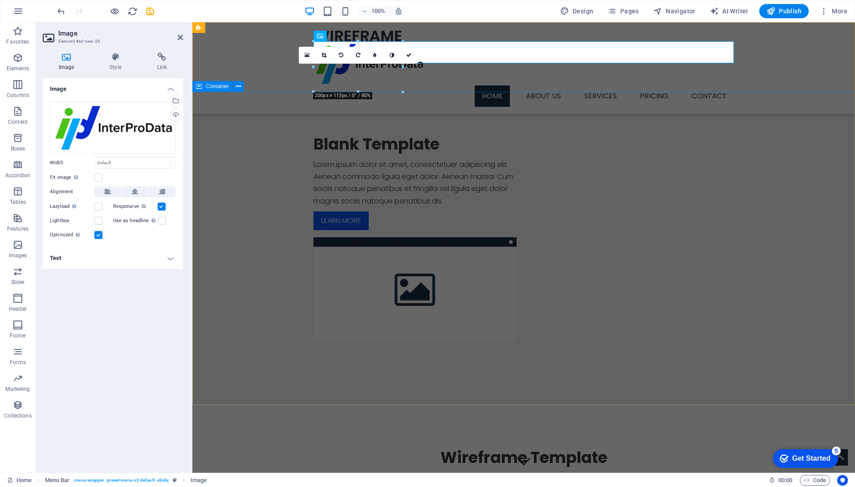
click at [336, 159] on div "Blank Template Lorem ipsum dolor sit amet, consectetuer adipiscing elit. Aenean…" at bounding box center [523, 238] width 662 height 292
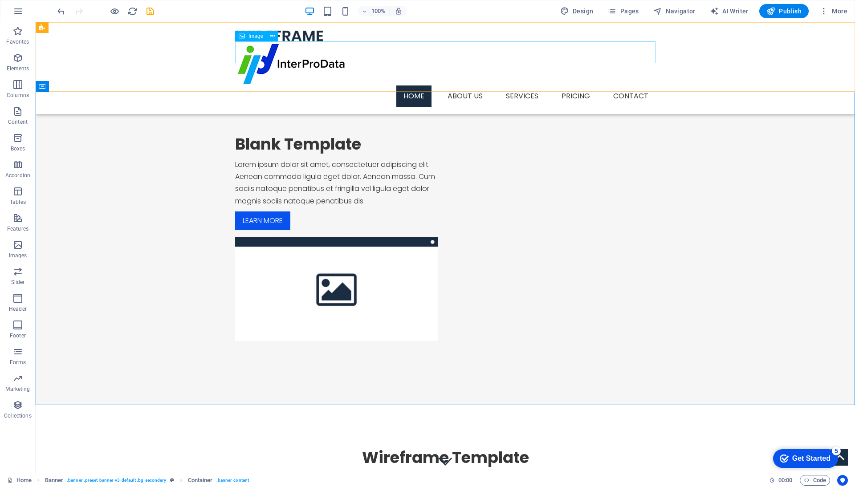
click at [272, 48] on figure at bounding box center [445, 64] width 420 height 44
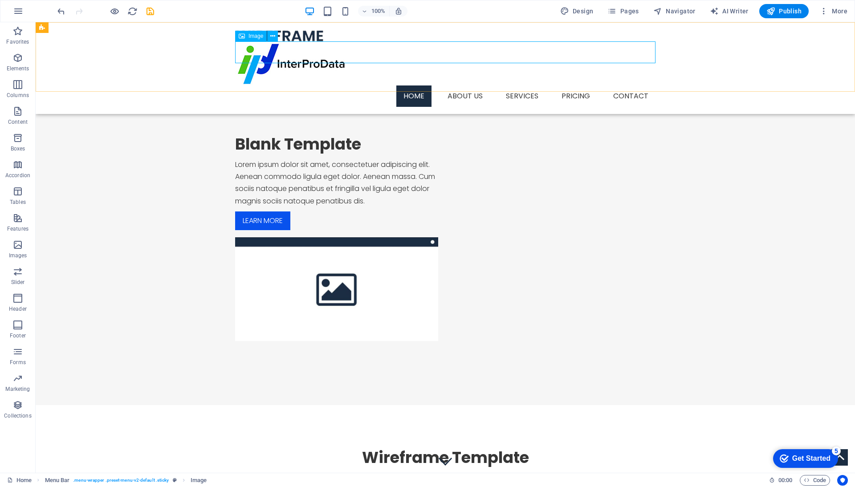
click at [250, 50] on figure at bounding box center [445, 64] width 420 height 44
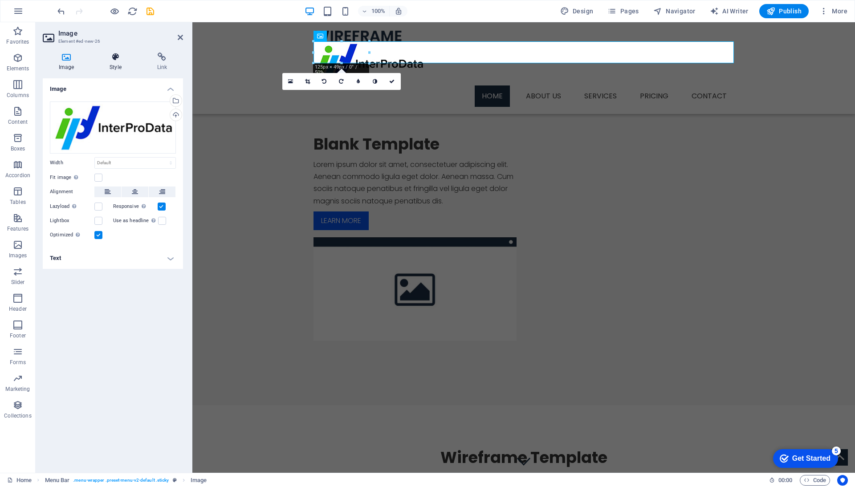
click at [119, 65] on h4 "Style" at bounding box center [116, 62] width 47 height 19
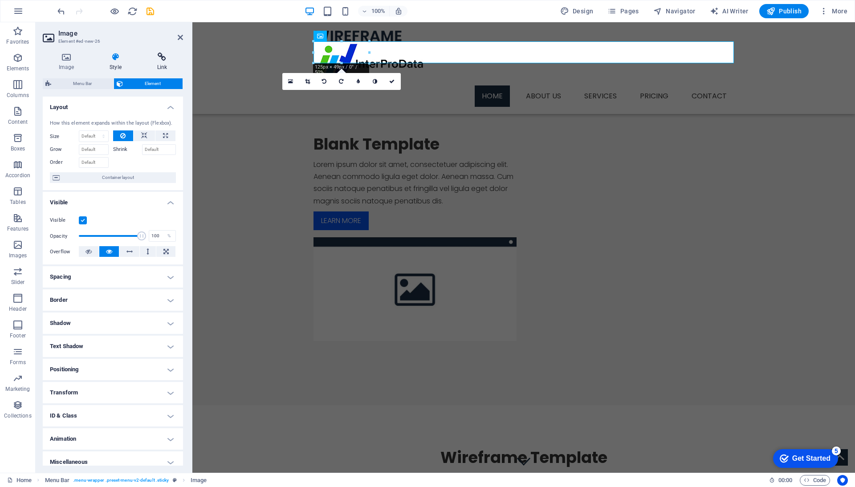
click at [158, 63] on h4 "Link" at bounding box center [162, 62] width 42 height 19
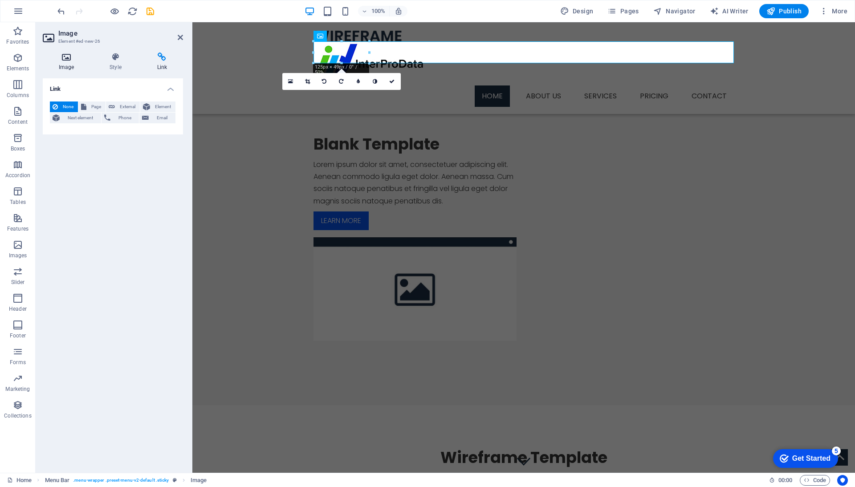
click at [65, 64] on h4 "Image" at bounding box center [68, 62] width 51 height 19
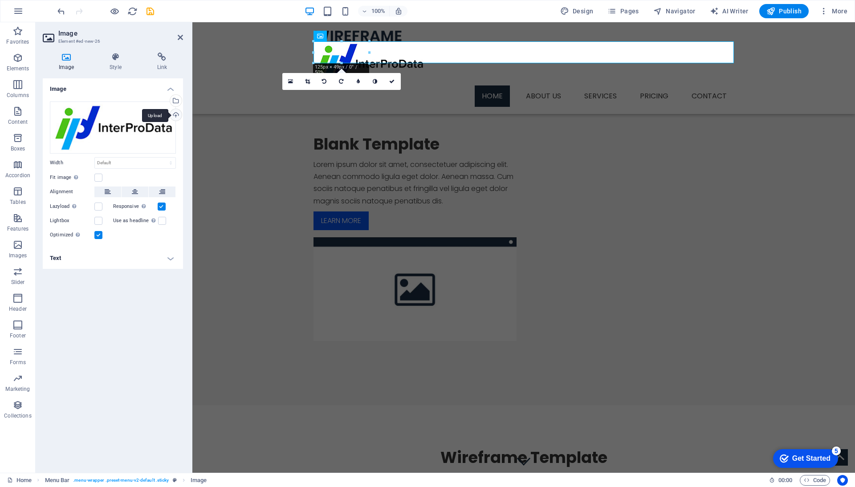
click at [176, 113] on div "Upload" at bounding box center [174, 115] width 13 height 13
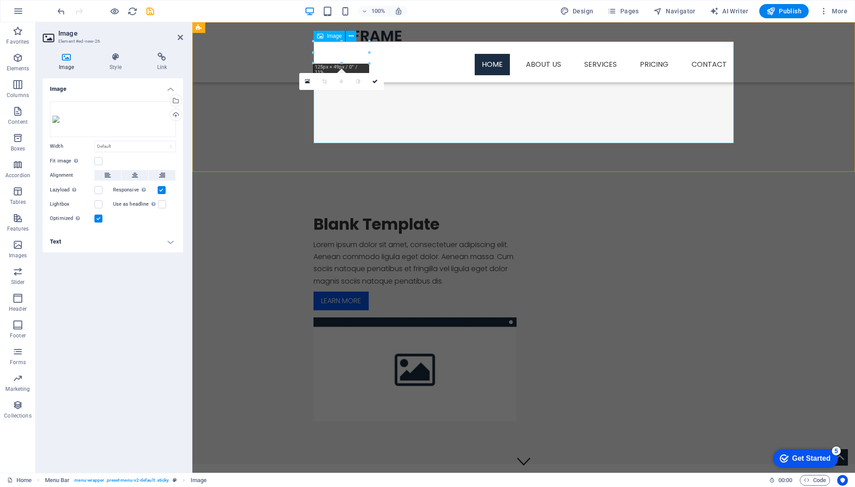
click at [605, 54] on figure at bounding box center [523, 48] width 420 height 12
click at [336, 63] on div at bounding box center [341, 63] width 56 height 3
click at [152, 124] on div "Drag files here, click to choose files or select files from Files or our free s…" at bounding box center [113, 119] width 126 height 36
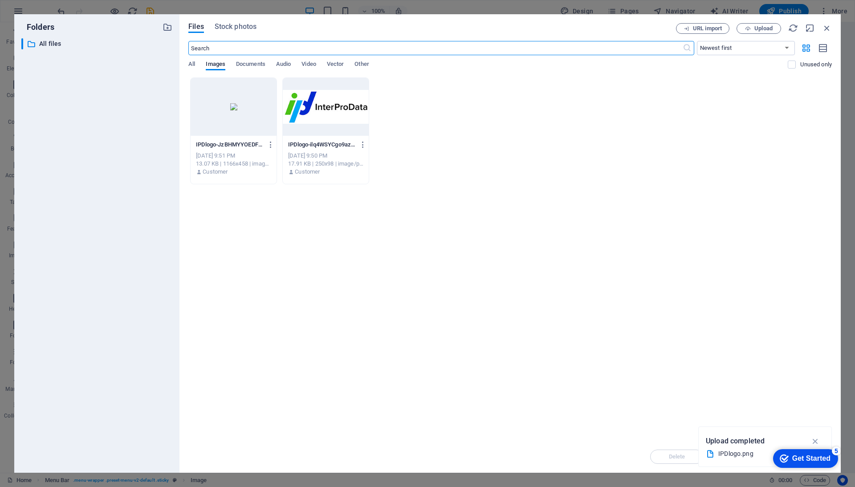
click at [247, 114] on div at bounding box center [234, 107] width 86 height 58
click at [306, 118] on div at bounding box center [326, 107] width 86 height 58
click at [361, 143] on icon "button" at bounding box center [363, 145] width 8 height 8
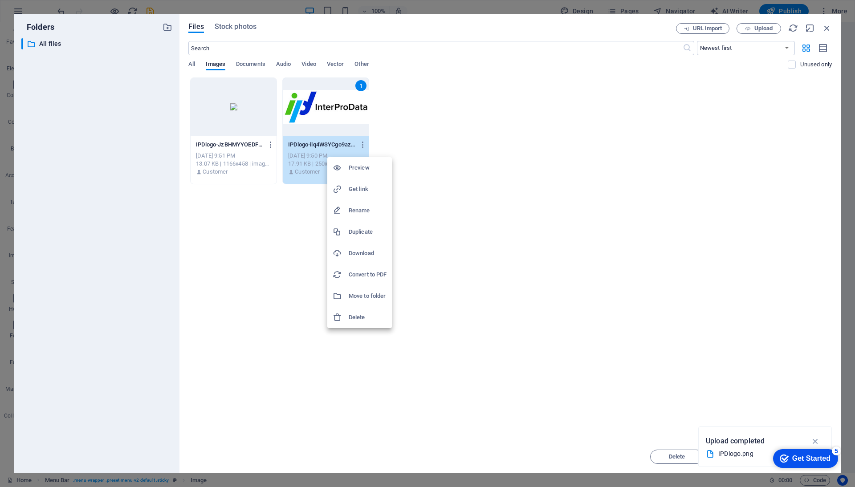
click at [368, 316] on h6 "Delete" at bounding box center [368, 317] width 38 height 11
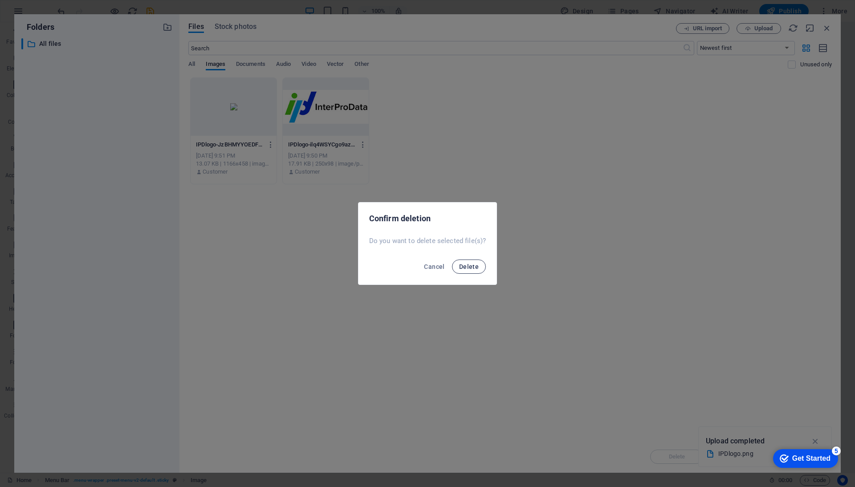
click at [467, 267] on span "Delete" at bounding box center [469, 266] width 20 height 7
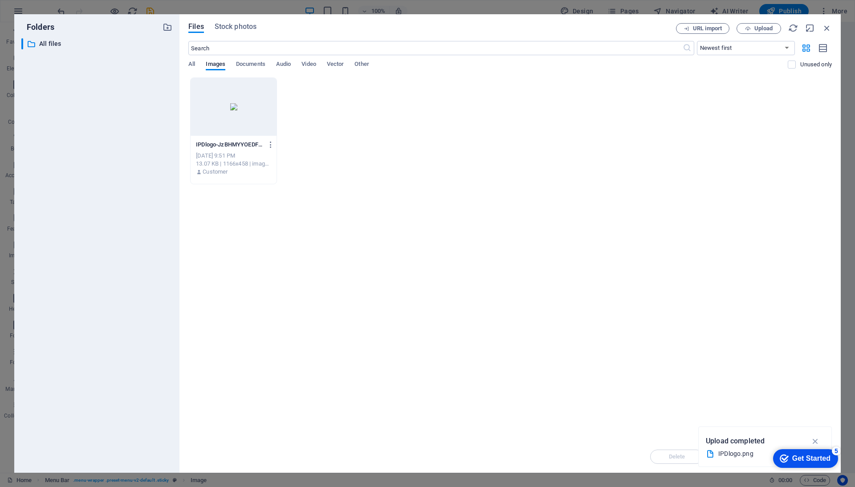
click at [240, 109] on div at bounding box center [234, 107] width 86 height 58
click at [813, 439] on icon "button" at bounding box center [815, 441] width 10 height 10
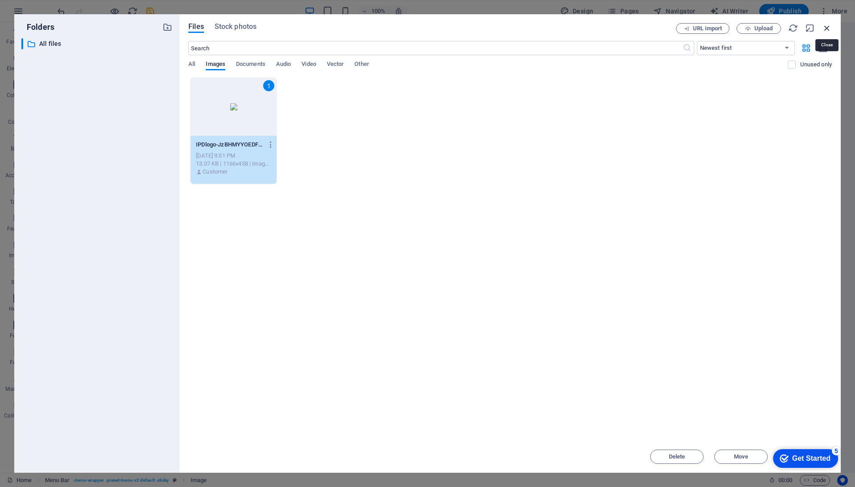
click at [826, 29] on icon "button" at bounding box center [827, 28] width 10 height 10
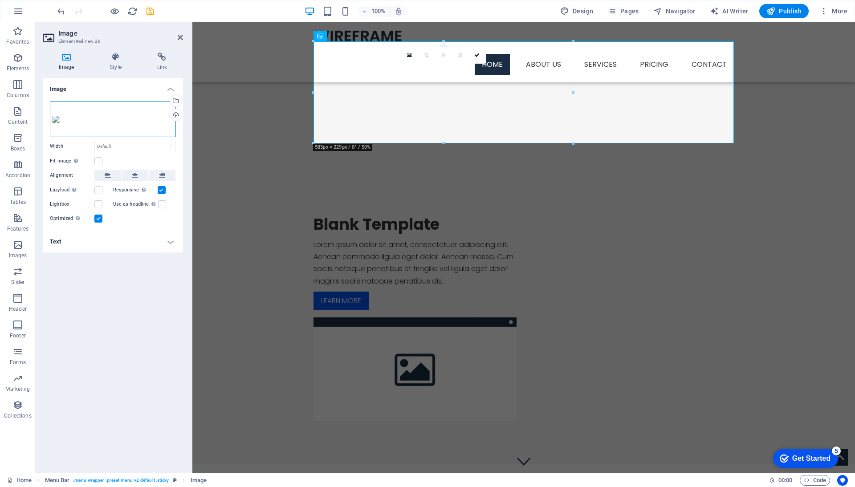
click at [122, 111] on div "Drag files here, click to choose files or select files from Files or our free s…" at bounding box center [113, 119] width 126 height 36
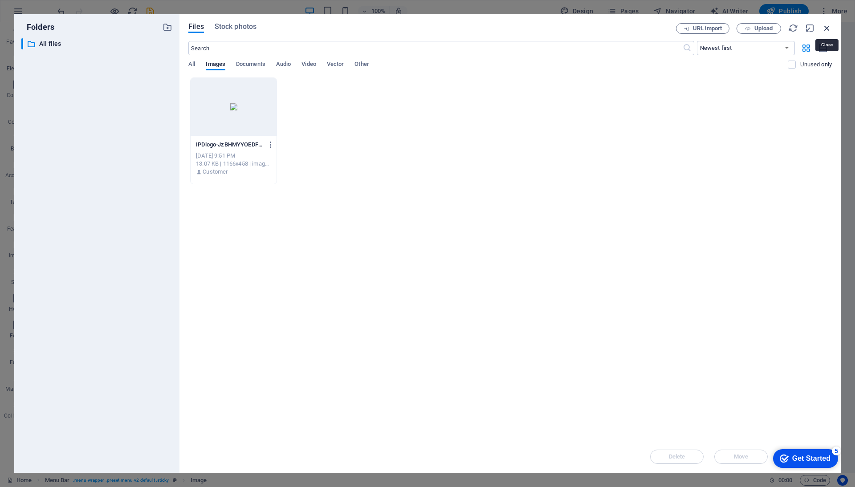
click at [824, 27] on icon "button" at bounding box center [827, 28] width 10 height 10
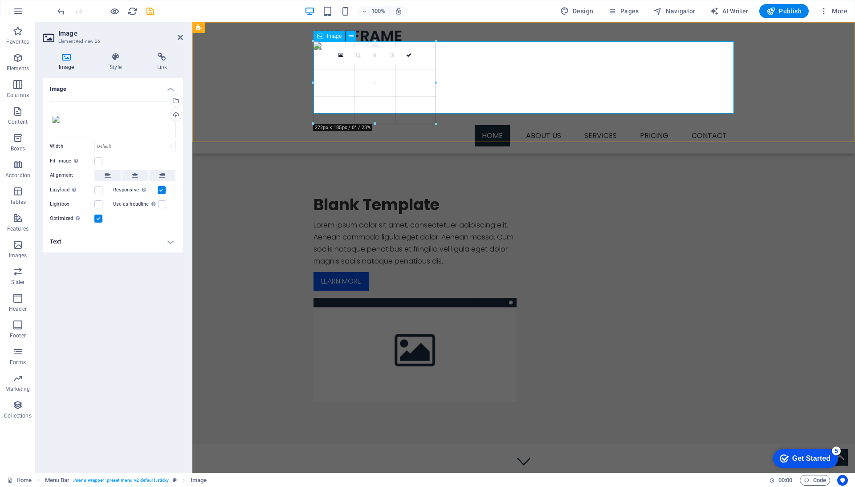
drag, startPoint x: 314, startPoint y: 41, endPoint x: 456, endPoint y: 60, distance: 143.7
type input "272"
select select "px"
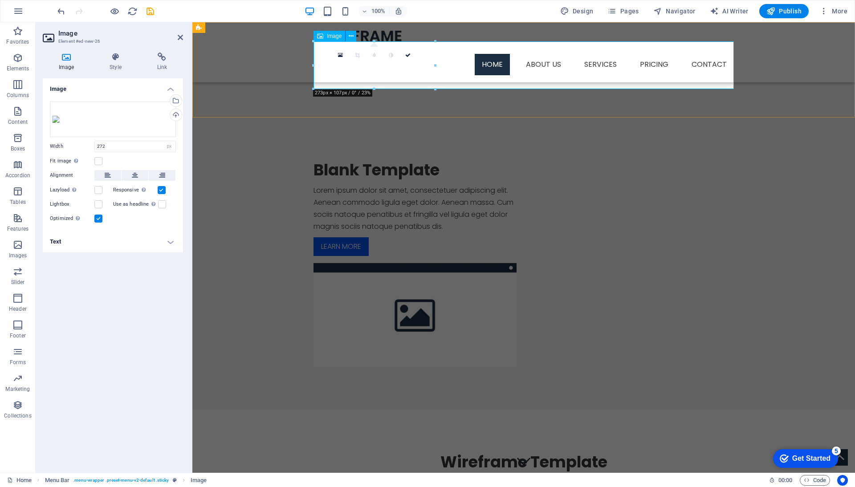
click at [429, 54] on figure at bounding box center [523, 48] width 420 height 12
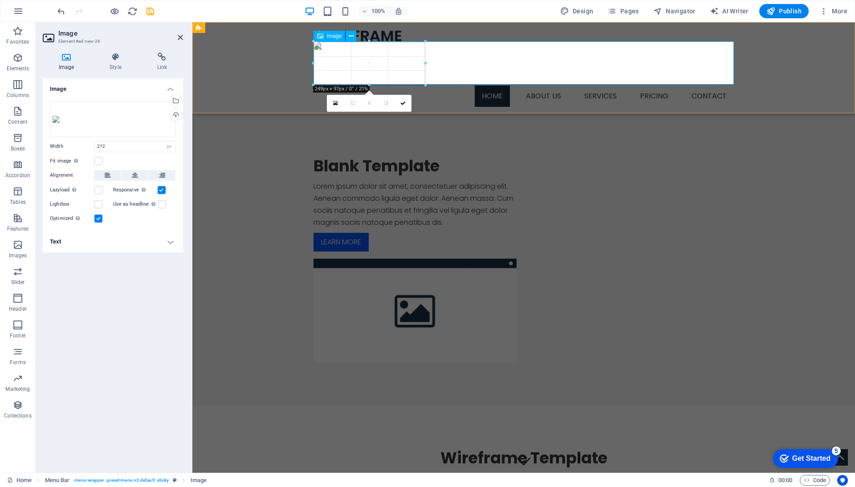
drag, startPoint x: 435, startPoint y: 89, endPoint x: 349, endPoint y: 82, distance: 86.6
type input "250"
click at [636, 54] on figure at bounding box center [523, 48] width 420 height 12
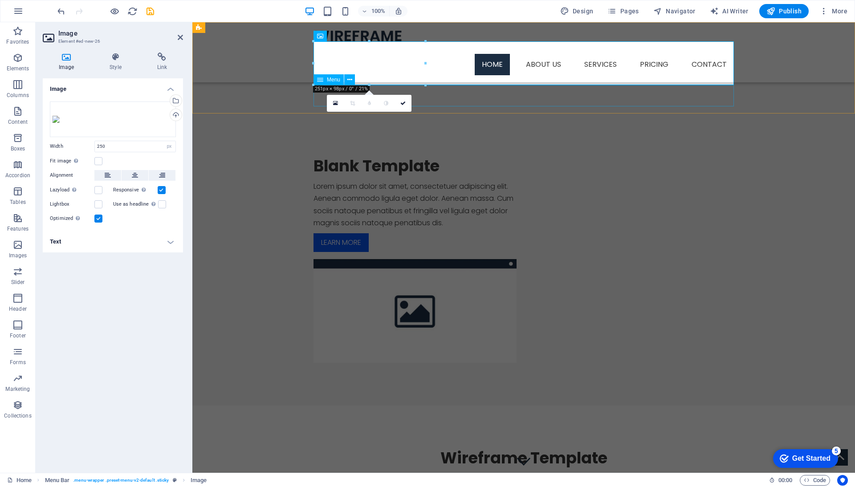
click at [432, 75] on nav "Home About us Services Service Detail Pricing Contact" at bounding box center [523, 64] width 420 height 21
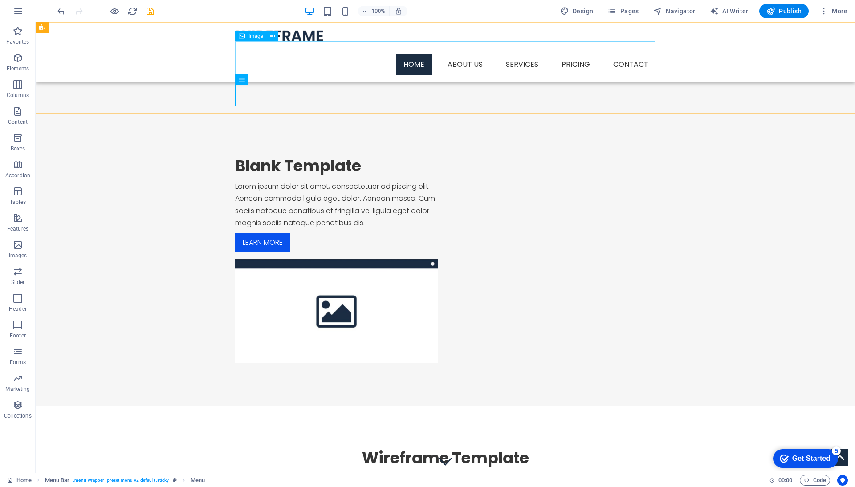
click at [332, 54] on figure at bounding box center [445, 48] width 420 height 12
click at [539, 54] on figure at bounding box center [445, 48] width 420 height 12
click at [258, 54] on figure at bounding box center [445, 48] width 420 height 12
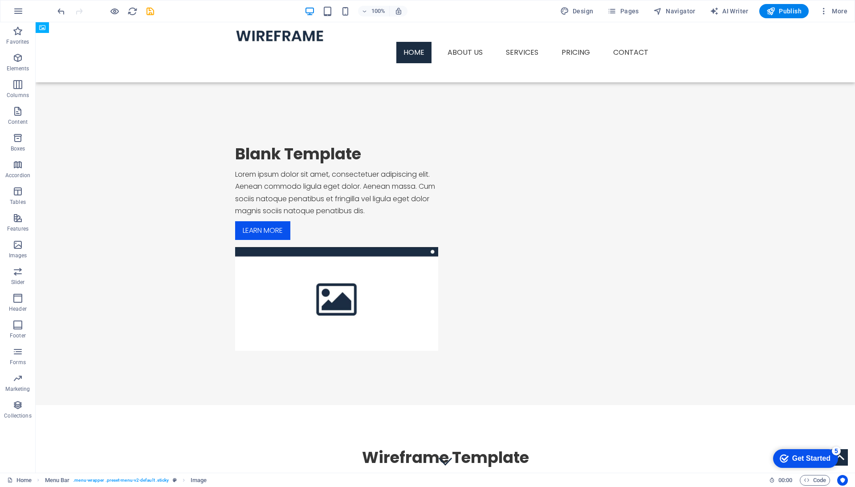
drag, startPoint x: 289, startPoint y: 59, endPoint x: 249, endPoint y: 86, distance: 48.0
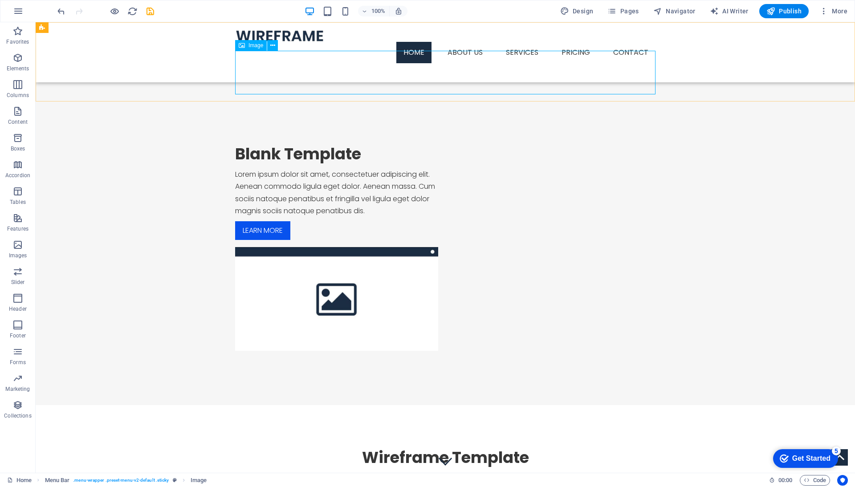
click at [256, 75] on figure at bounding box center [445, 69] width 420 height 12
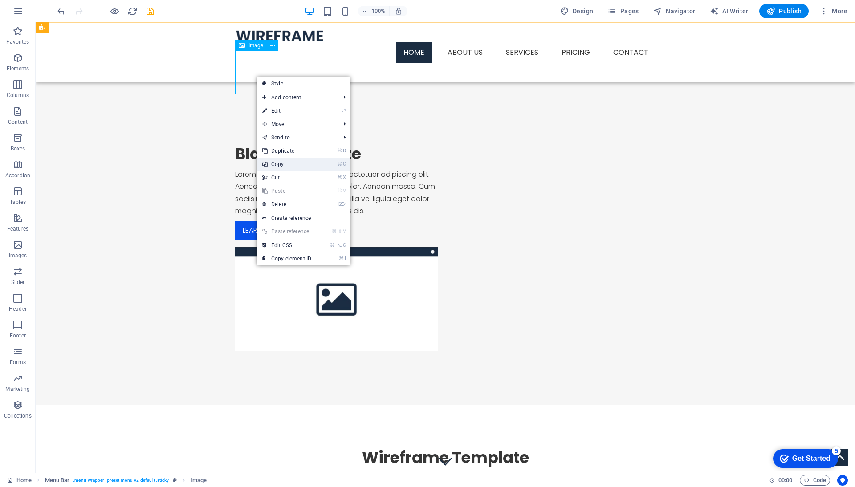
click at [279, 161] on link "⌘ C Copy" at bounding box center [287, 164] width 60 height 13
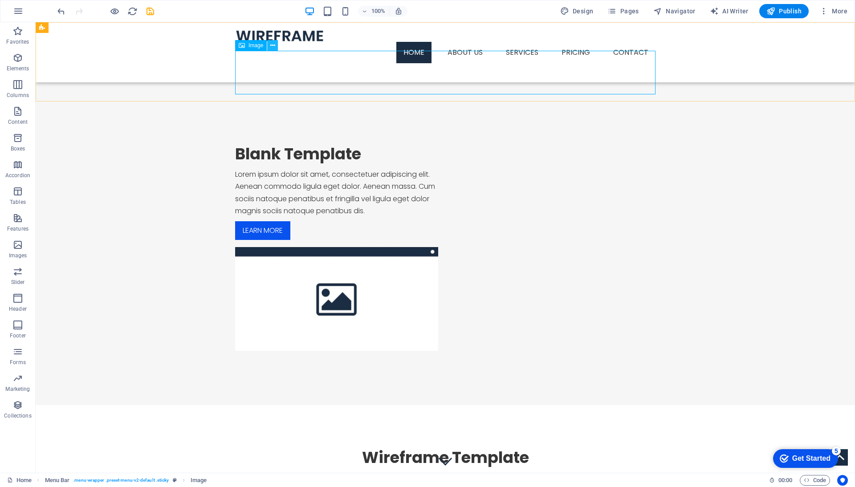
click at [273, 42] on icon at bounding box center [272, 45] width 5 height 9
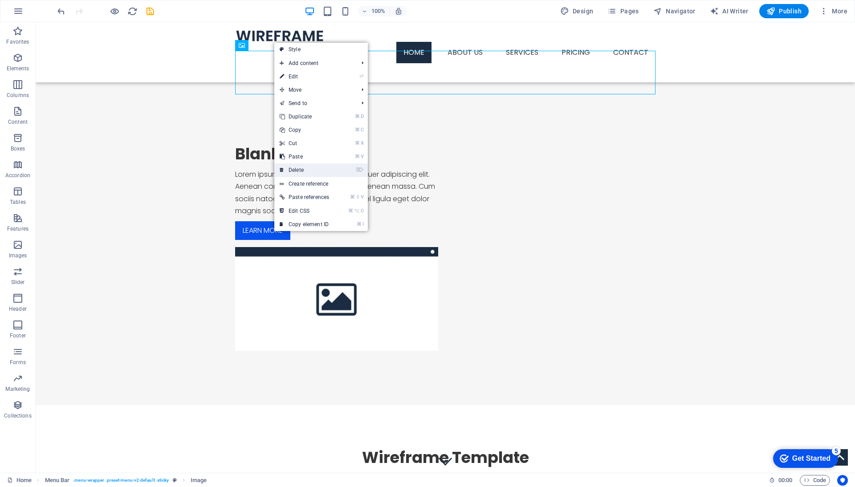
click at [306, 168] on link "⌦ Delete" at bounding box center [304, 169] width 60 height 13
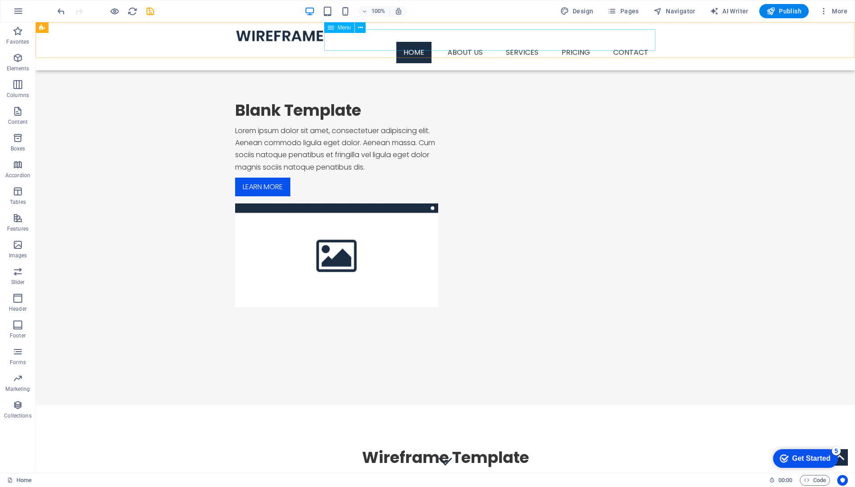
click at [330, 42] on nav "Home About us Services Service Detail Pricing Contact" at bounding box center [445, 52] width 420 height 21
click at [303, 38] on figure at bounding box center [445, 35] width 420 height 12
click at [274, 37] on figure at bounding box center [445, 35] width 420 height 12
select select "px"
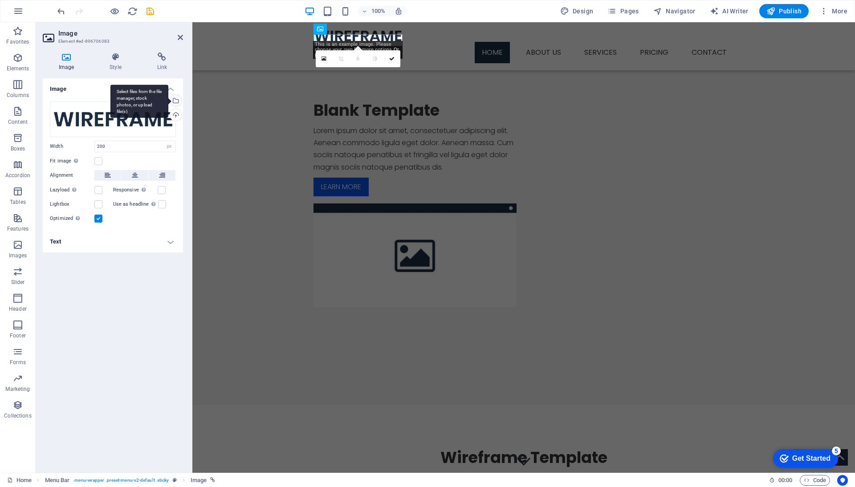
click at [177, 101] on div "Select files from the file manager, stock photos, or upload file(s)" at bounding box center [174, 101] width 13 height 13
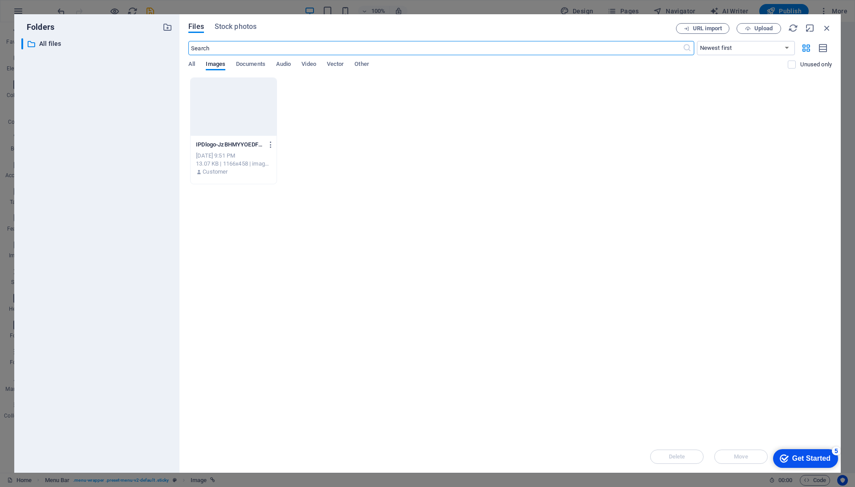
click at [231, 108] on div at bounding box center [234, 107] width 86 height 58
click at [234, 117] on div "1" at bounding box center [234, 107] width 86 height 58
click at [234, 117] on div at bounding box center [234, 107] width 86 height 58
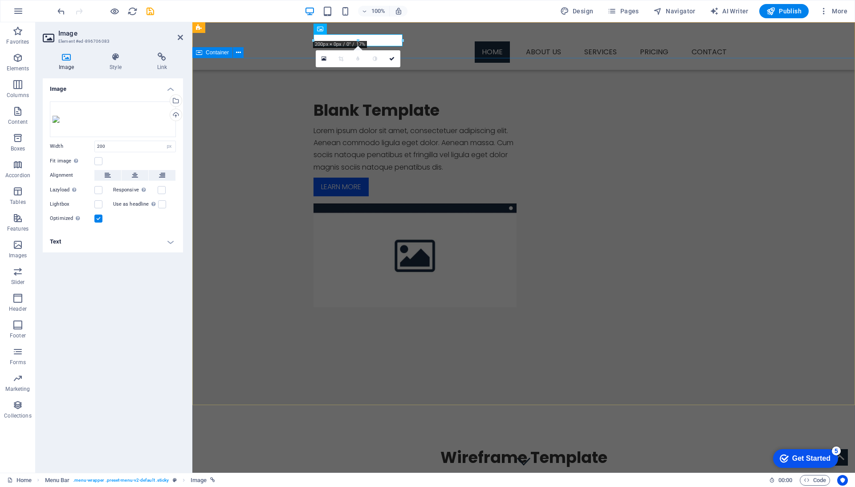
click at [296, 120] on div "Blank Template Lorem ipsum dolor sit amet, consectetuer adipiscing elit. Aenean…" at bounding box center [523, 204] width 662 height 292
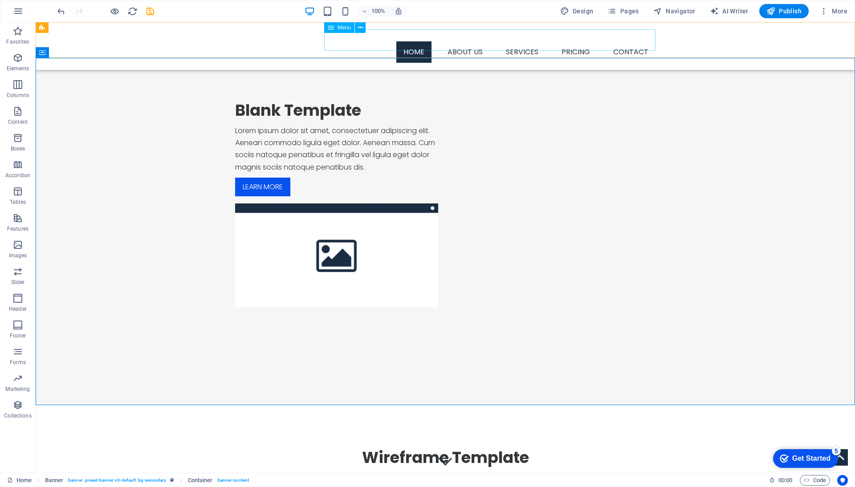
click at [350, 41] on nav "Home About us Services Service Detail Pricing Contact" at bounding box center [445, 51] width 420 height 21
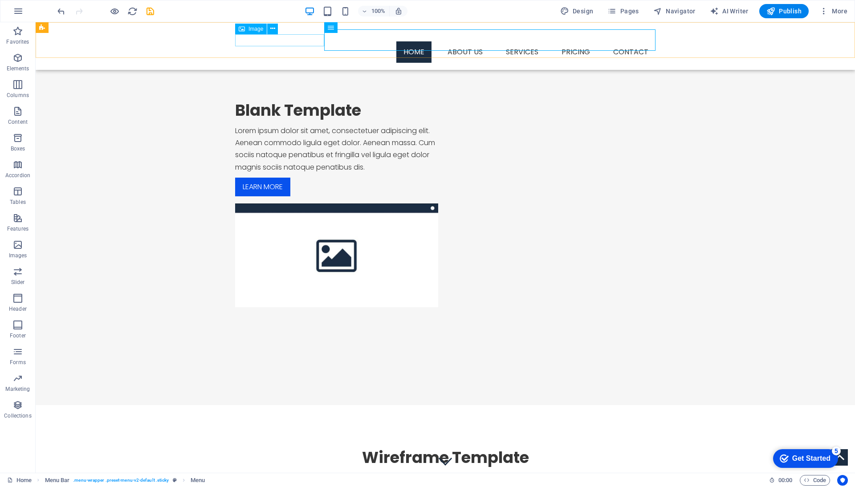
click at [297, 36] on figure at bounding box center [445, 35] width 420 height 12
click at [290, 37] on figure at bounding box center [445, 35] width 420 height 12
select select "px"
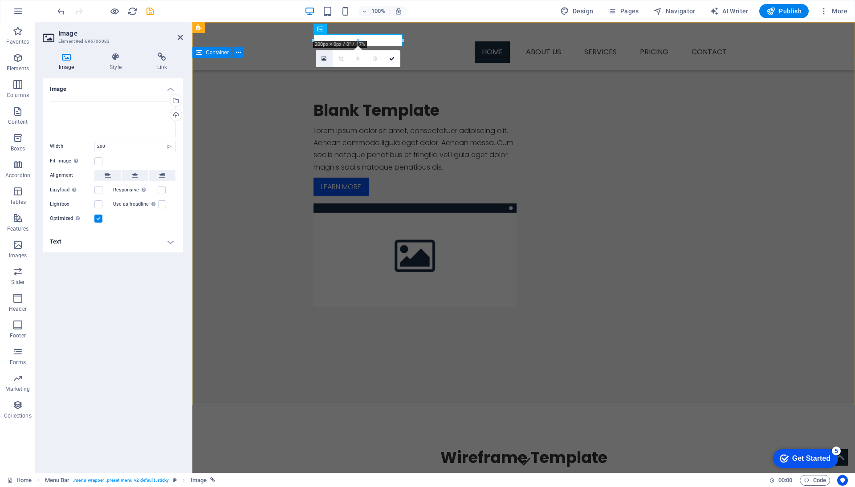
click at [326, 57] on icon at bounding box center [323, 59] width 5 height 6
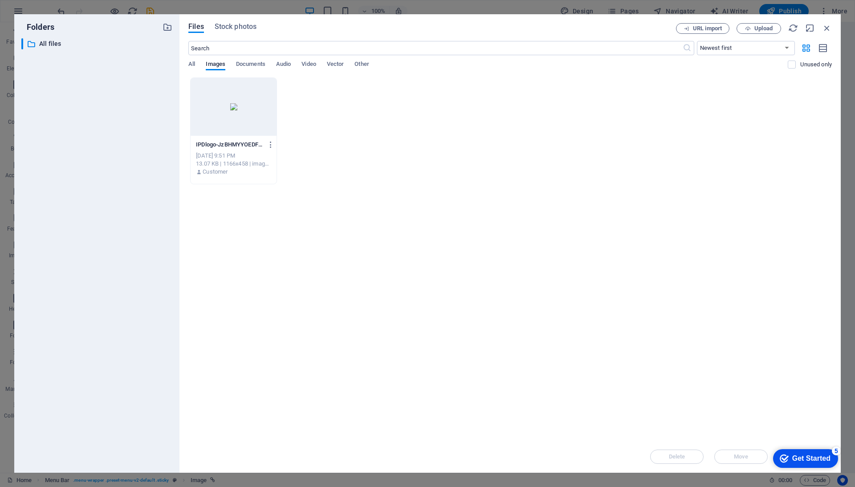
click at [239, 100] on div at bounding box center [234, 107] width 86 height 58
drag, startPoint x: 239, startPoint y: 100, endPoint x: 46, endPoint y: 78, distance: 194.0
click at [239, 100] on div "1" at bounding box center [234, 107] width 86 height 58
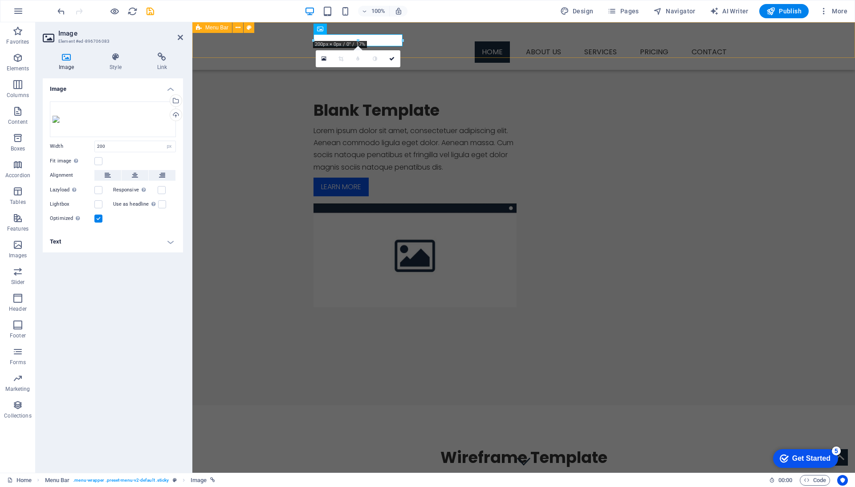
click at [284, 42] on div "Menu Home About us Services Service Detail Pricing Contact" at bounding box center [523, 46] width 662 height 48
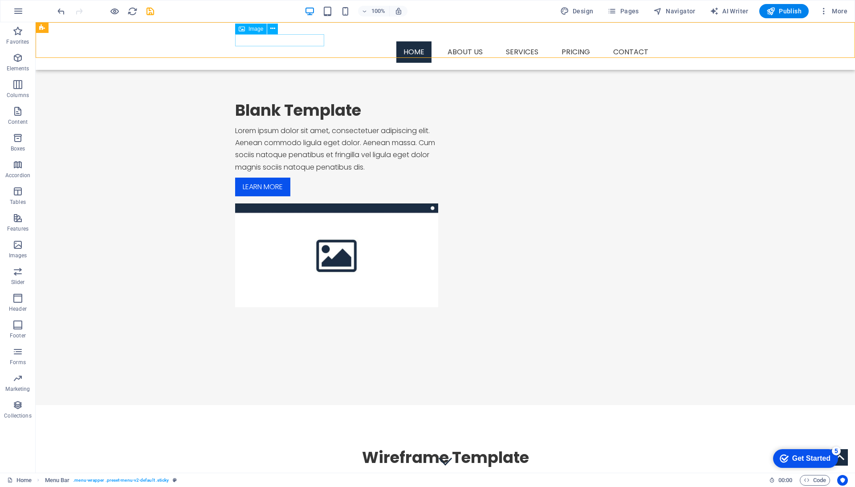
click at [294, 39] on figure at bounding box center [445, 35] width 420 height 12
click at [298, 41] on figure at bounding box center [445, 35] width 420 height 12
select select "px"
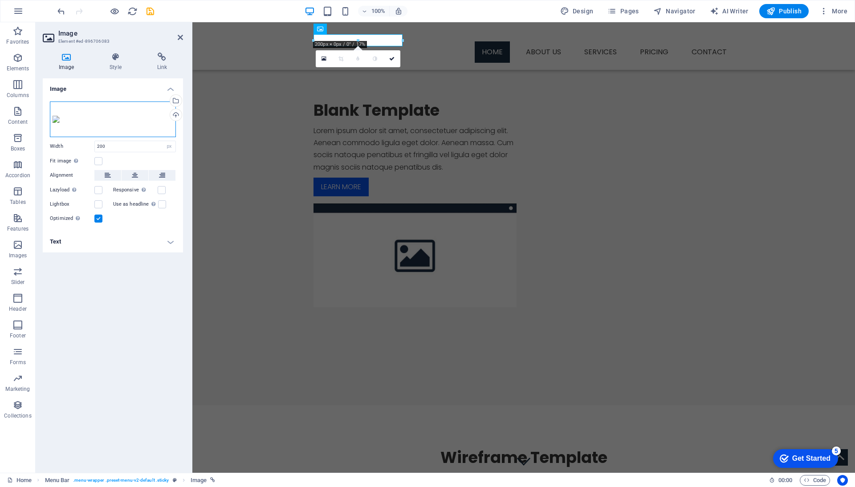
click at [135, 130] on div "Drag files here, click to choose files or select files from Files or our free s…" at bounding box center [113, 119] width 126 height 36
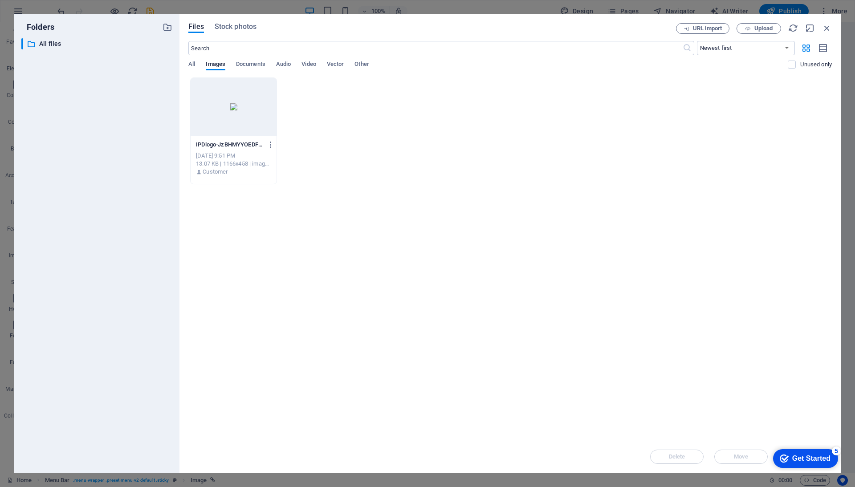
click at [225, 114] on div at bounding box center [234, 107] width 86 height 58
click at [224, 114] on div "1" at bounding box center [234, 107] width 86 height 58
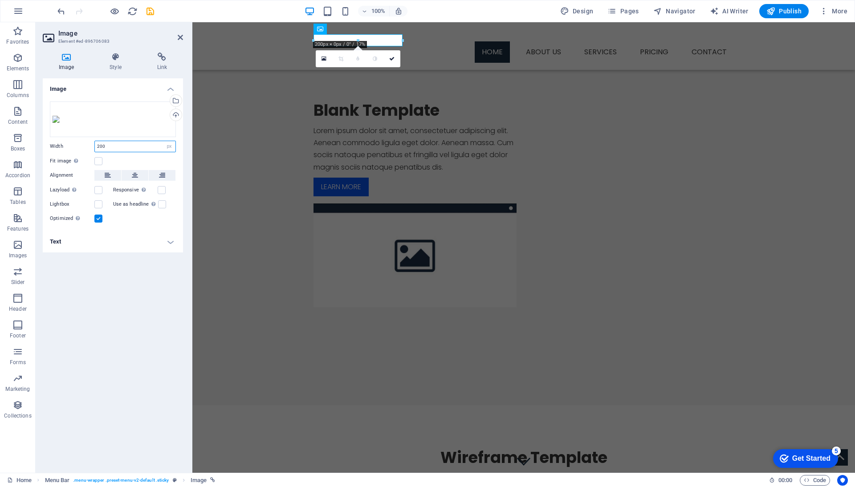
click at [138, 152] on input "200" at bounding box center [135, 146] width 81 height 11
type input "350"
click at [227, 183] on div "Blank Template Lorem ipsum dolor sit amet, consectetuer adipiscing elit. Aenean…" at bounding box center [523, 204] width 662 height 292
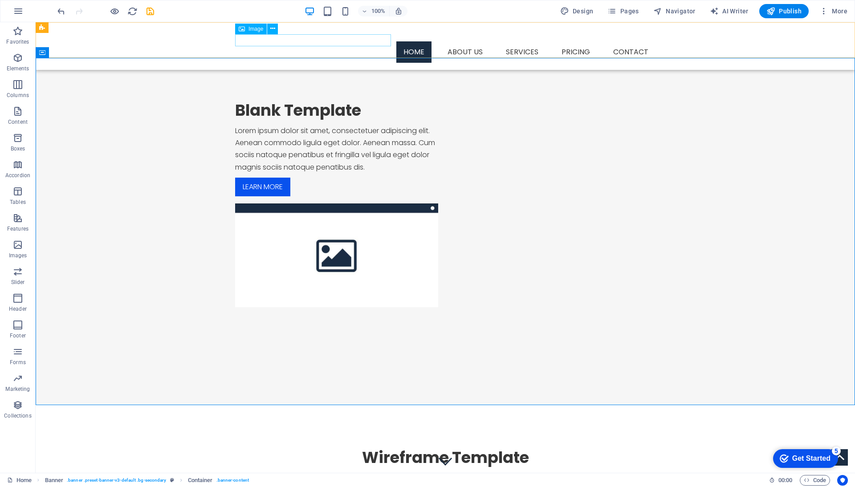
click at [303, 41] on figure at bounding box center [445, 35] width 420 height 12
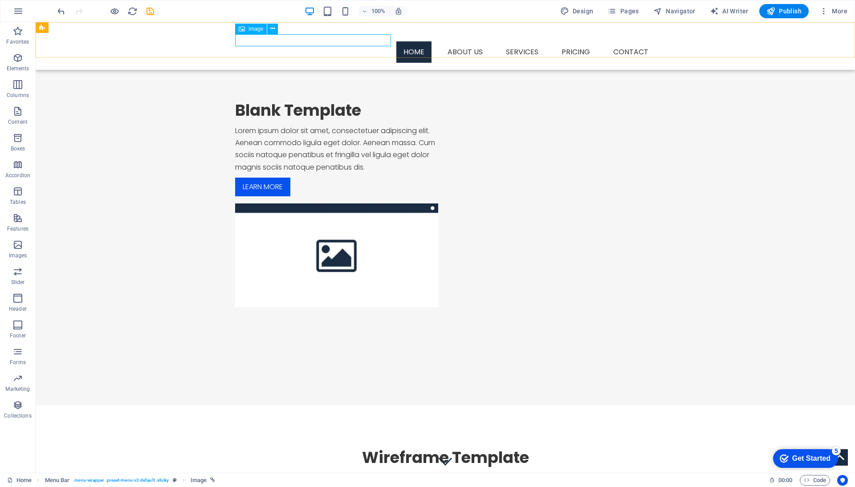
click at [245, 29] on div "Image" at bounding box center [251, 29] width 32 height 11
select select "px"
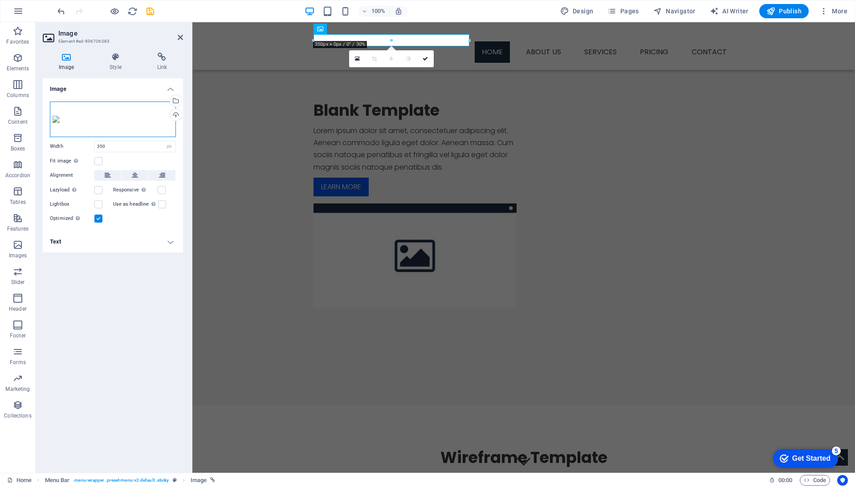
click at [141, 128] on div "Drag files here, click to choose files or select files from Files or our free s…" at bounding box center [113, 119] width 126 height 36
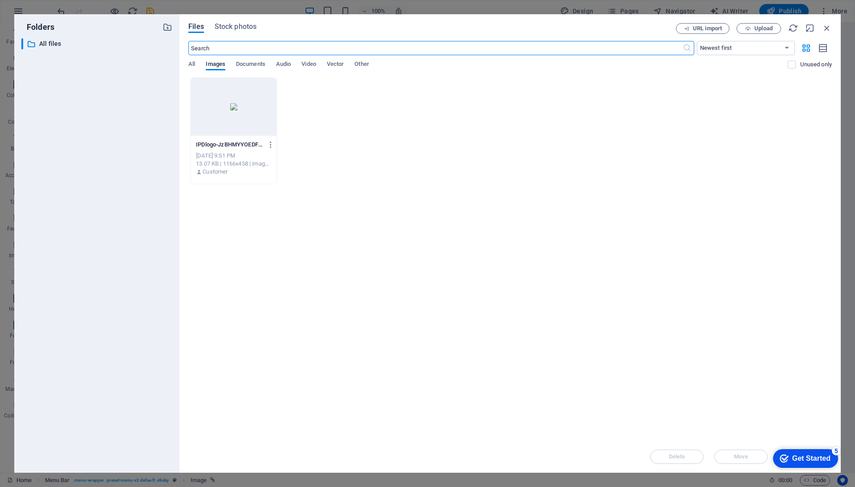
click at [236, 105] on div at bounding box center [234, 107] width 86 height 58
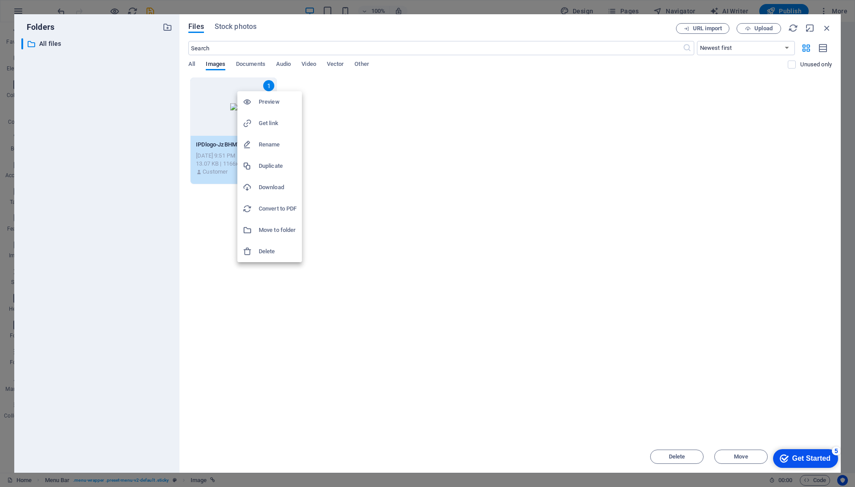
click at [272, 246] on li "Delete" at bounding box center [269, 251] width 65 height 21
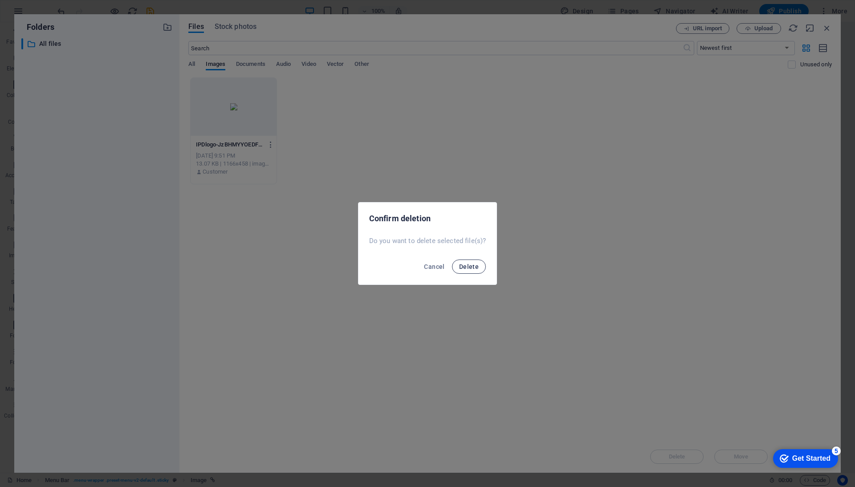
click at [467, 263] on span "Delete" at bounding box center [469, 266] width 20 height 7
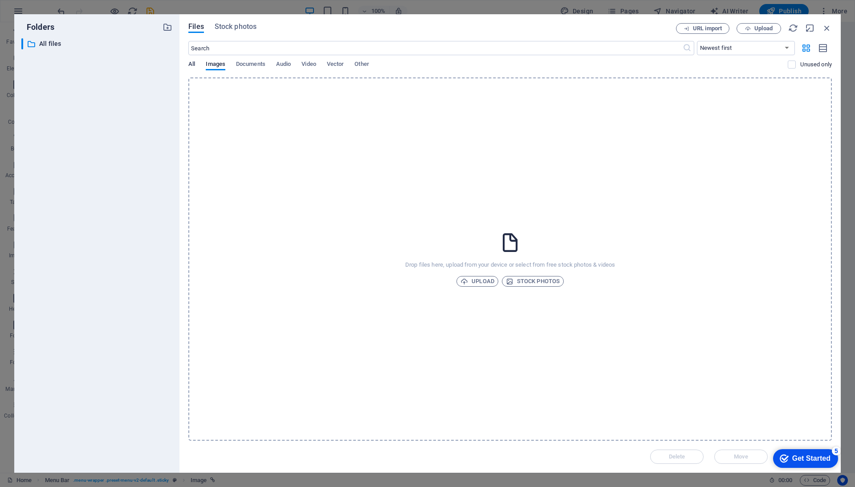
click at [195, 69] on button "All" at bounding box center [191, 66] width 7 height 10
click at [195, 66] on span "All" at bounding box center [191, 65] width 7 height 12
click at [670, 382] on div "Drop files here, upload from your device or select from free stock photos & vid…" at bounding box center [509, 258] width 643 height 363
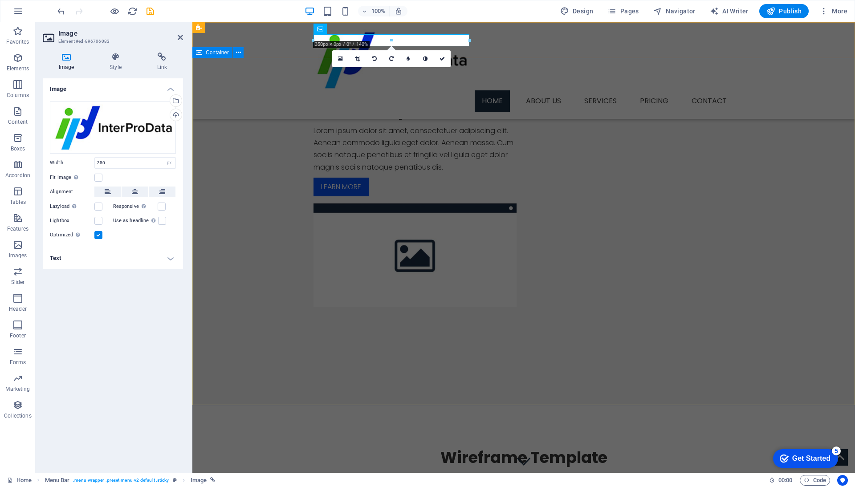
click at [466, 97] on div "Blank Template Lorem ipsum dolor sit amet, consectetuer adipiscing elit. Aenean…" at bounding box center [523, 204] width 662 height 292
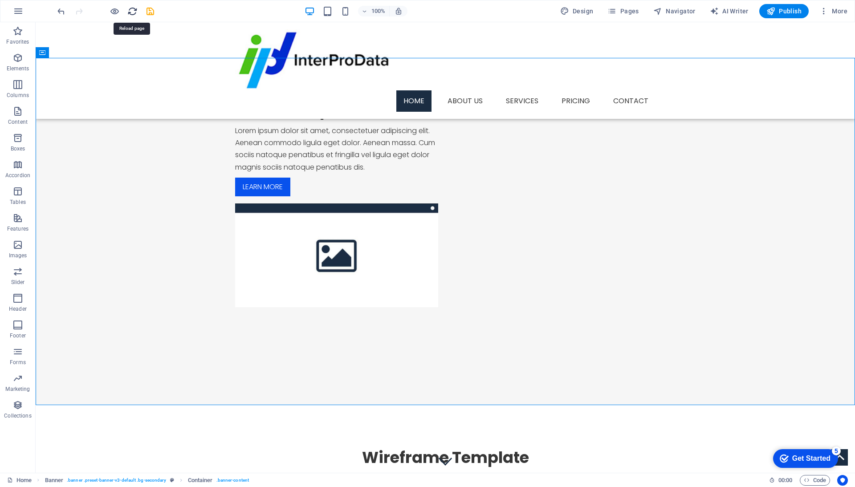
click at [131, 8] on icon "reload" at bounding box center [132, 11] width 10 height 10
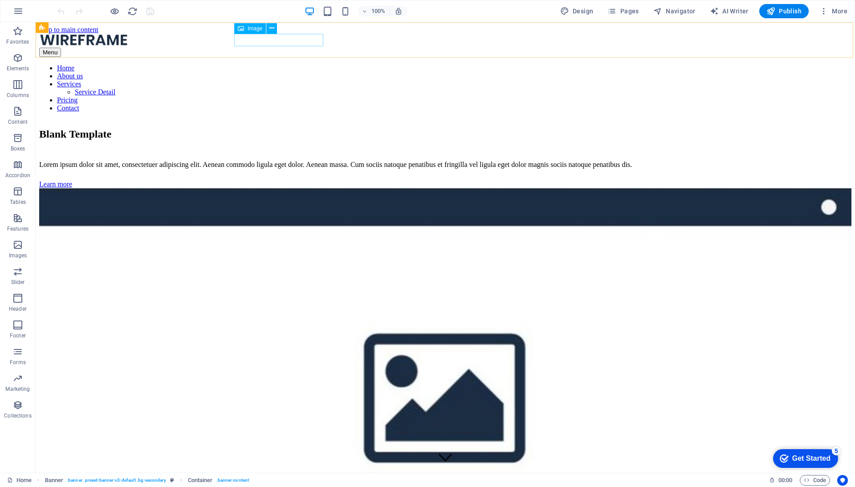
click at [279, 40] on figure at bounding box center [445, 41] width 812 height 14
select select "px"
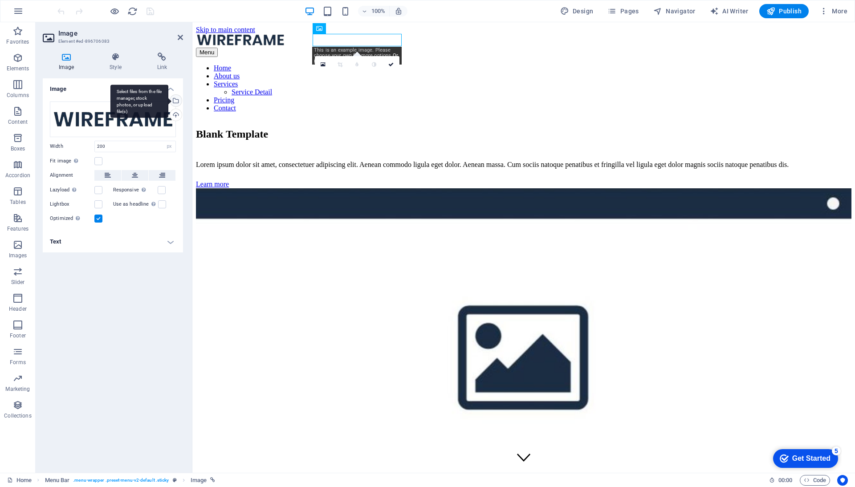
click at [168, 99] on div "Select files from the file manager, stock photos, or upload file(s)" at bounding box center [139, 101] width 58 height 33
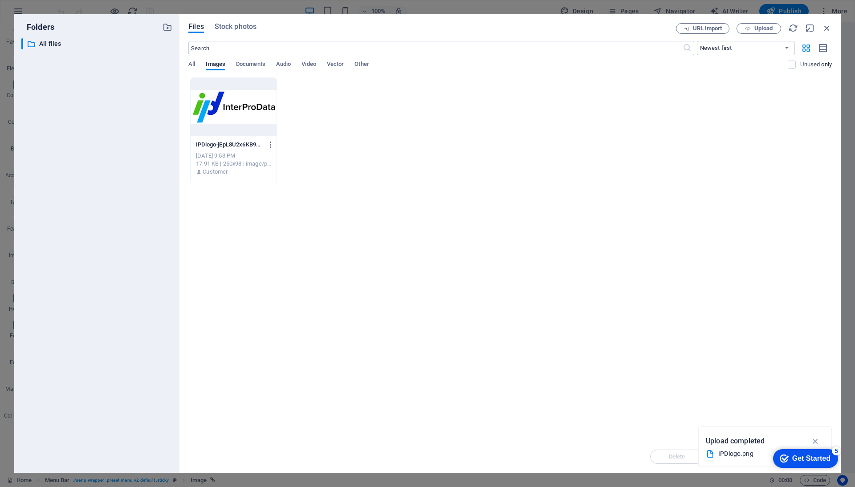
click at [214, 110] on div at bounding box center [234, 107] width 86 height 58
click at [814, 438] on icon "button" at bounding box center [815, 441] width 10 height 10
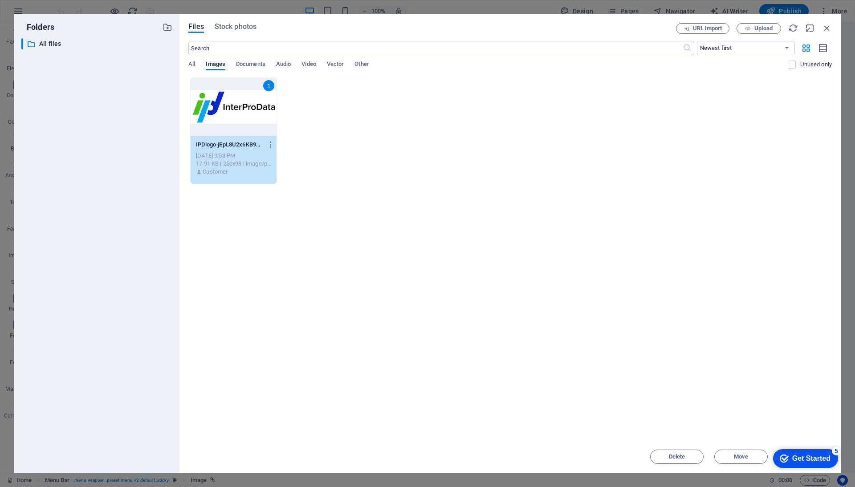
click at [836, 450] on div "5" at bounding box center [835, 450] width 9 height 9
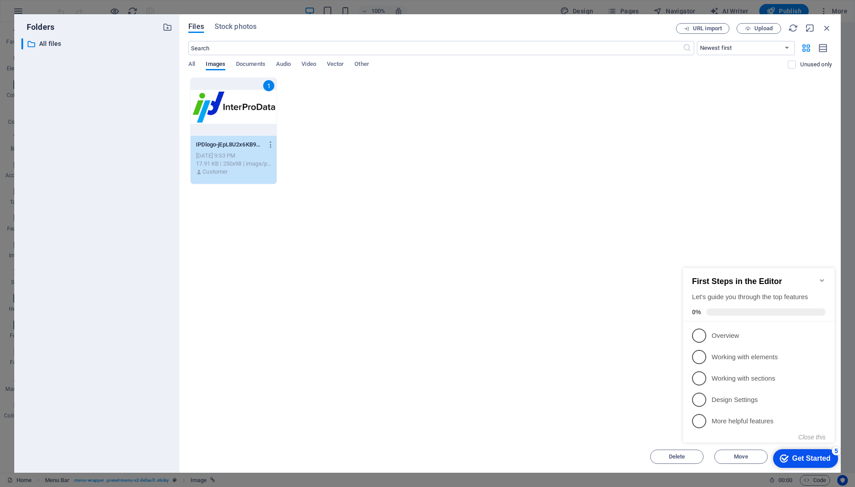
click at [836, 450] on div "5" at bounding box center [835, 450] width 9 height 9
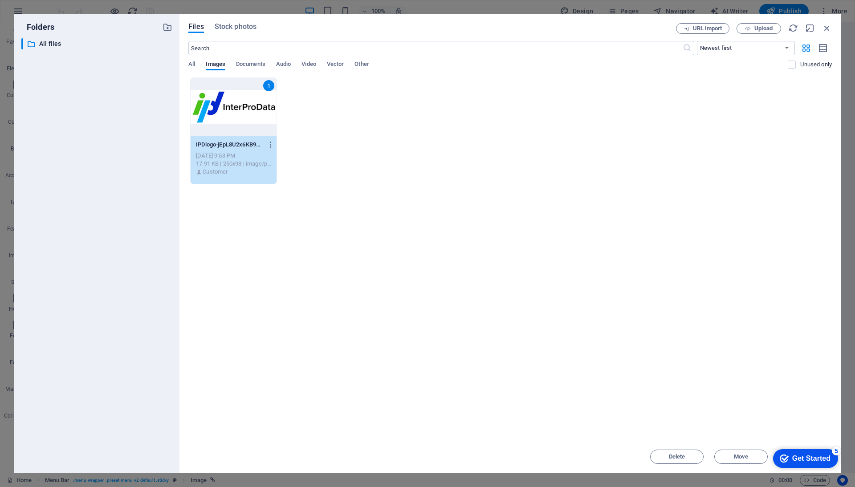
click at [840, 455] on div "5" at bounding box center [835, 450] width 9 height 9
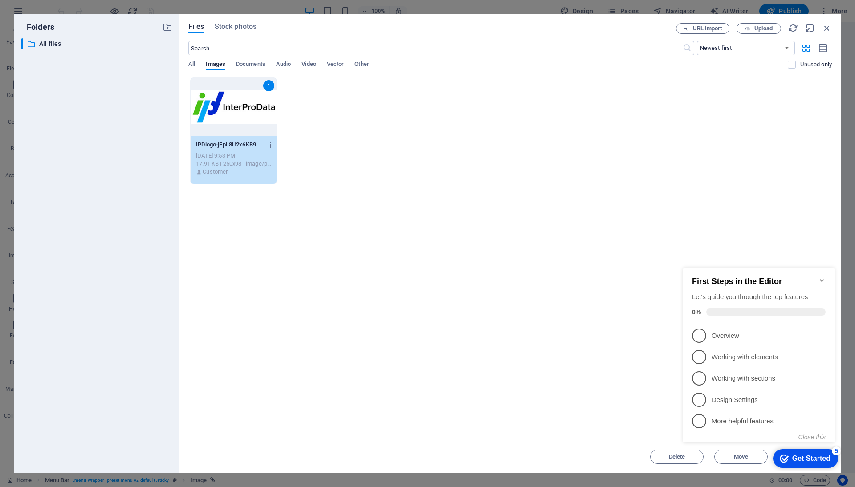
click at [829, 271] on div "First Steps in the Editor Let's guide you through the top features 0%" at bounding box center [758, 294] width 151 height 53
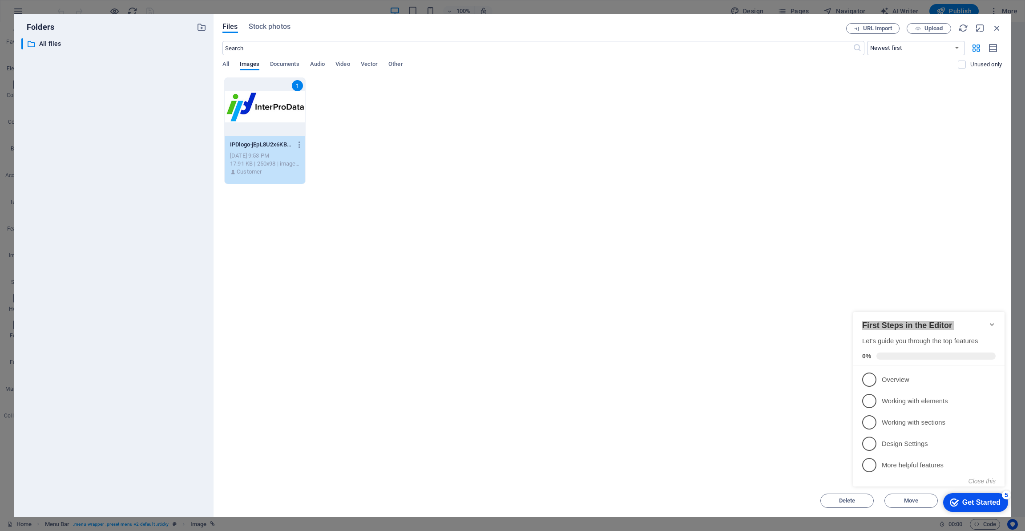
click at [721, 292] on div "Drop files here to upload them instantly 1 IPDlogo-jEpL8U2x6KB9ndL5MCpYrA.png I…" at bounding box center [613, 280] width 780 height 407
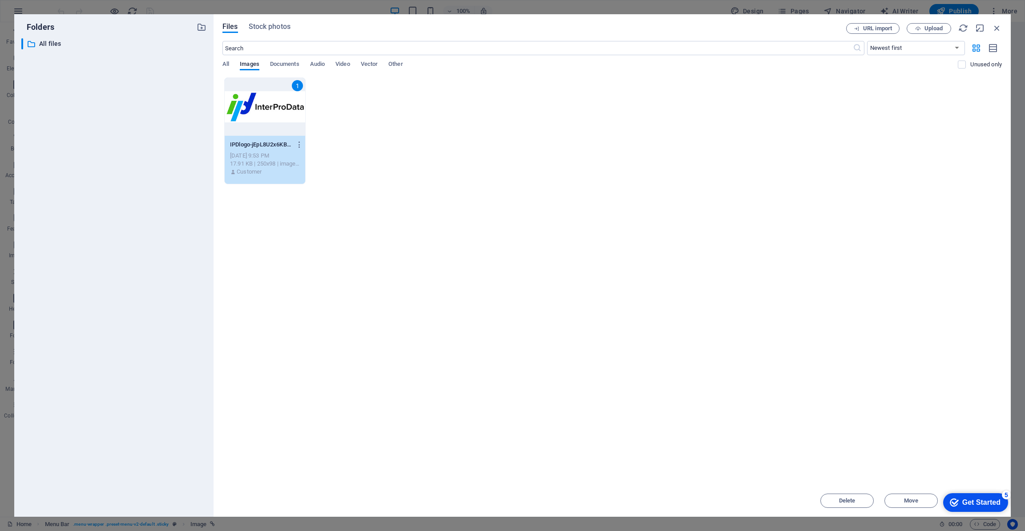
click at [721, 292] on div "Drop files here to upload them instantly 1 IPDlogo-jEpL8U2x6KB9ndL5MCpYrA.png I…" at bounding box center [613, 280] width 780 height 407
click at [279, 108] on div at bounding box center [265, 107] width 81 height 58
click at [279, 108] on div "1" at bounding box center [265, 107] width 81 height 58
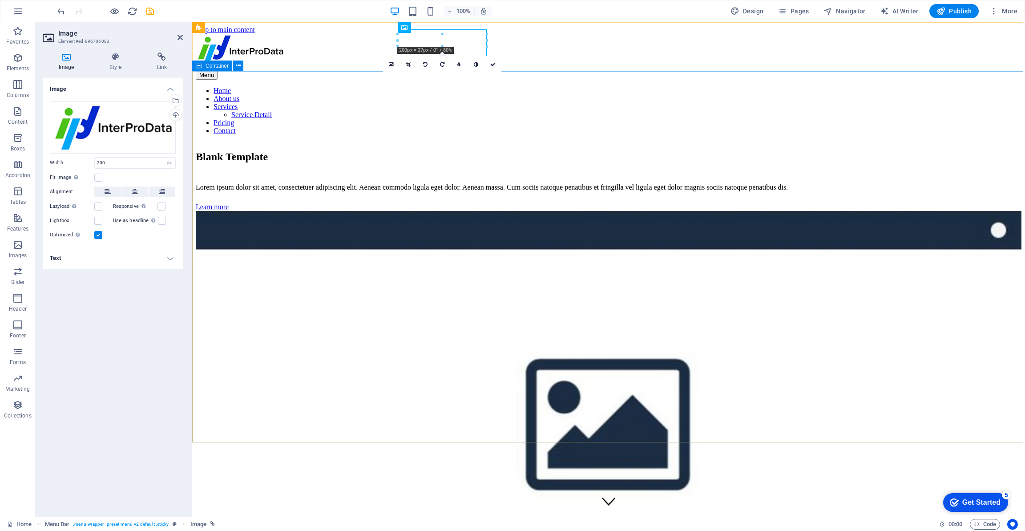
click at [315, 142] on div "Blank Template Lorem ipsum dolor sit amet, consectetuer adipiscing elit. Aenean…" at bounding box center [609, 389] width 826 height 494
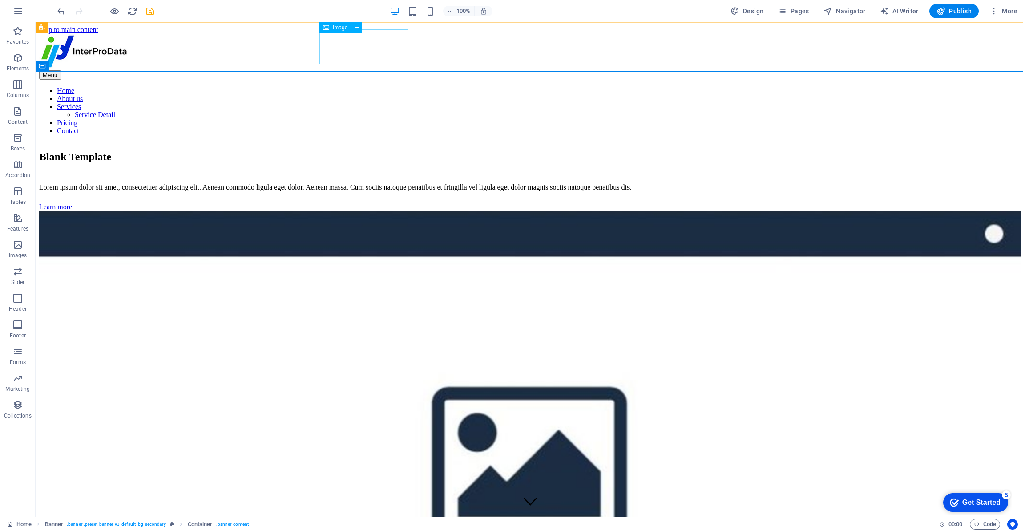
click at [370, 47] on figure at bounding box center [530, 52] width 983 height 36
click at [411, 142] on div "Blank Template Lorem ipsum dolor sit amet, consectetuer adipiscing elit. Aenean…" at bounding box center [530, 429] width 983 height 574
click at [364, 47] on figure at bounding box center [530, 52] width 983 height 36
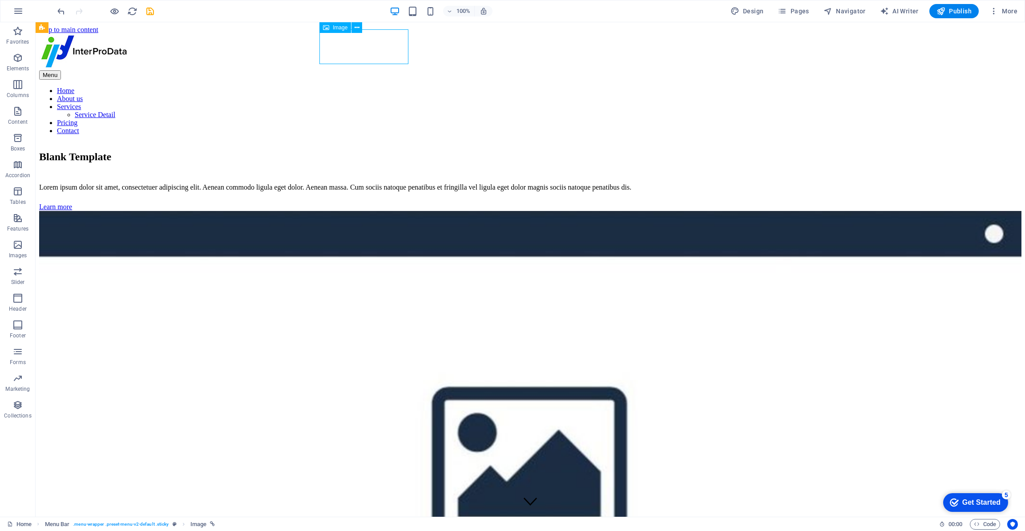
click at [364, 47] on figure at bounding box center [530, 52] width 983 height 36
select select "px"
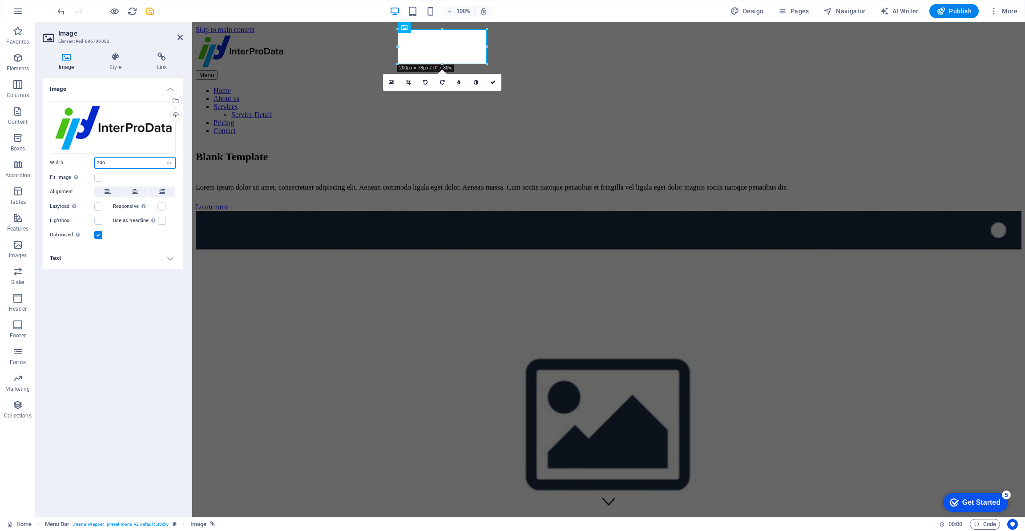
click at [149, 162] on input "200" at bounding box center [135, 163] width 81 height 11
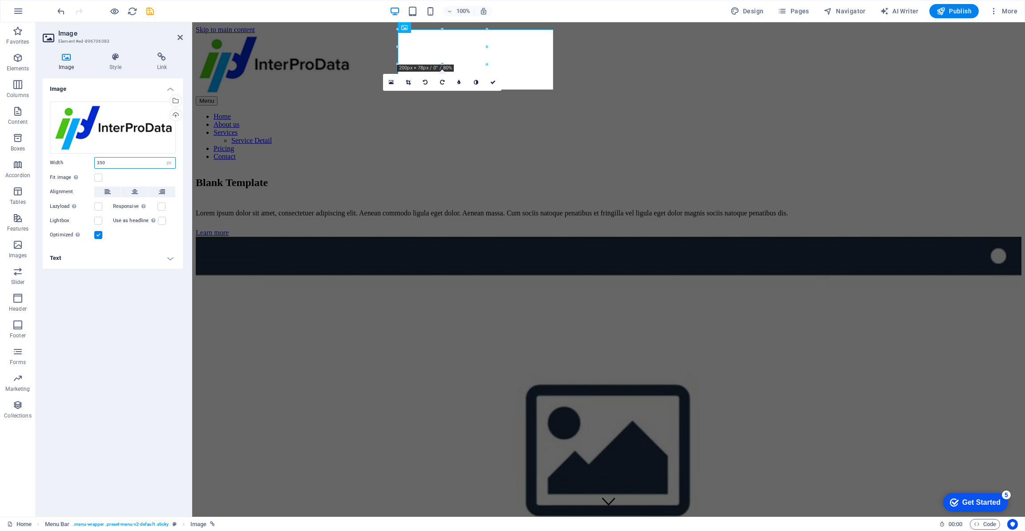
click at [119, 164] on input "350" at bounding box center [135, 163] width 81 height 11
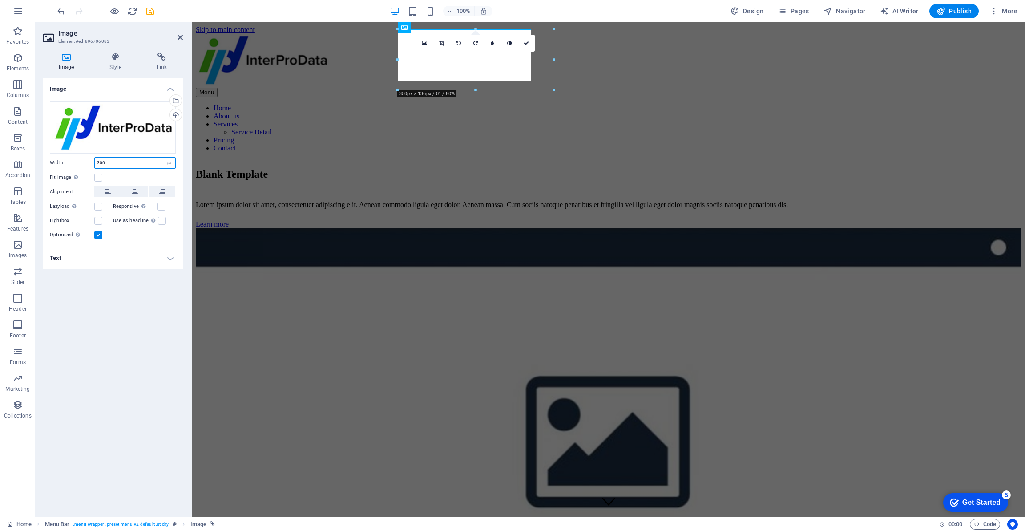
click at [119, 164] on input "300" at bounding box center [135, 163] width 81 height 11
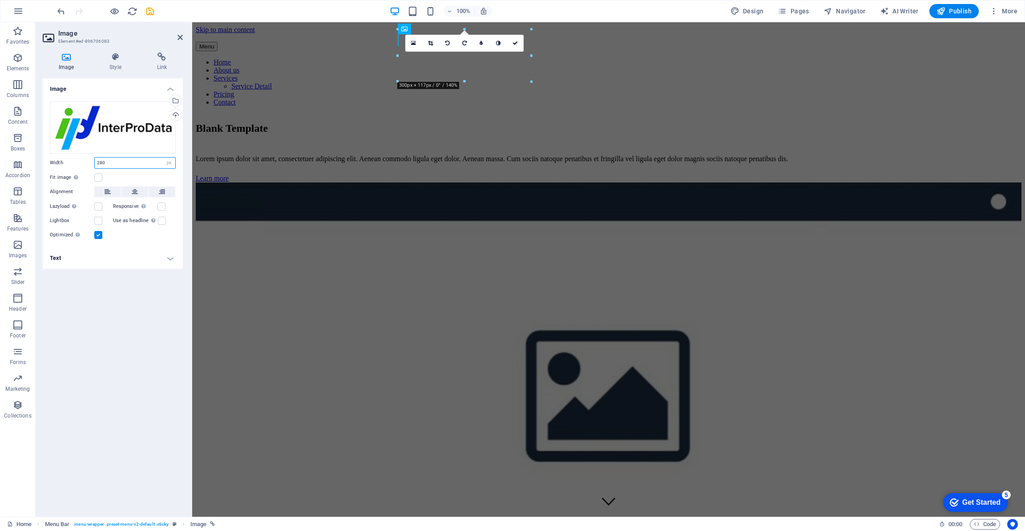
type input "280"
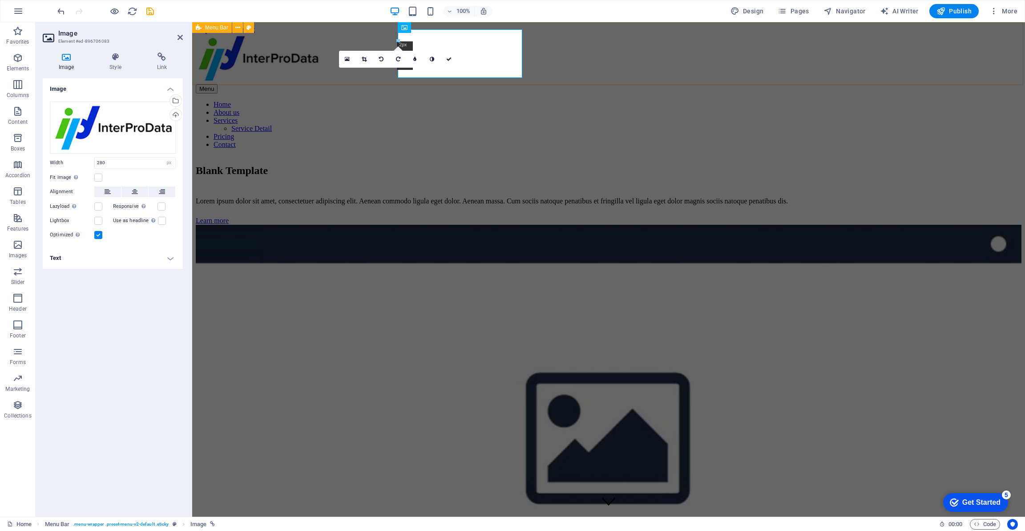
click at [568, 73] on div "Menu Home About us Services Service Detail Pricing Contact" at bounding box center [609, 91] width 826 height 115
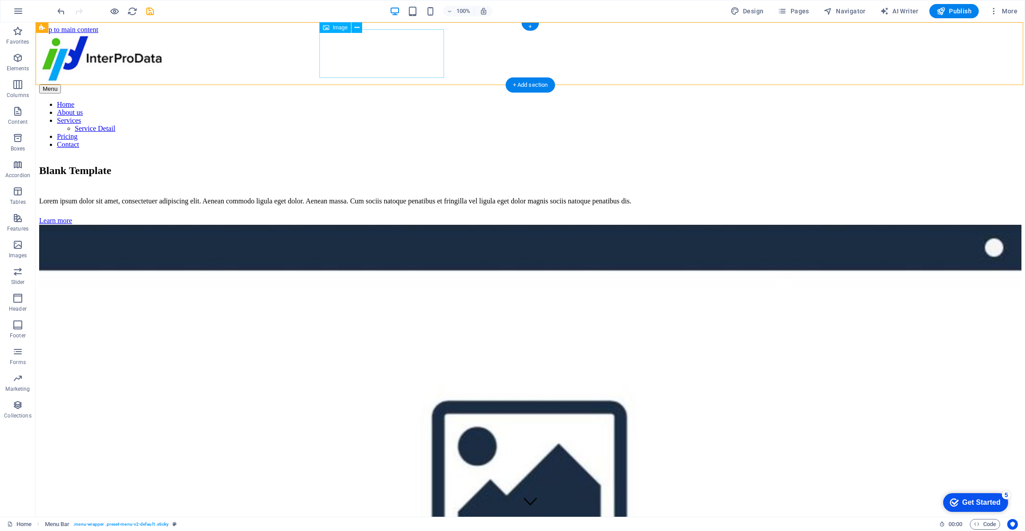
click at [408, 61] on figure at bounding box center [530, 59] width 983 height 50
select select "px"
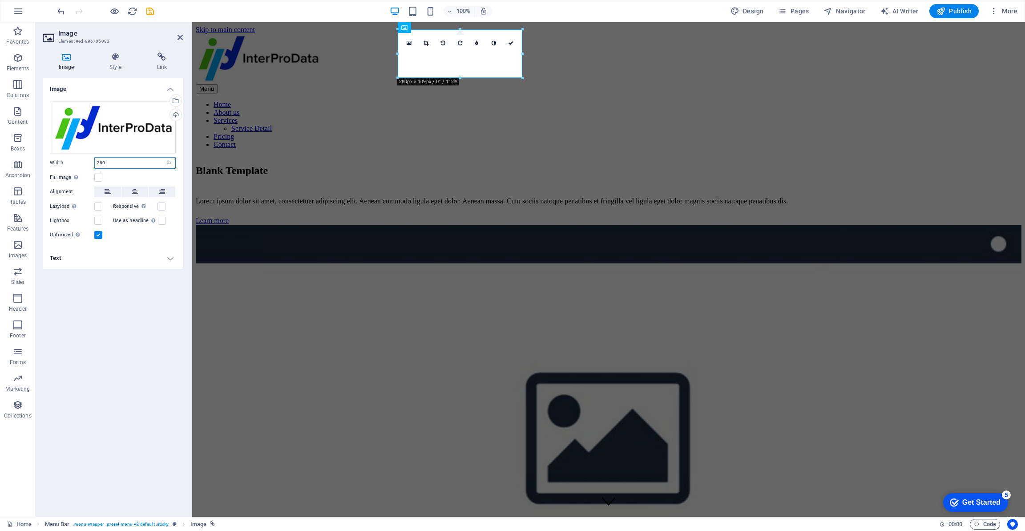
click at [123, 164] on input "280" at bounding box center [135, 163] width 81 height 11
type input "250"
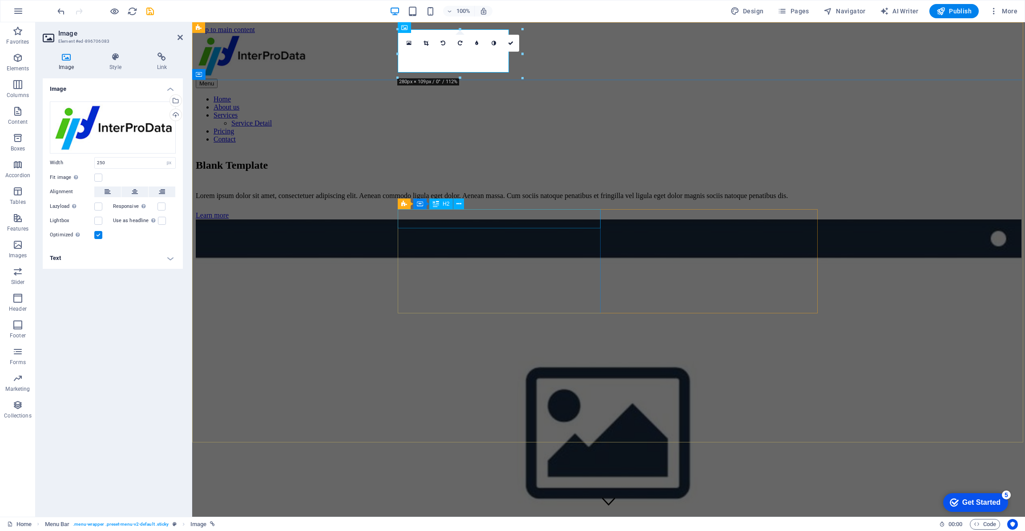
click at [450, 171] on div "Blank Template" at bounding box center [609, 165] width 826 height 12
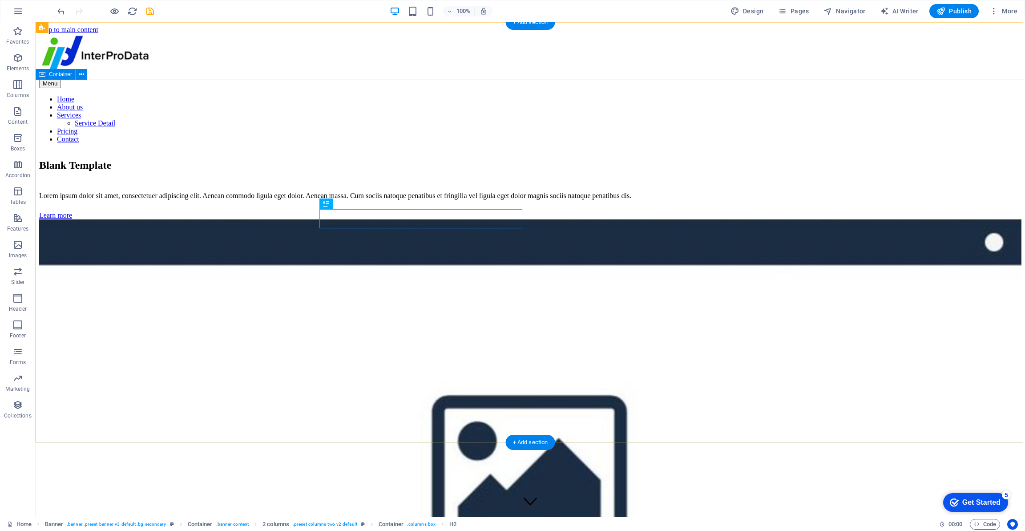
click at [458, 154] on div "Blank Template Lorem ipsum dolor sit amet, consectetuer adipiscing elit. Aenean…" at bounding box center [530, 437] width 983 height 574
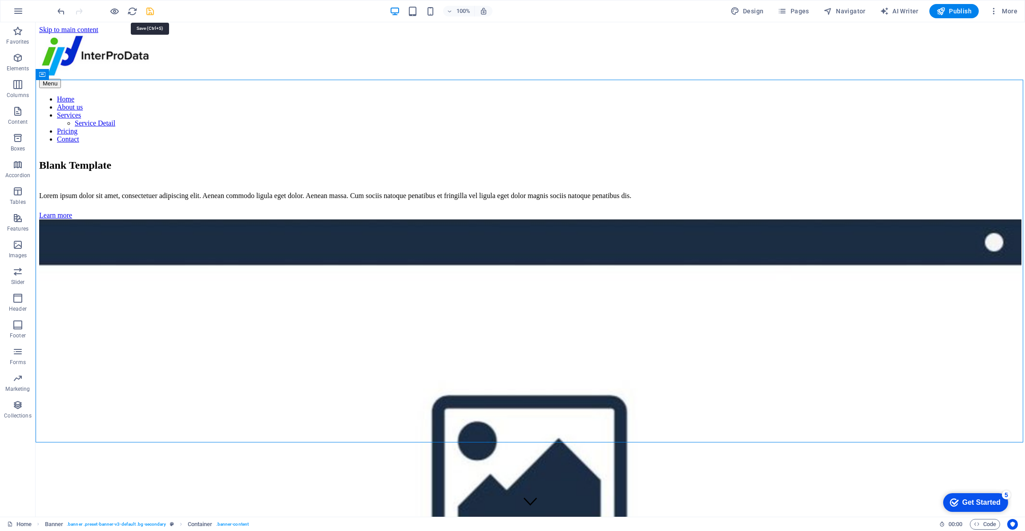
click at [151, 8] on icon "save" at bounding box center [150, 11] width 10 height 10
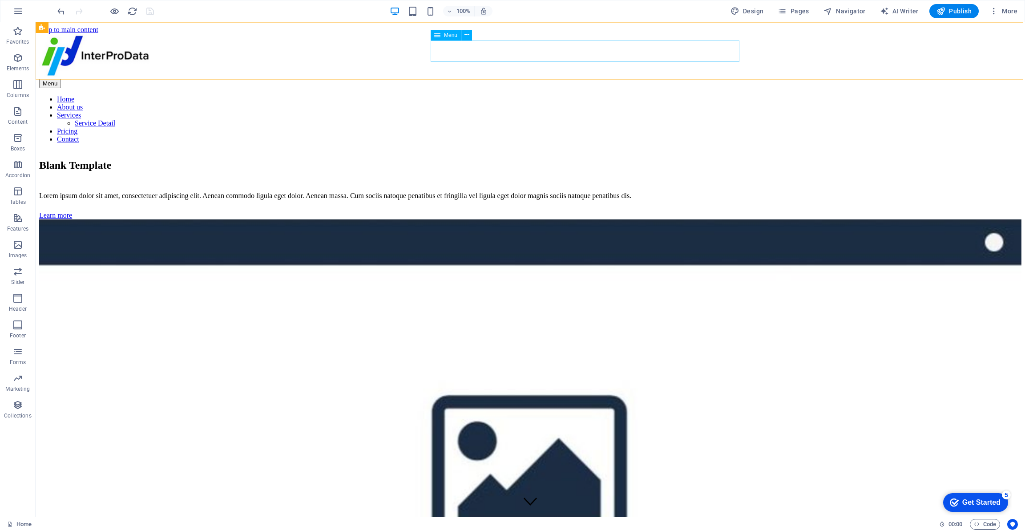
click at [553, 95] on nav "Home About us Services Service Detail Pricing Contact" at bounding box center [530, 119] width 983 height 48
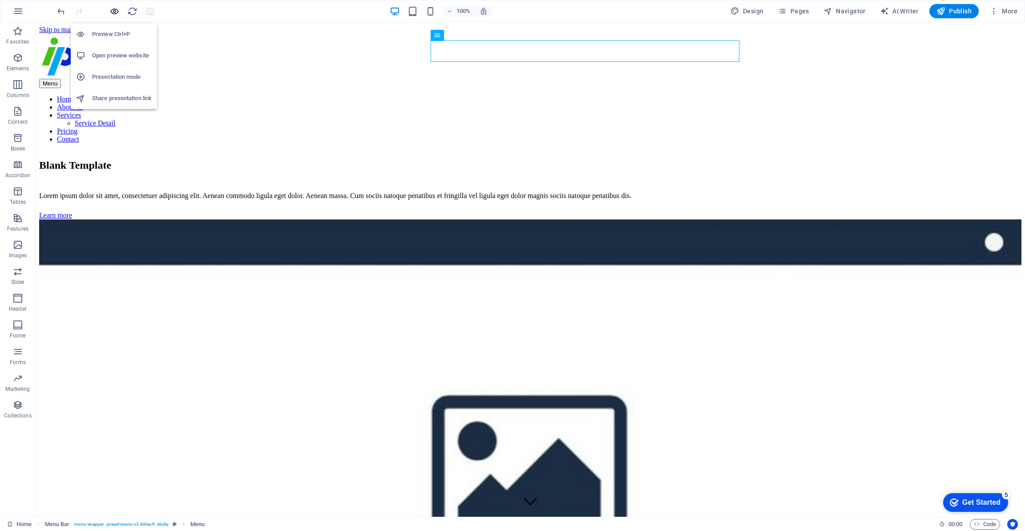
click at [113, 11] on icon "button" at bounding box center [114, 11] width 10 height 10
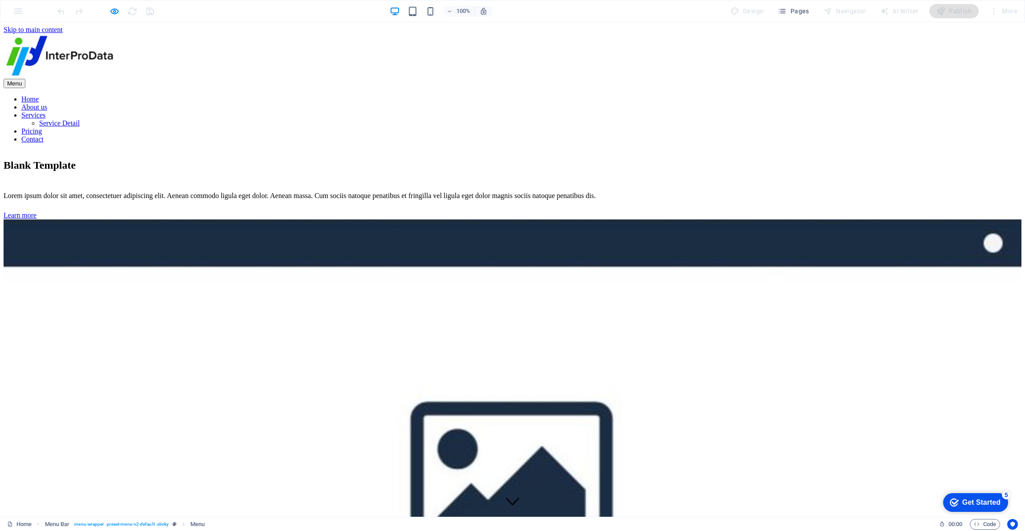
click at [47, 103] on link "About us" at bounding box center [34, 107] width 26 height 8
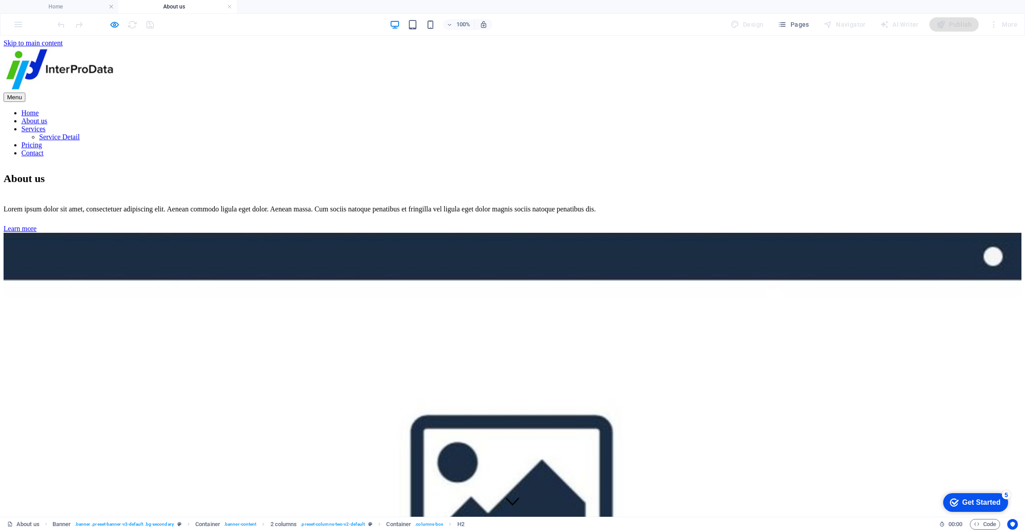
click at [690, 109] on nav "Home About us Services Service Detail Pricing Contact" at bounding box center [513, 133] width 1018 height 48
click at [114, 23] on icon "button" at bounding box center [114, 25] width 10 height 10
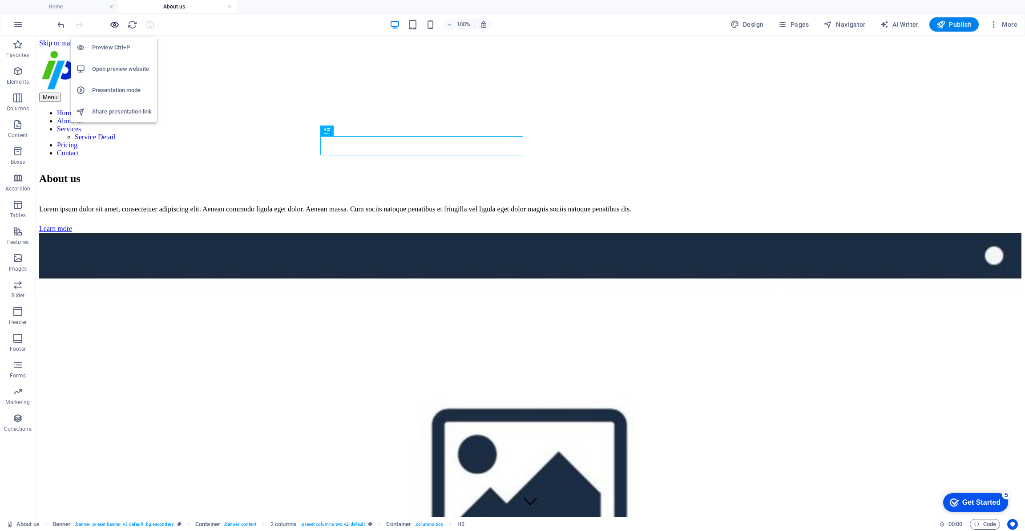
click at [114, 23] on icon "button" at bounding box center [114, 25] width 10 height 10
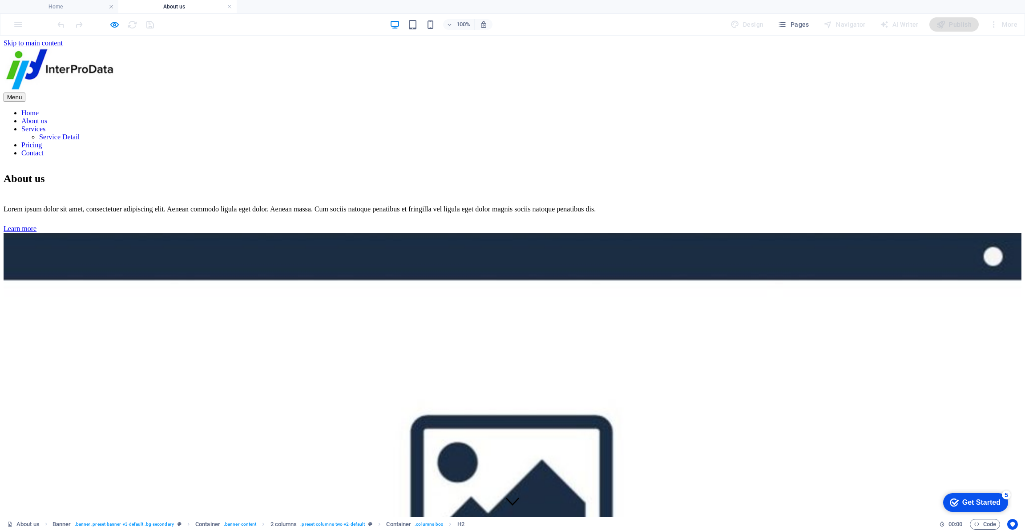
click at [44, 149] on link "Contact" at bounding box center [32, 153] width 22 height 8
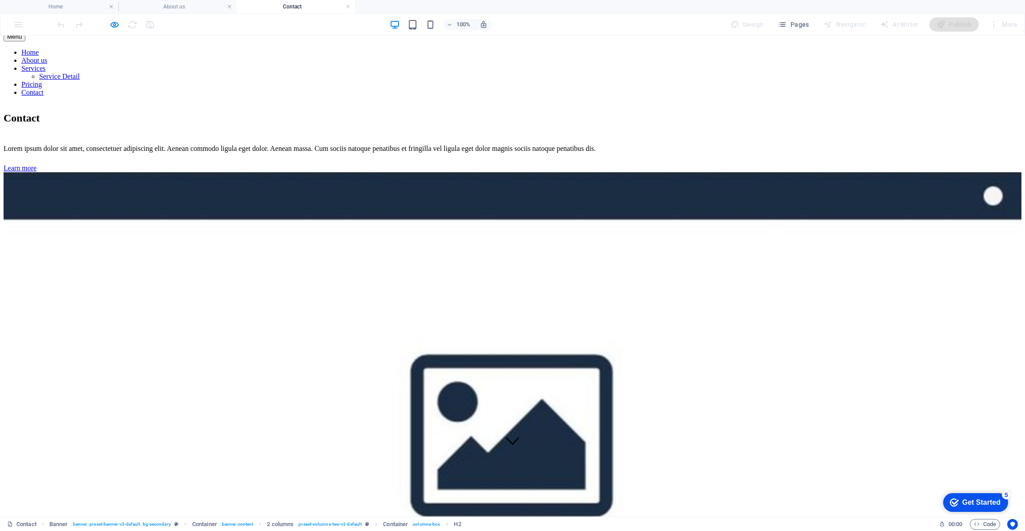
scroll to position [88, 0]
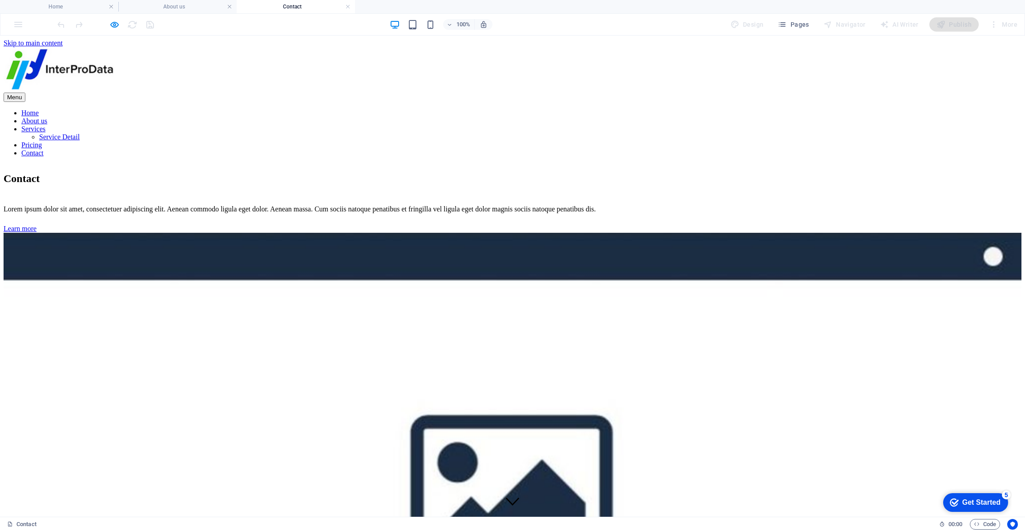
scroll to position [0, 0]
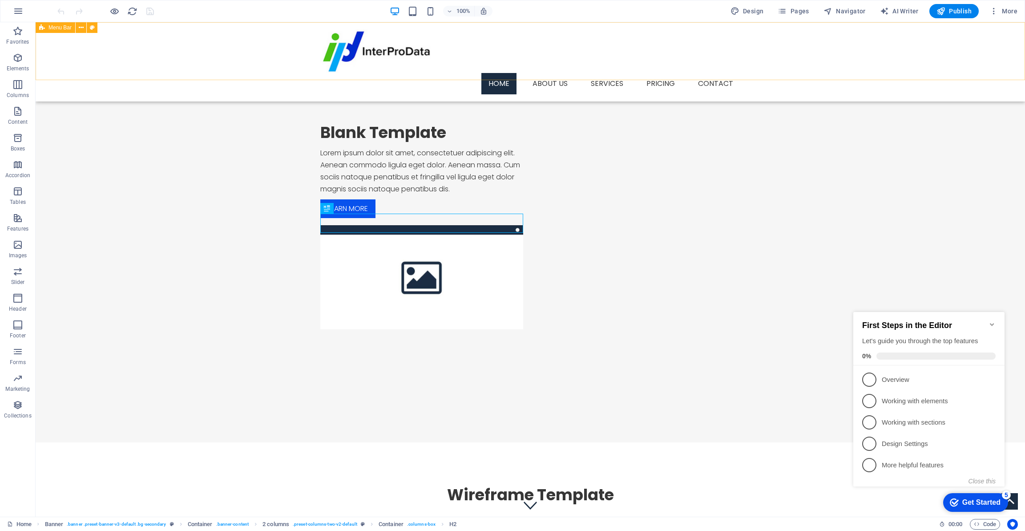
click at [266, 57] on div "Menu Home About us Services Service Detail Pricing Contact" at bounding box center [531, 61] width 990 height 79
click at [82, 25] on icon at bounding box center [81, 27] width 5 height 9
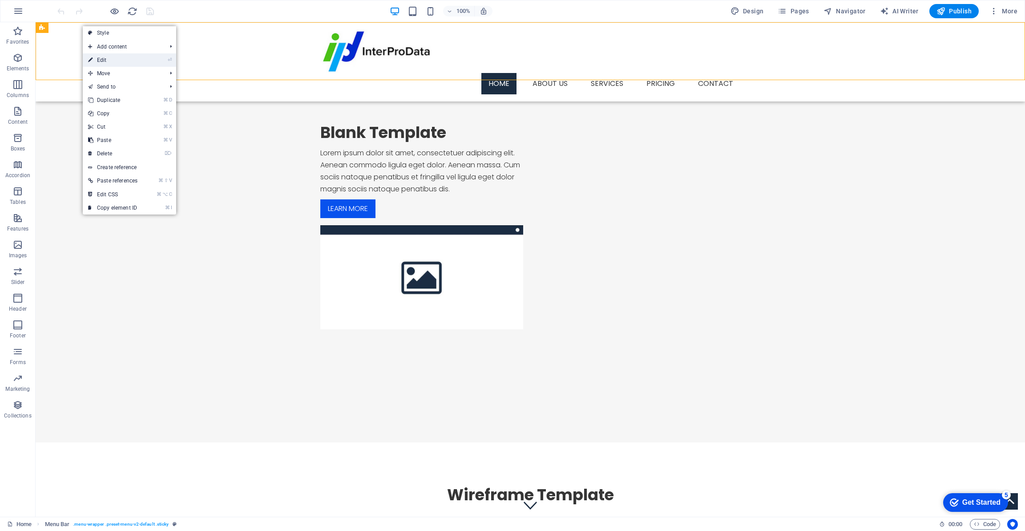
click at [101, 60] on link "⏎ Edit" at bounding box center [113, 59] width 60 height 13
select select "header"
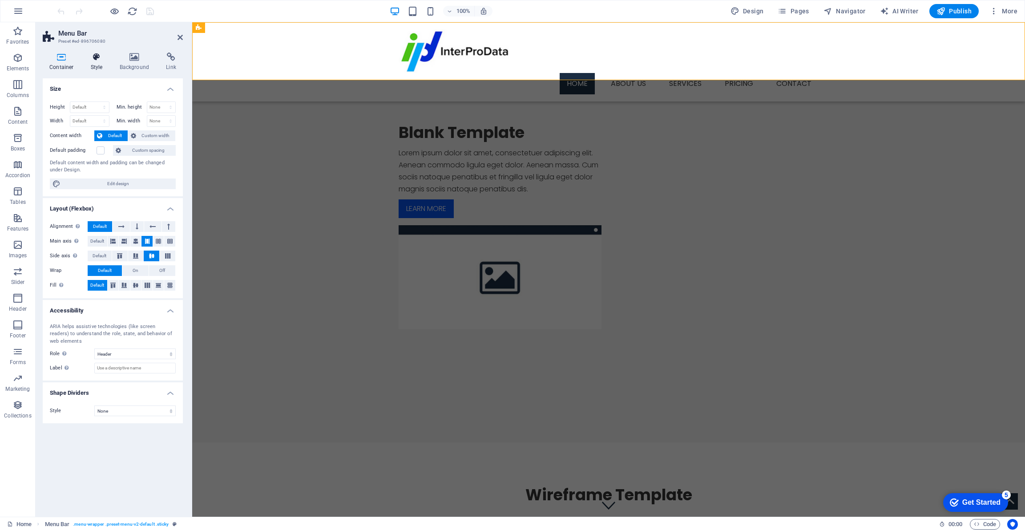
click at [93, 56] on icon at bounding box center [96, 57] width 25 height 9
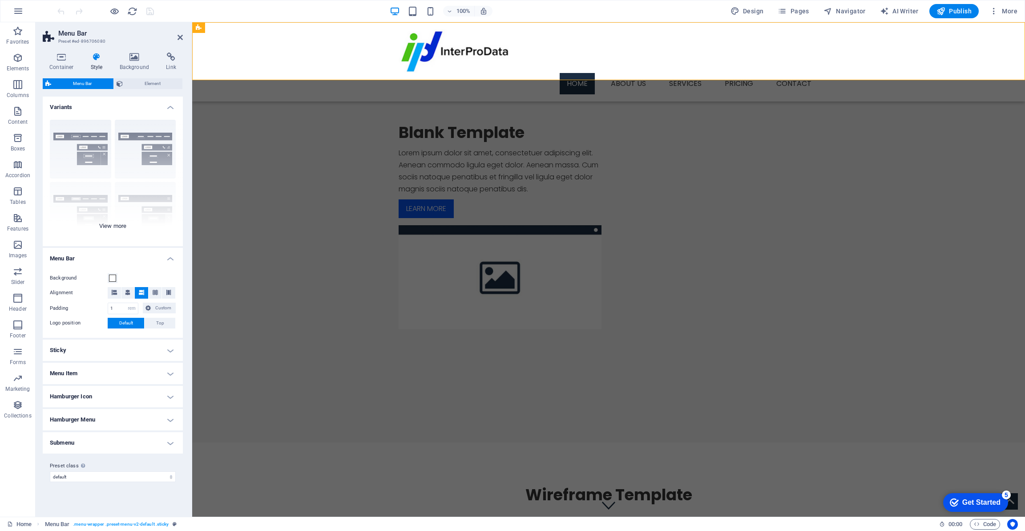
click at [117, 224] on div "Border Centered Default Fixed Loki Trigger Wide XXL" at bounding box center [113, 180] width 140 height 134
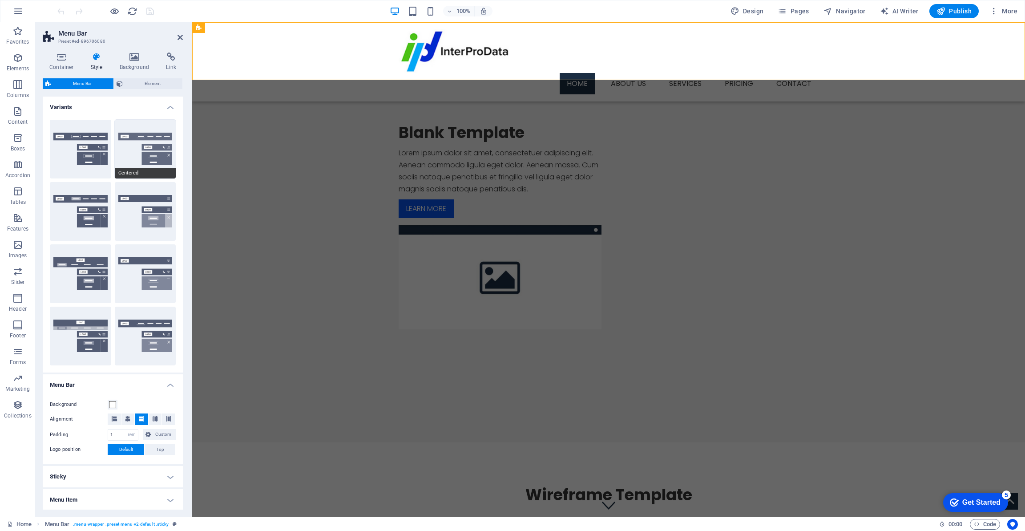
click at [150, 163] on button "Centered" at bounding box center [145, 149] width 61 height 59
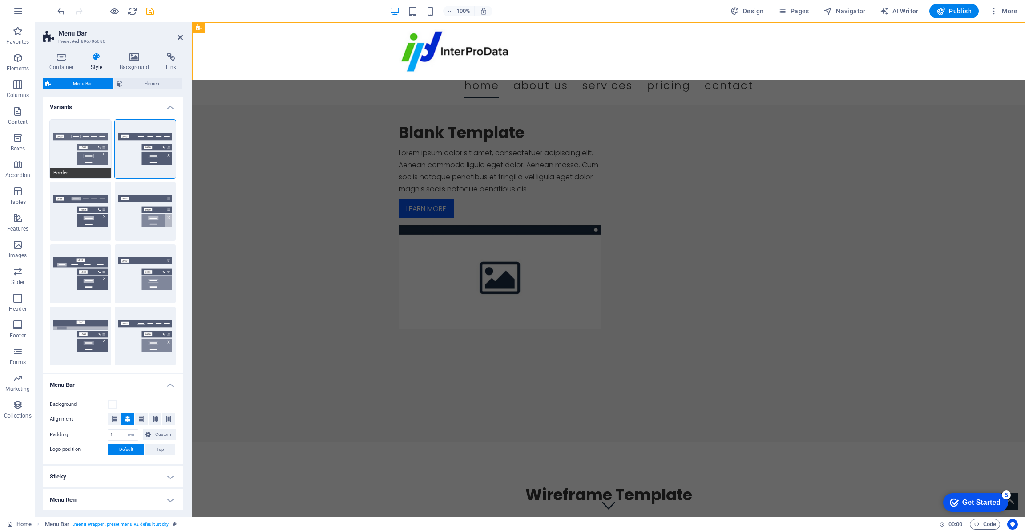
click at [94, 154] on button "Border" at bounding box center [80, 149] width 61 height 59
click at [148, 10] on icon "save" at bounding box center [150, 11] width 10 height 10
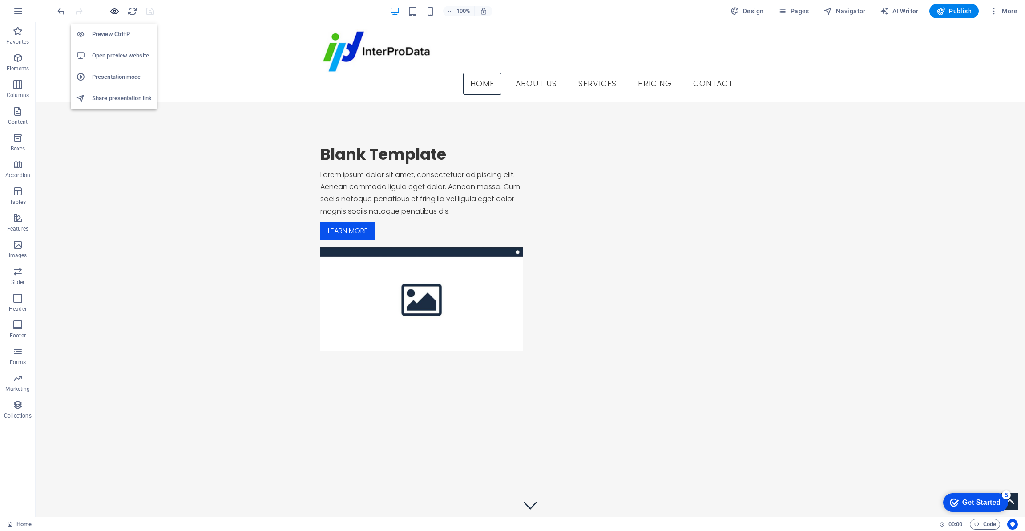
click at [116, 10] on icon "button" at bounding box center [114, 11] width 10 height 10
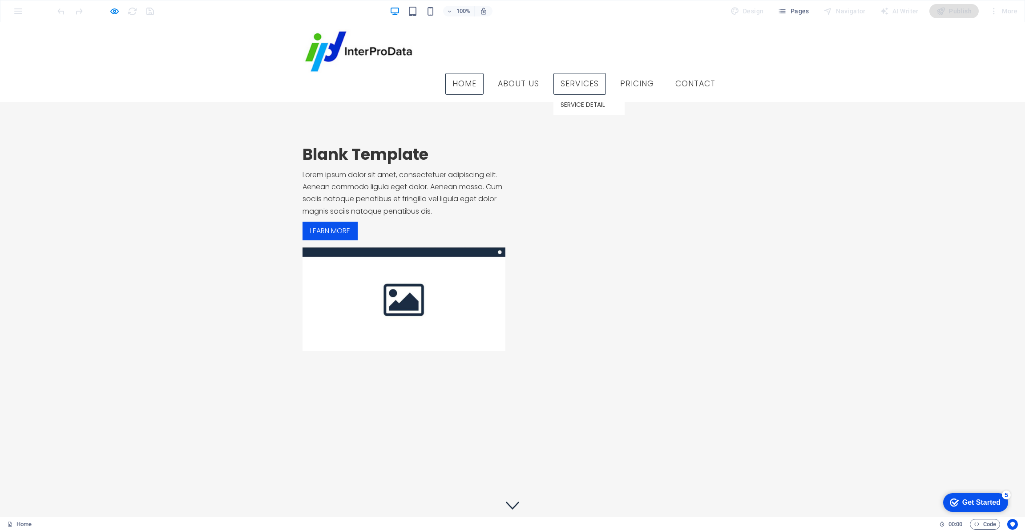
click at [582, 73] on link "Services" at bounding box center [580, 84] width 53 height 22
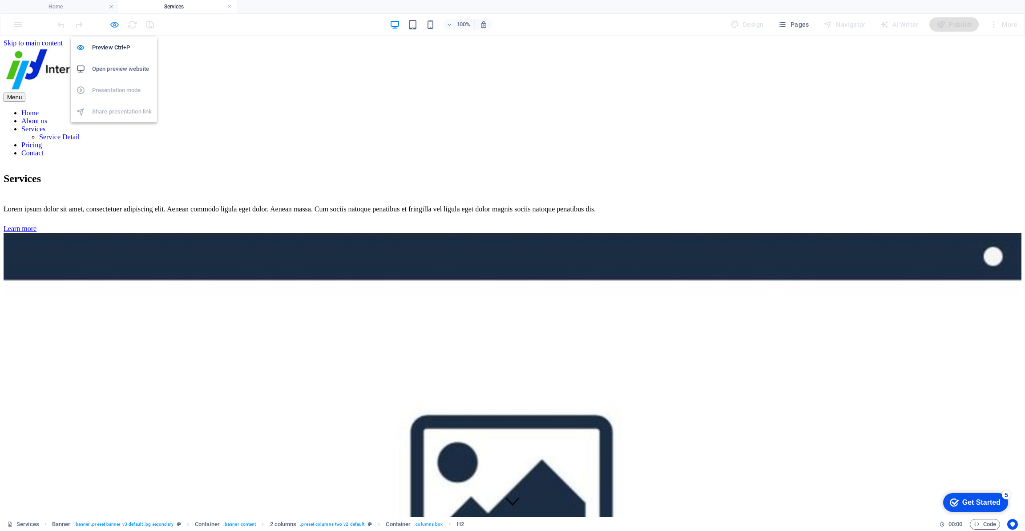
click at [115, 22] on icon "button" at bounding box center [114, 25] width 10 height 10
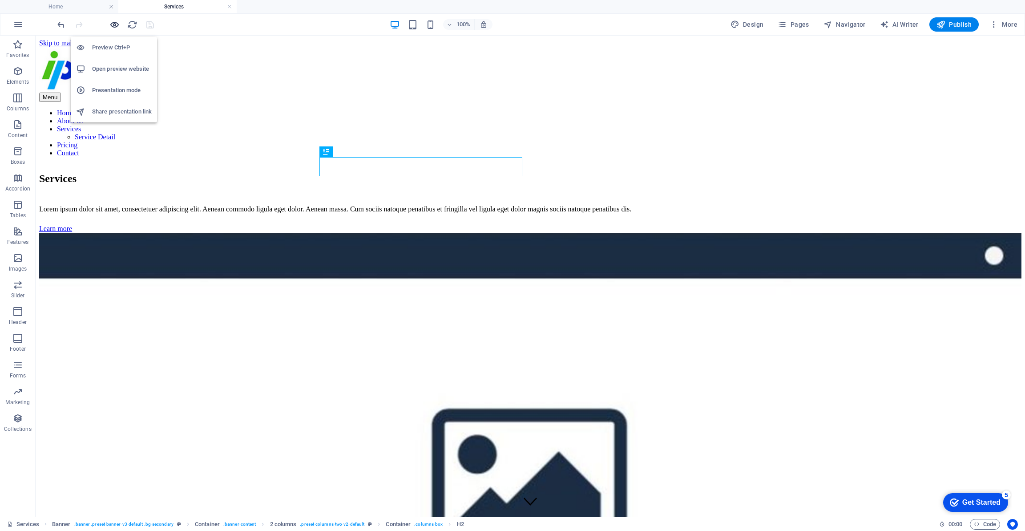
click at [115, 22] on icon "button" at bounding box center [114, 25] width 10 height 10
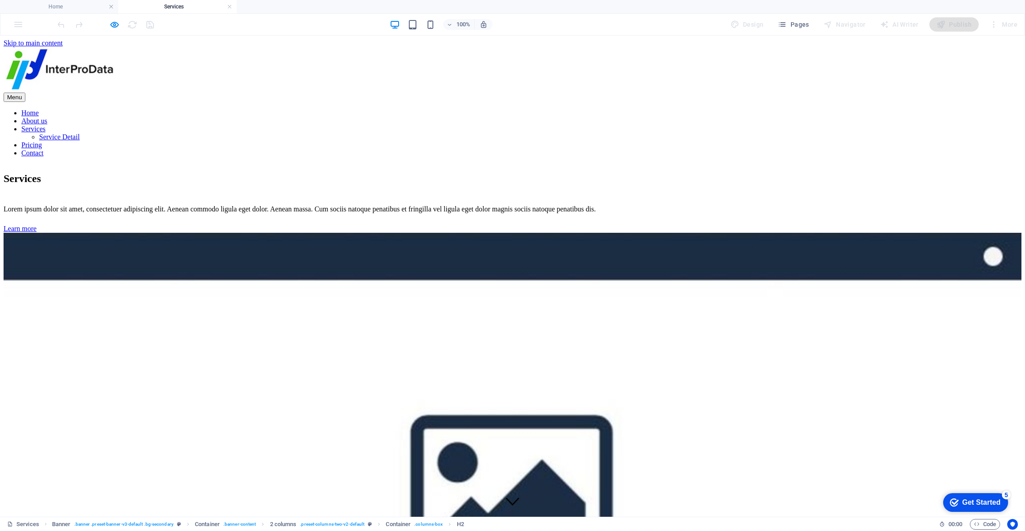
click at [47, 117] on link "About us" at bounding box center [34, 121] width 26 height 8
click at [580, 109] on nav "Home About us Services Service Detail Pricing Contact" at bounding box center [513, 133] width 1018 height 48
click at [111, 24] on icon "button" at bounding box center [114, 25] width 10 height 10
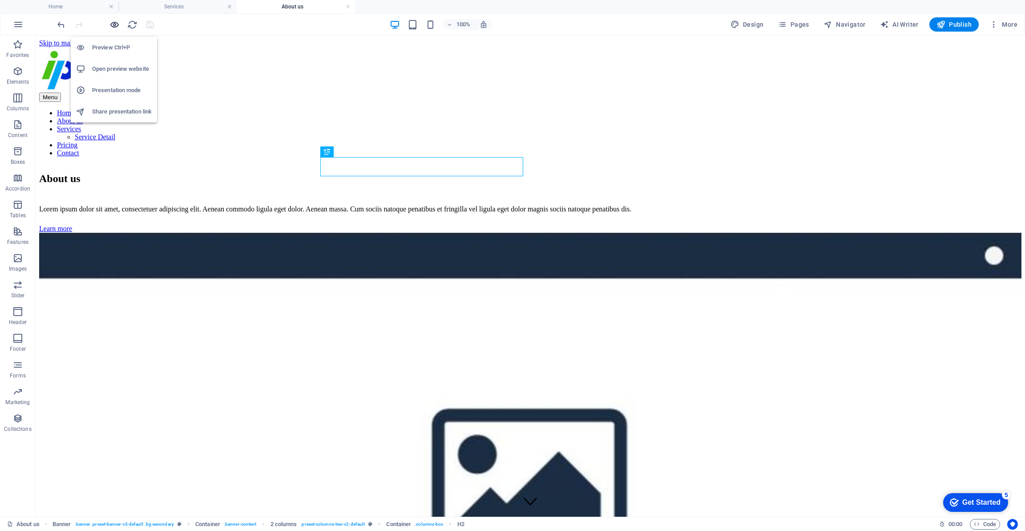
click at [111, 24] on icon "button" at bounding box center [114, 25] width 10 height 10
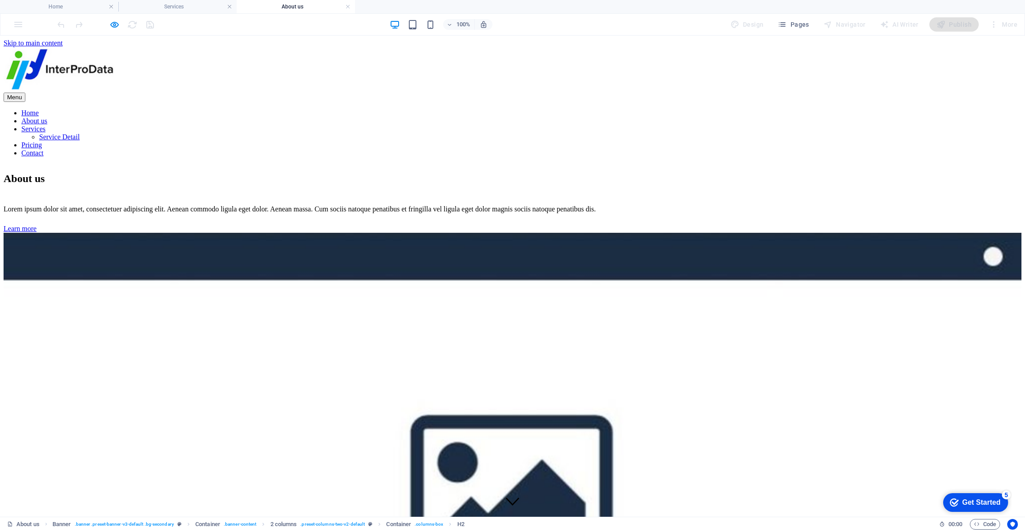
click at [39, 109] on link "Home" at bounding box center [29, 113] width 17 height 8
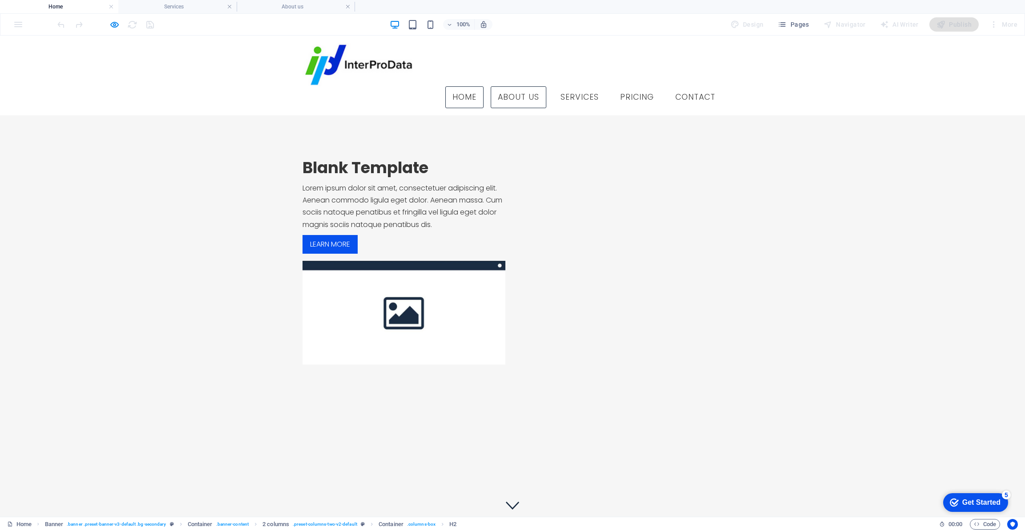
click at [511, 86] on link "About us" at bounding box center [519, 97] width 56 height 22
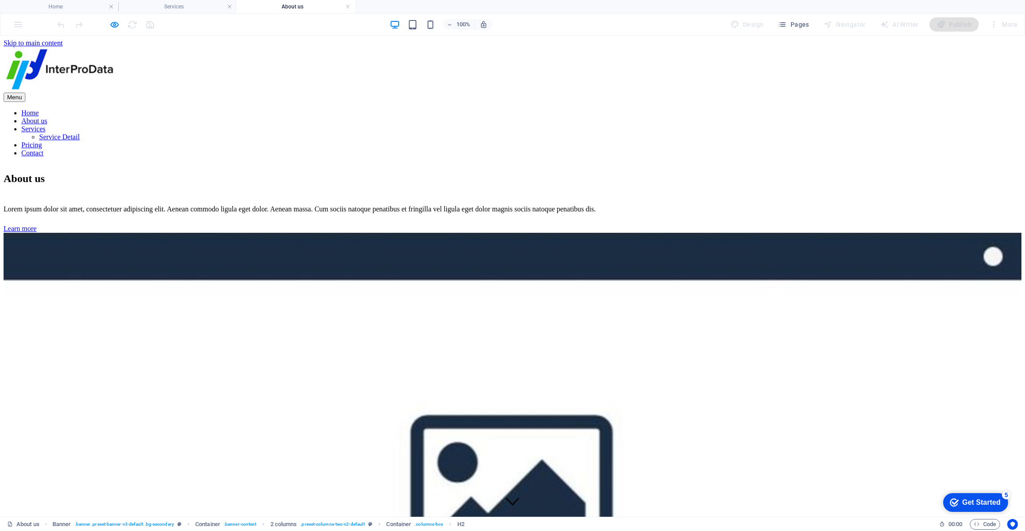
click at [45, 125] on link "Services" at bounding box center [33, 129] width 24 height 8
click at [42, 141] on link "Pricing" at bounding box center [31, 145] width 20 height 8
click at [523, 109] on nav "Home About us Services Service Detail Pricing Contact" at bounding box center [513, 133] width 1018 height 48
click at [521, 109] on nav "Home About us Services Service Detail Pricing Contact" at bounding box center [513, 133] width 1018 height 48
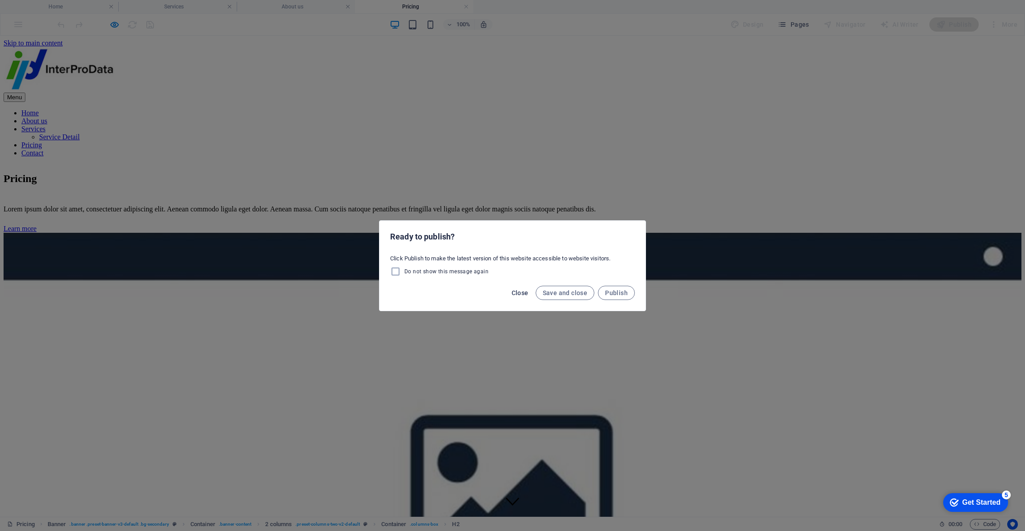
click at [517, 292] on span "Close" at bounding box center [520, 292] width 17 height 7
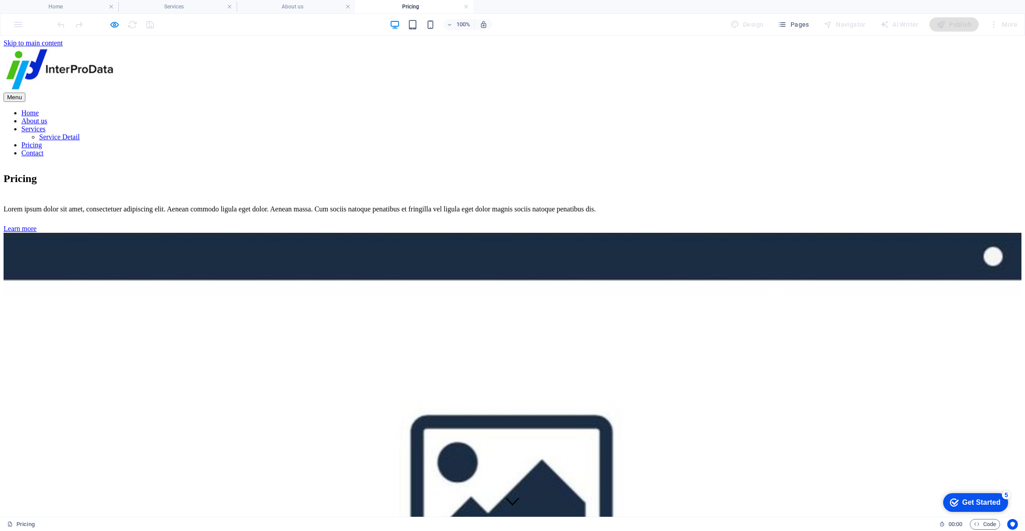
click at [576, 109] on nav "Home About us Services Service Detail Pricing Contact" at bounding box center [513, 133] width 1018 height 48
click at [577, 109] on nav "Home About us Services Service Detail Pricing Contact" at bounding box center [513, 133] width 1018 height 48
click at [114, 24] on icon "button" at bounding box center [114, 25] width 10 height 10
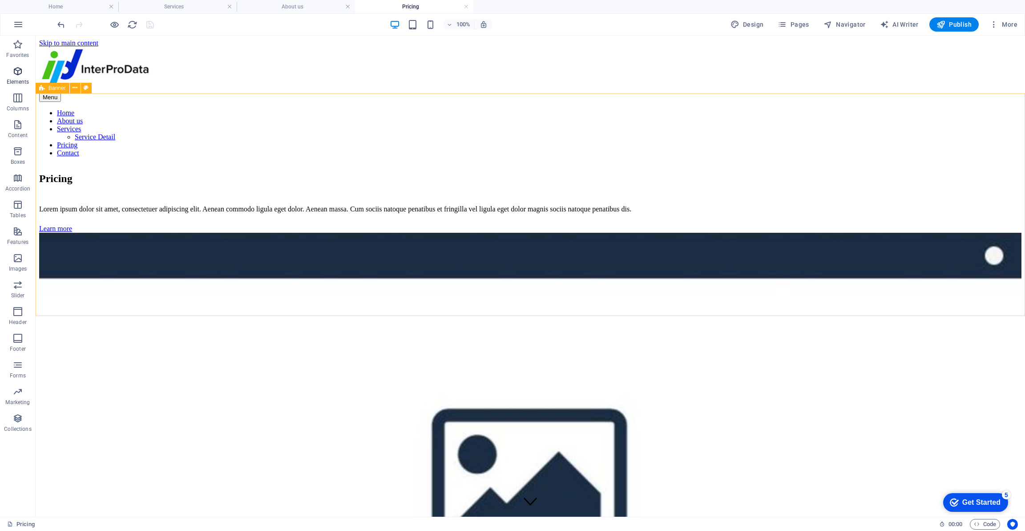
click at [29, 66] on span "Elements" at bounding box center [18, 76] width 36 height 21
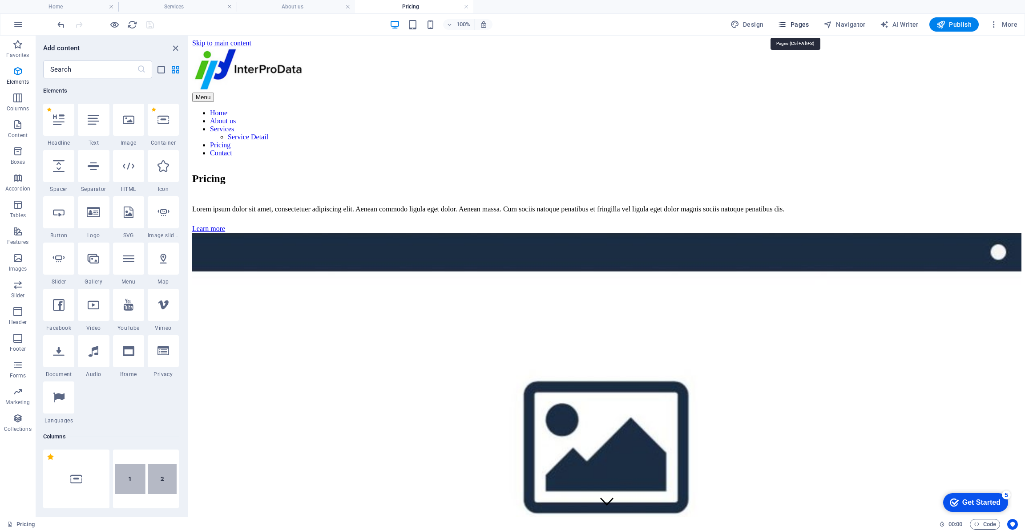
click at [798, 24] on span "Pages" at bounding box center [793, 24] width 31 height 9
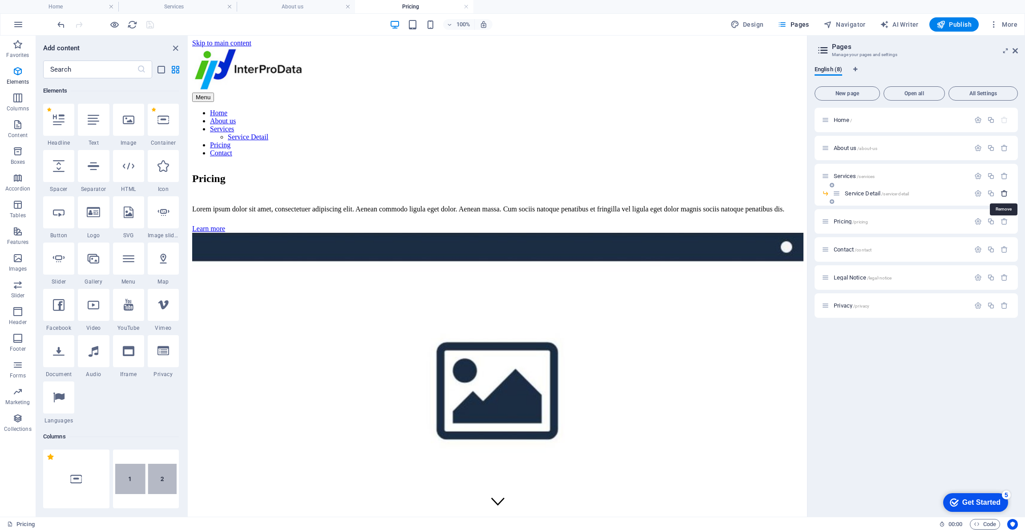
click at [1006, 193] on icon "button" at bounding box center [1005, 194] width 8 height 8
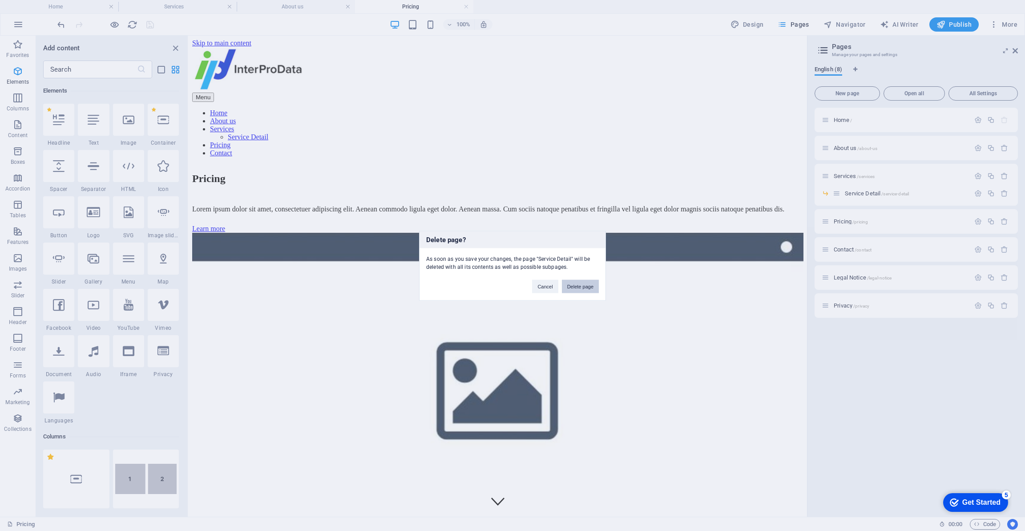
click at [578, 286] on button "Delete page" at bounding box center [580, 286] width 37 height 13
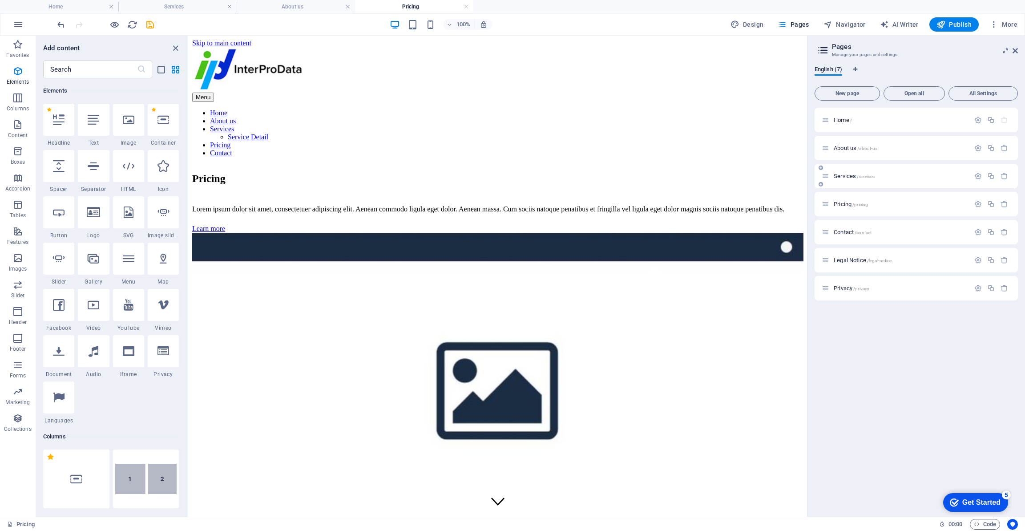
click at [862, 177] on span "/services" at bounding box center [866, 176] width 18 height 5
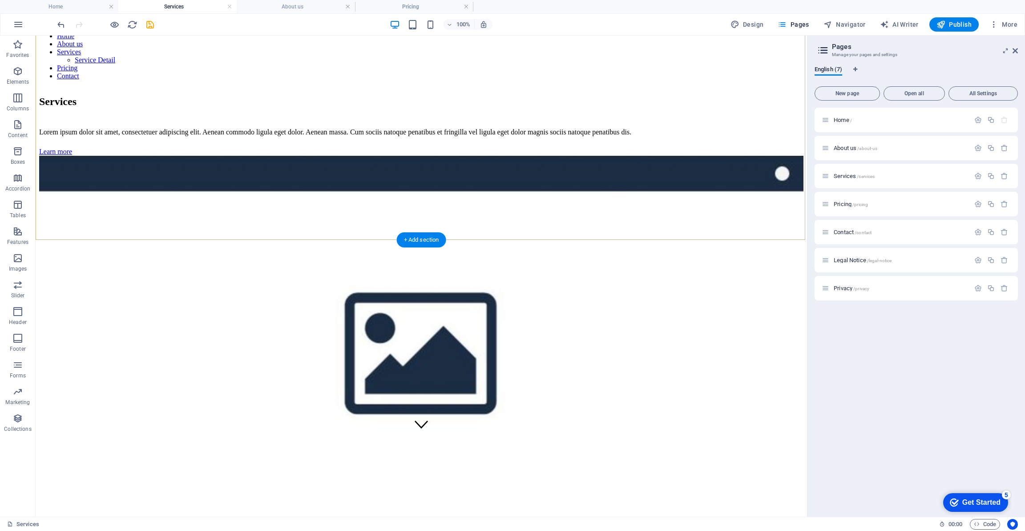
scroll to position [83, 0]
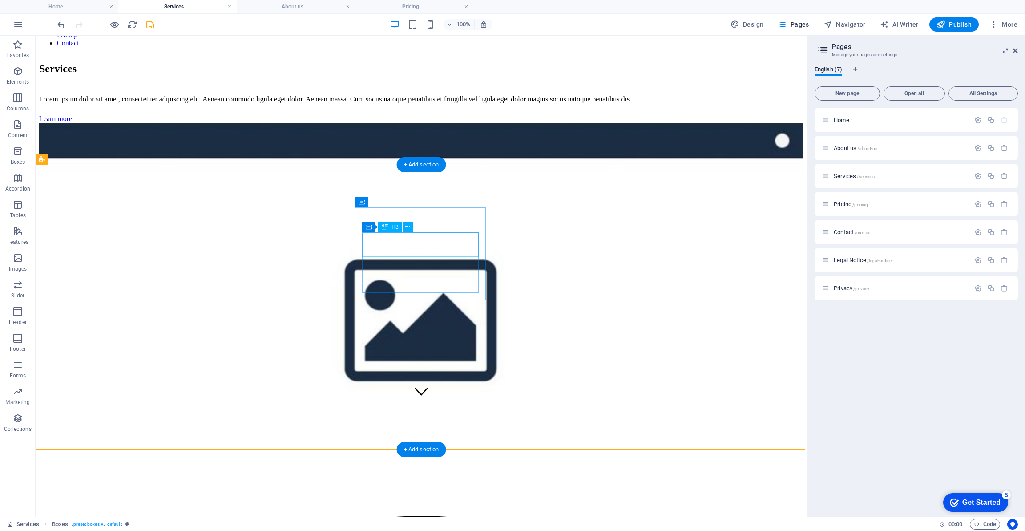
scroll to position [110, 0]
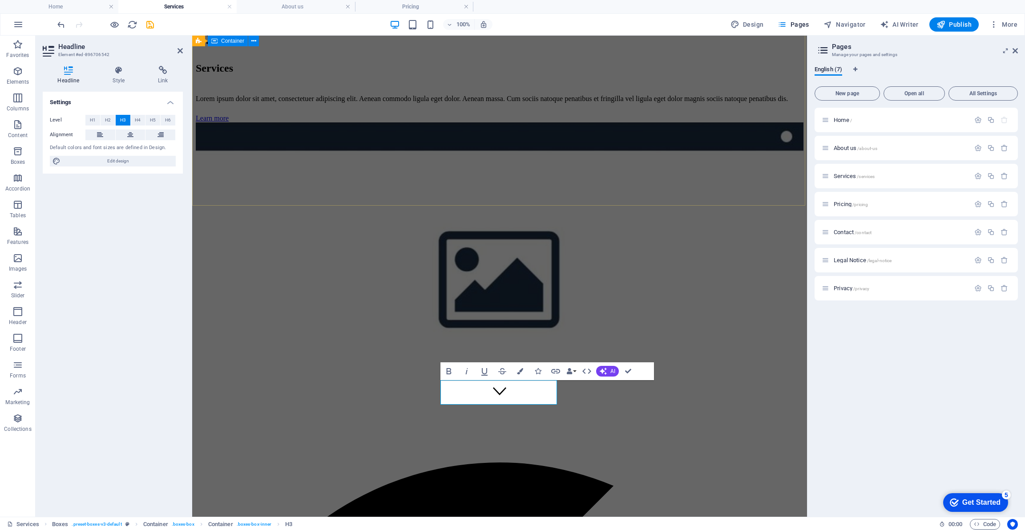
click at [756, 172] on div "Services Lorem ipsum dolor sit amet, consectetuer adipiscing elit. Aenean commo…" at bounding box center [500, 245] width 608 height 382
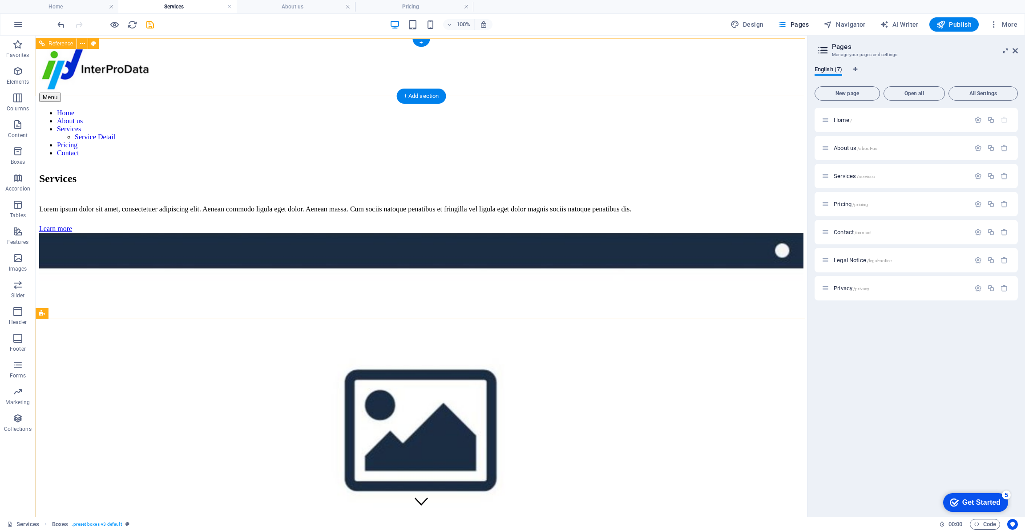
scroll to position [0, 0]
click at [151, 27] on icon "save" at bounding box center [150, 25] width 10 height 10
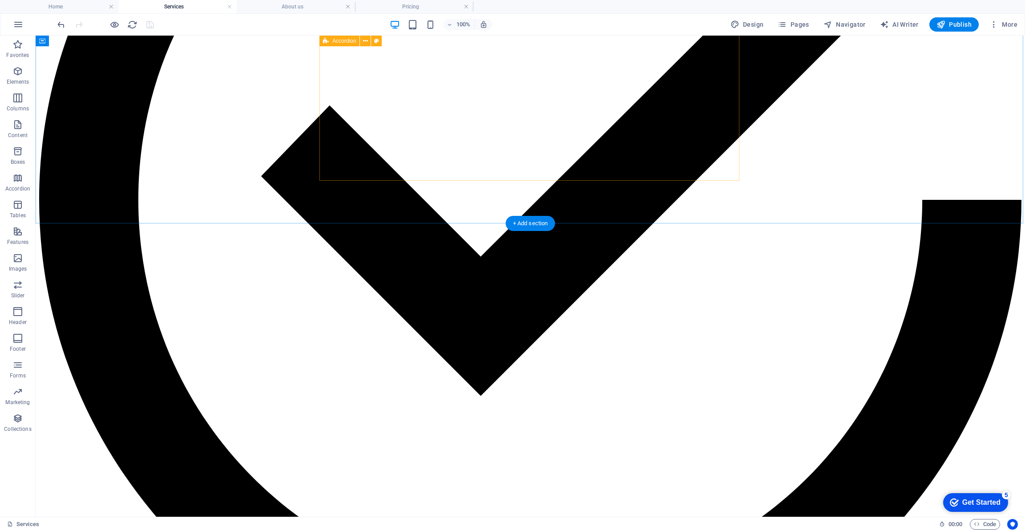
scroll to position [986, 0]
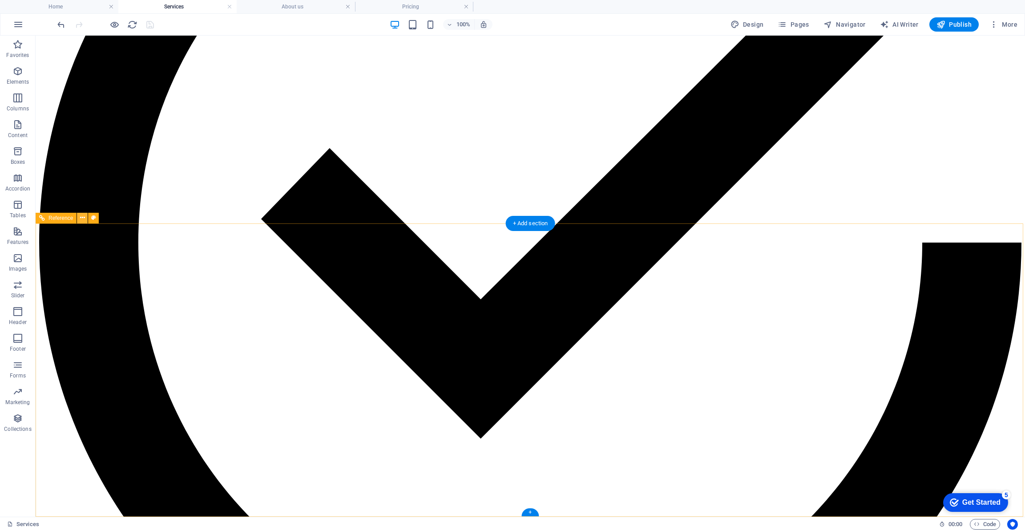
click at [85, 220] on button at bounding box center [82, 218] width 11 height 11
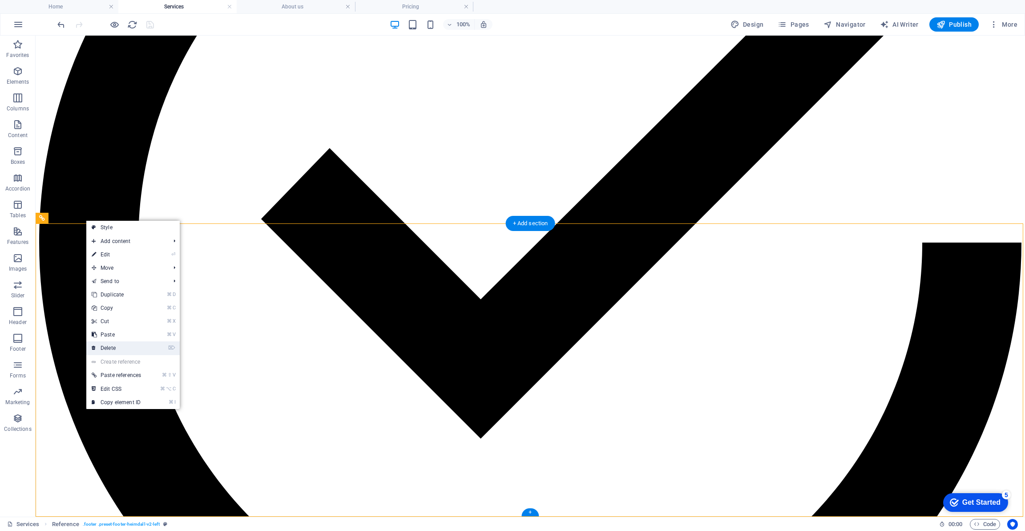
click at [128, 349] on link "⌦ Delete" at bounding box center [116, 347] width 60 height 13
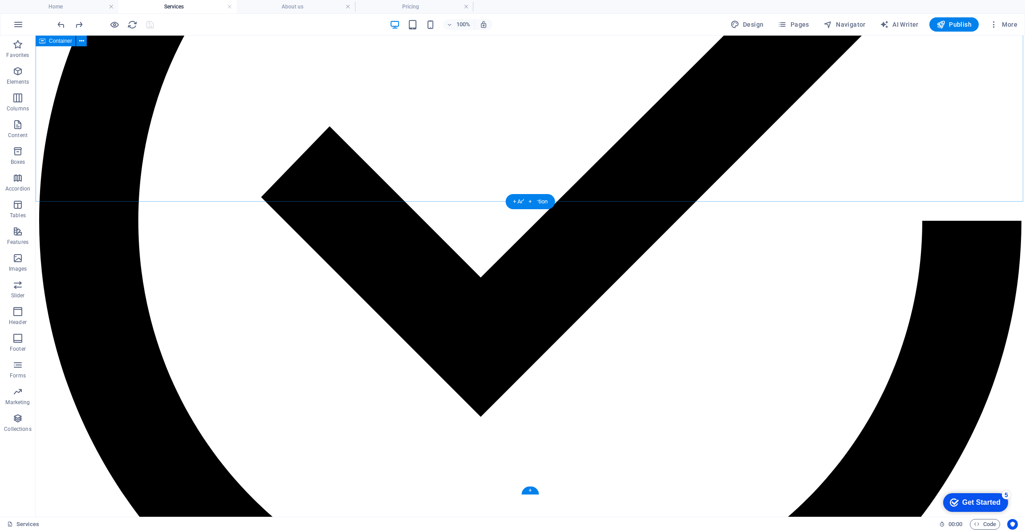
scroll to position [1014, 0]
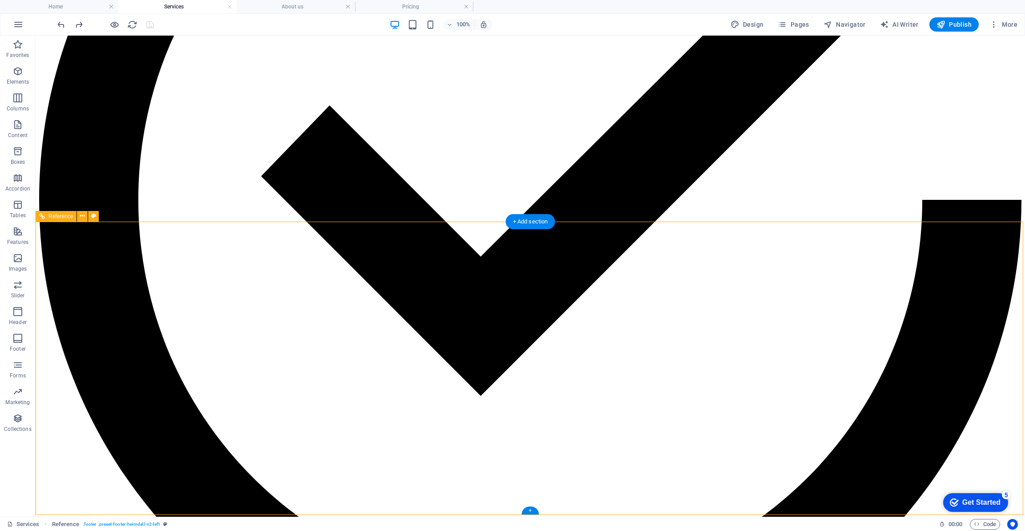
scroll to position [1029, 0]
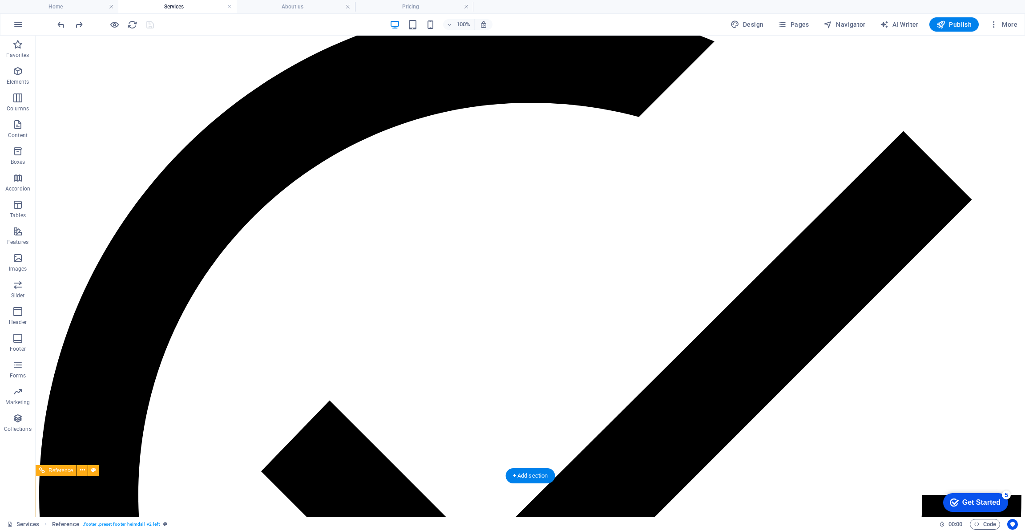
scroll to position [685, 0]
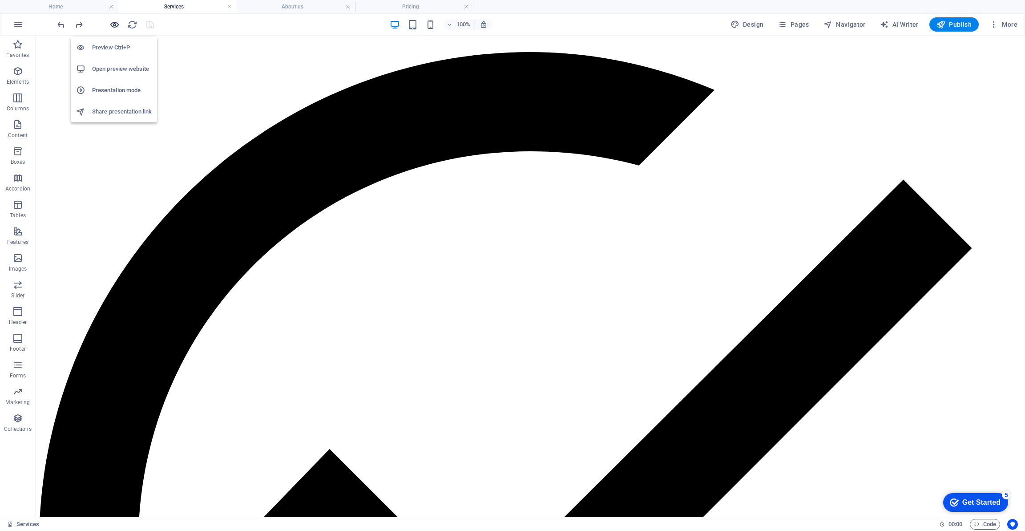
click at [118, 23] on icon "button" at bounding box center [114, 25] width 10 height 10
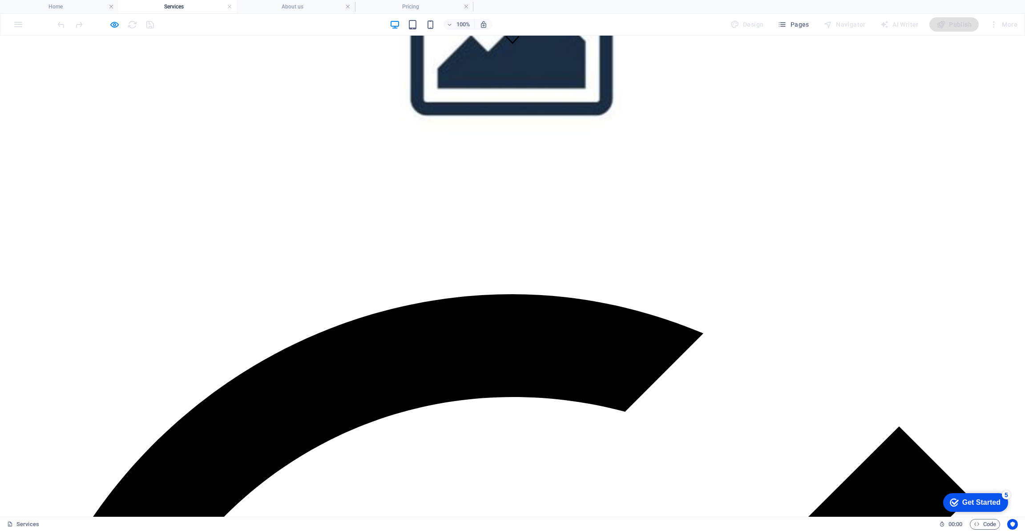
scroll to position [433, 0]
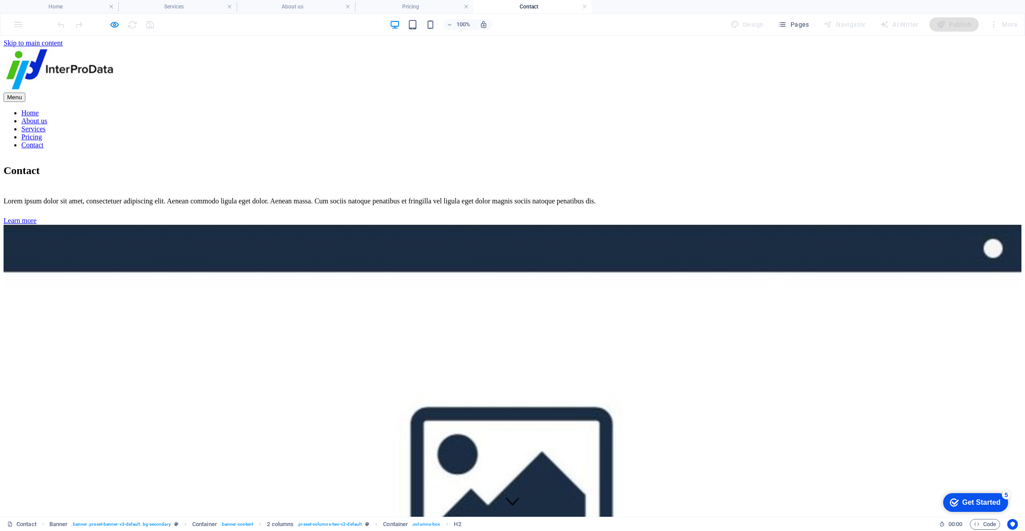
scroll to position [0, 0]
click at [338, 65] on figure at bounding box center [513, 69] width 1018 height 45
click at [466, 109] on nav "Home About us Services Pricing Contact" at bounding box center [513, 129] width 1018 height 40
click at [111, 24] on icon "button" at bounding box center [114, 25] width 10 height 10
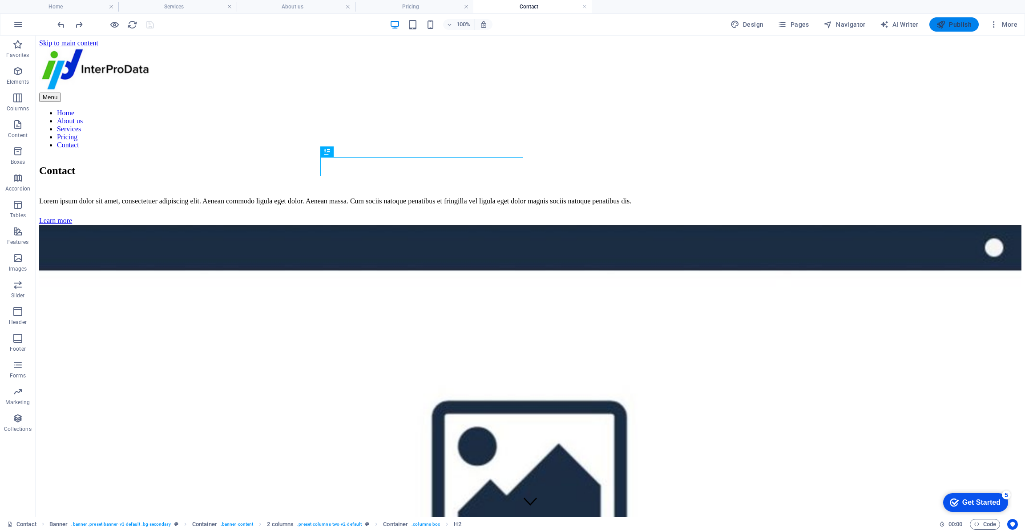
click at [954, 24] on span "Publish" at bounding box center [954, 24] width 35 height 9
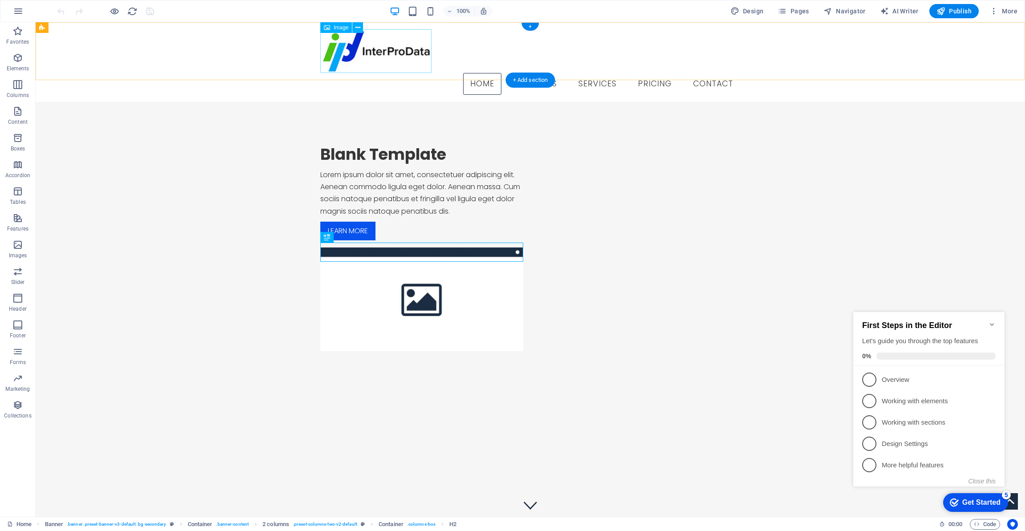
click at [397, 51] on figure at bounding box center [530, 51] width 420 height 44
select select "px"
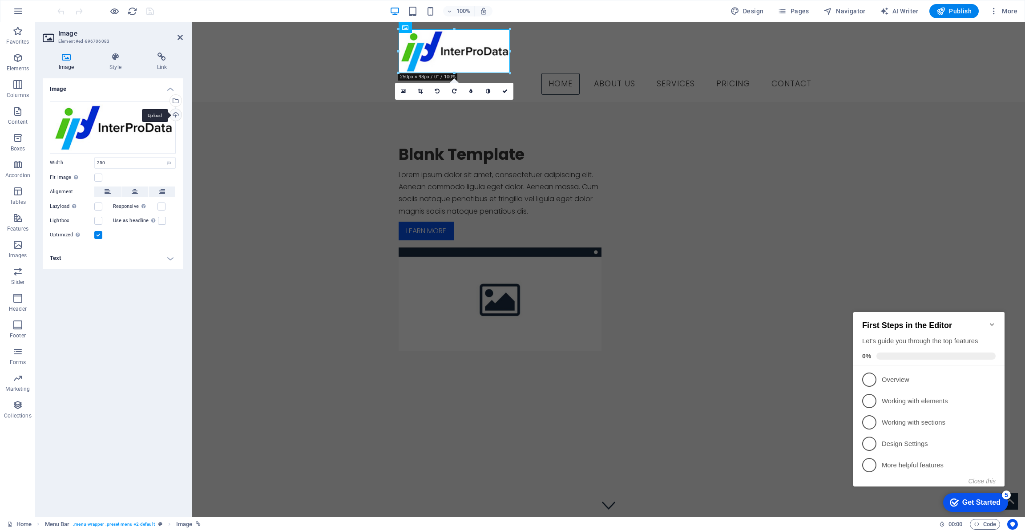
click at [175, 116] on div "Upload" at bounding box center [174, 115] width 13 height 13
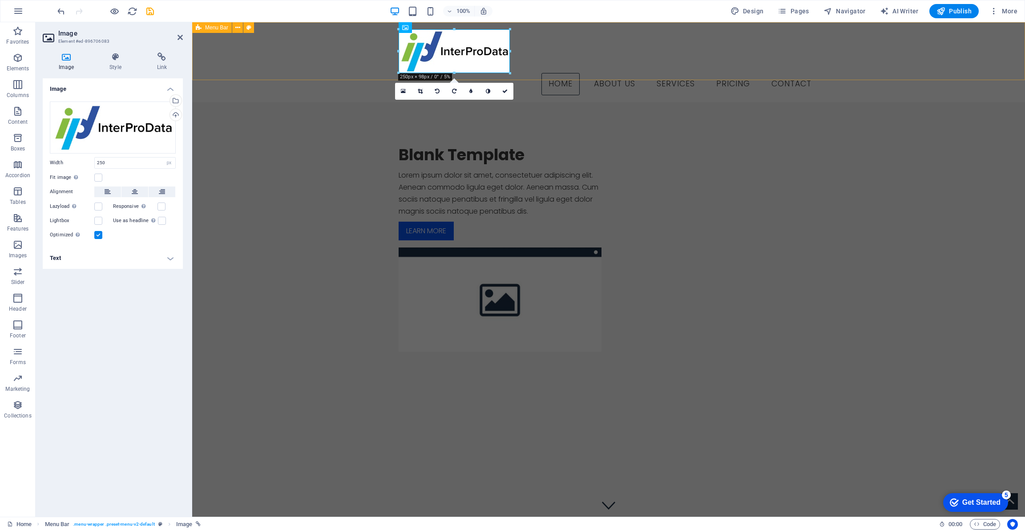
click at [324, 63] on div "Menu Home About us Services Pricing Contact" at bounding box center [608, 62] width 833 height 80
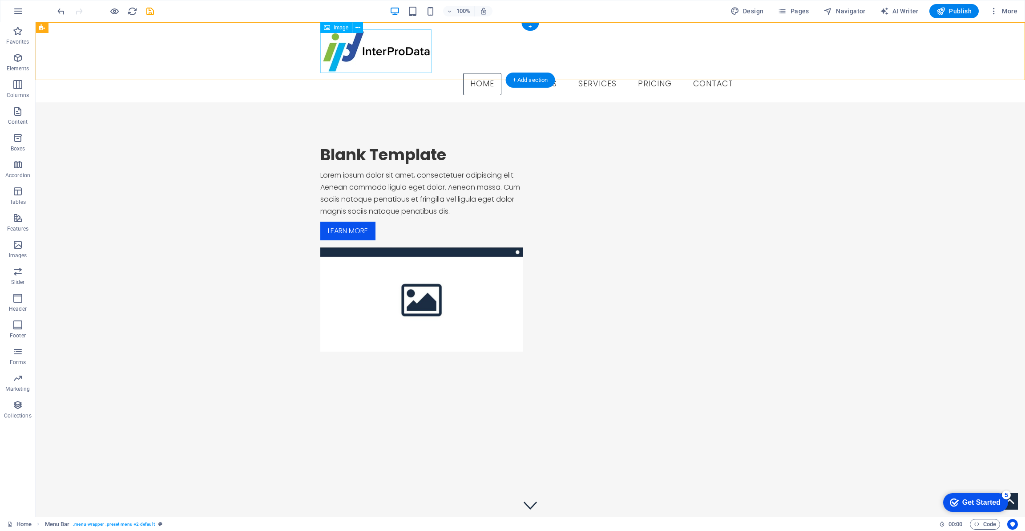
click at [363, 58] on figure at bounding box center [530, 51] width 420 height 44
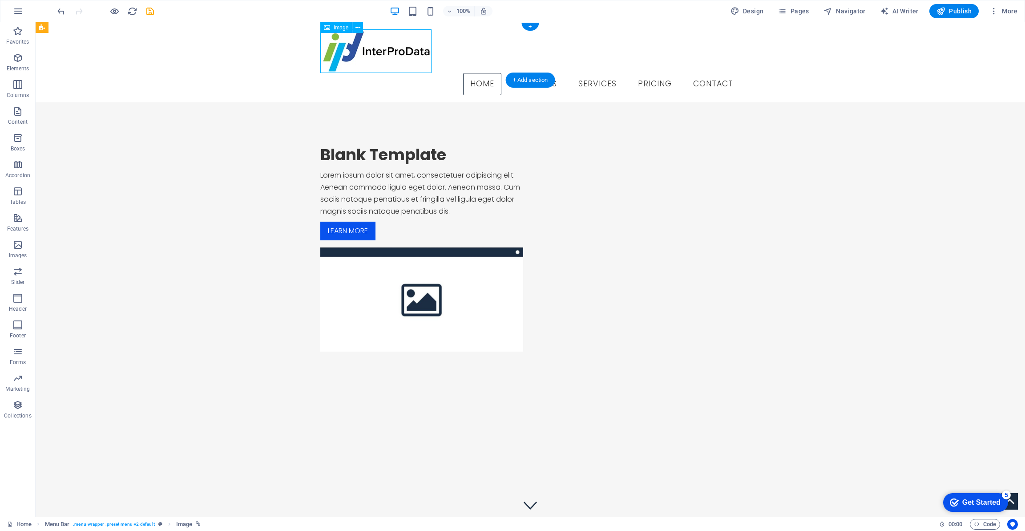
click at [363, 58] on figure at bounding box center [530, 51] width 420 height 44
select select "px"
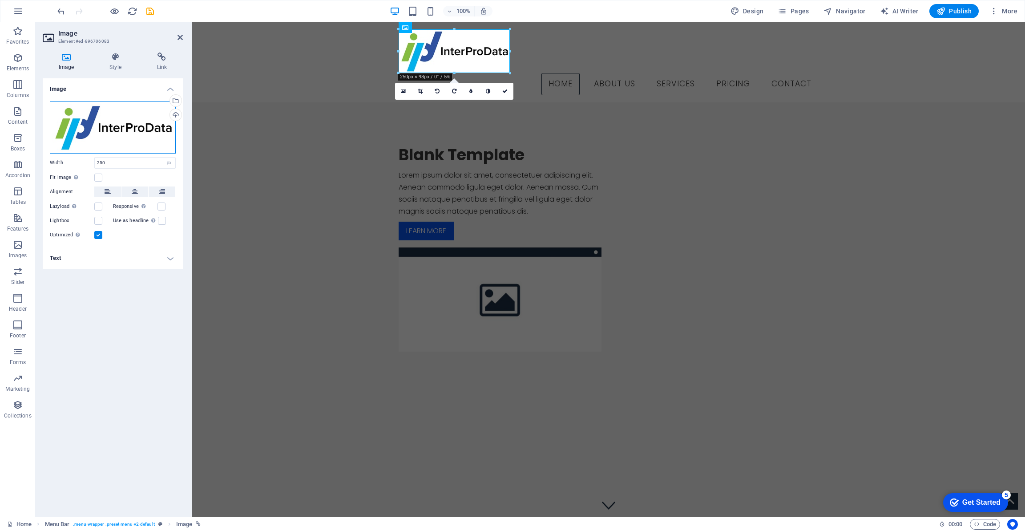
click at [135, 130] on div "Drag files here, click to choose files or select files from Files or our free s…" at bounding box center [113, 127] width 126 height 52
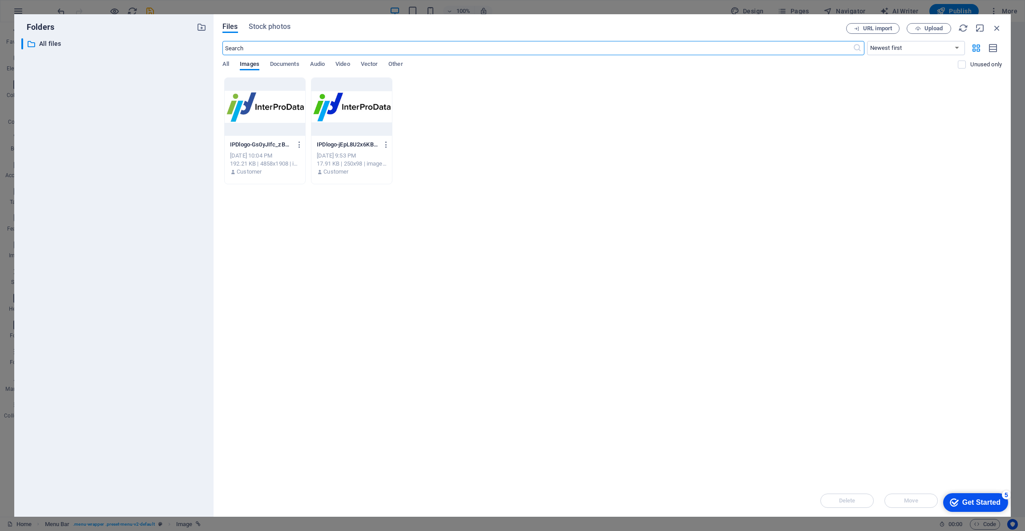
click at [276, 107] on div at bounding box center [265, 107] width 81 height 58
click at [276, 107] on div "1" at bounding box center [265, 107] width 81 height 58
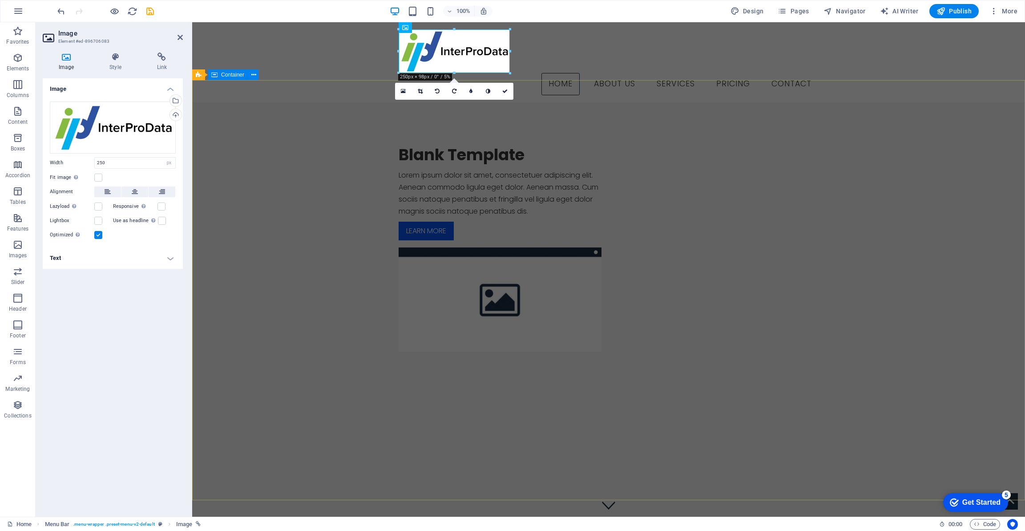
click at [321, 122] on div "Blank Template Lorem ipsum dolor sit amet, consectetuer adipiscing elit. Aenean…" at bounding box center [608, 248] width 833 height 292
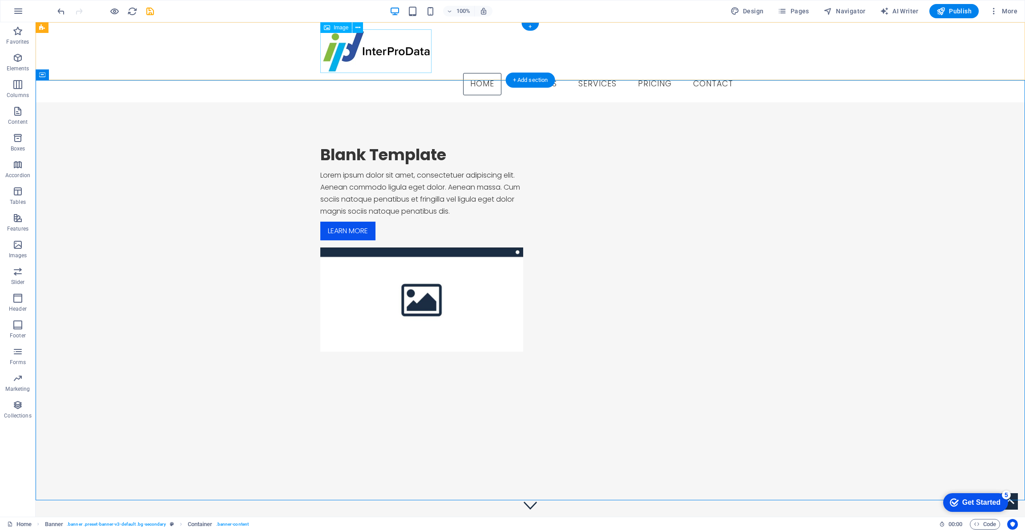
click at [413, 53] on figure at bounding box center [530, 51] width 420 height 44
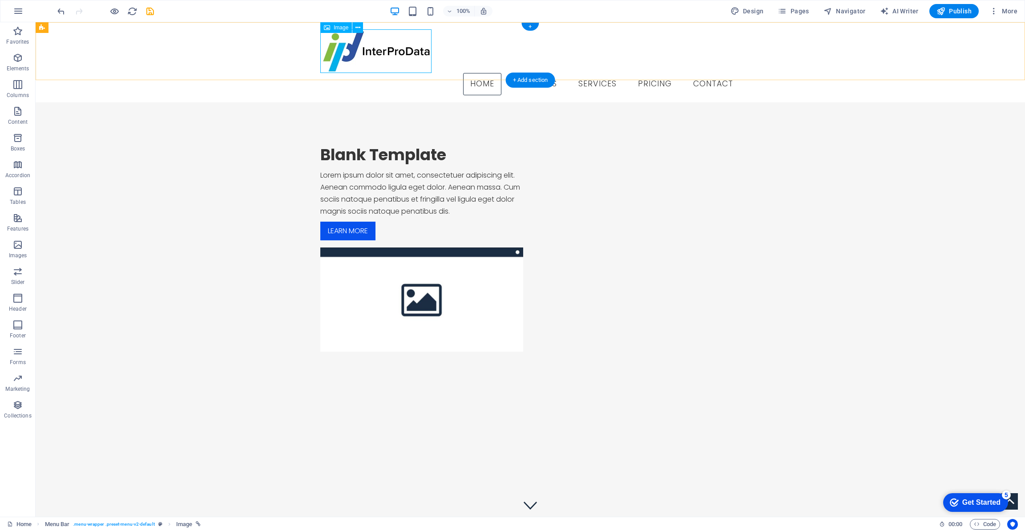
click at [429, 70] on figure at bounding box center [530, 51] width 420 height 44
click at [411, 57] on figure at bounding box center [530, 51] width 420 height 44
select select "px"
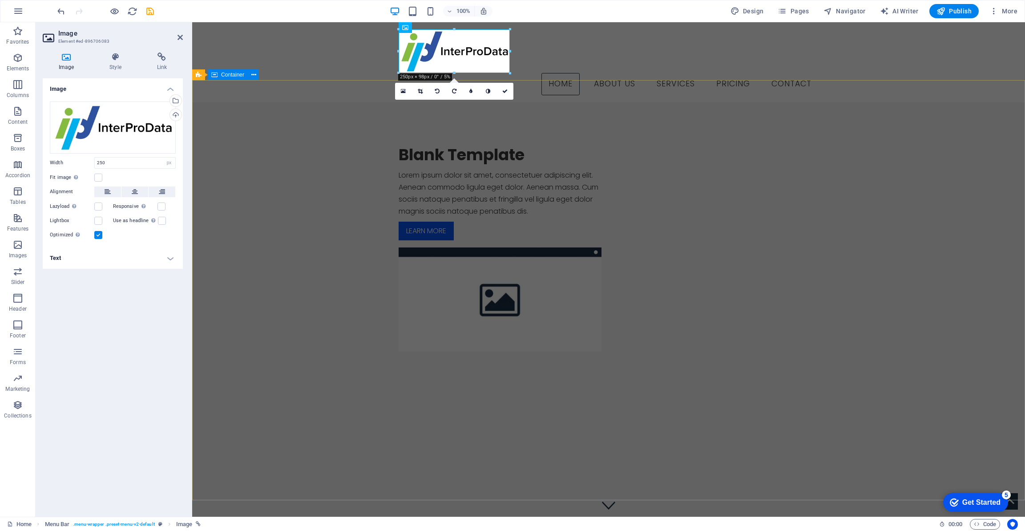
click at [359, 105] on div "Blank Template Lorem ipsum dolor sit amet, consectetuer adipiscing elit. Aenean…" at bounding box center [608, 248] width 833 height 292
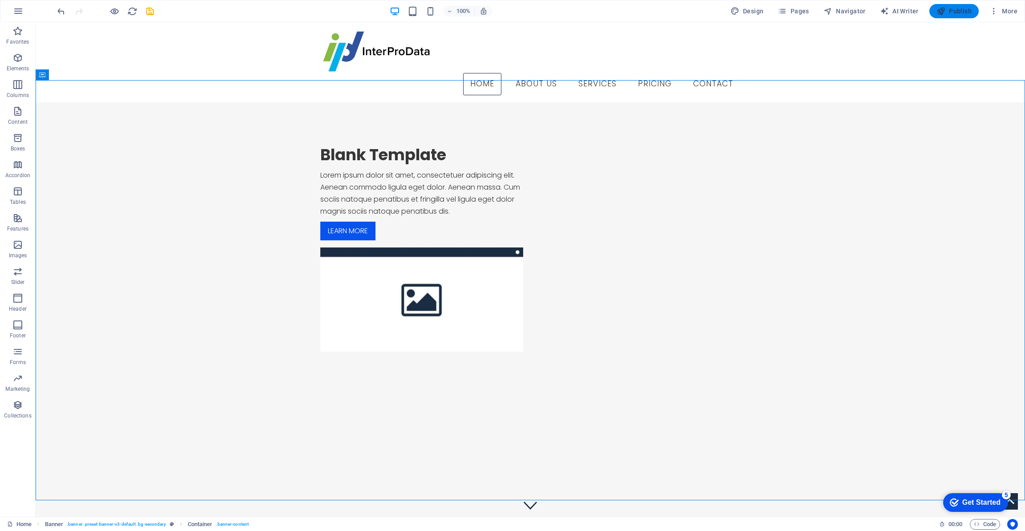
click at [944, 12] on icon "button" at bounding box center [941, 11] width 9 height 9
